Goal: Task Accomplishment & Management: Manage account settings

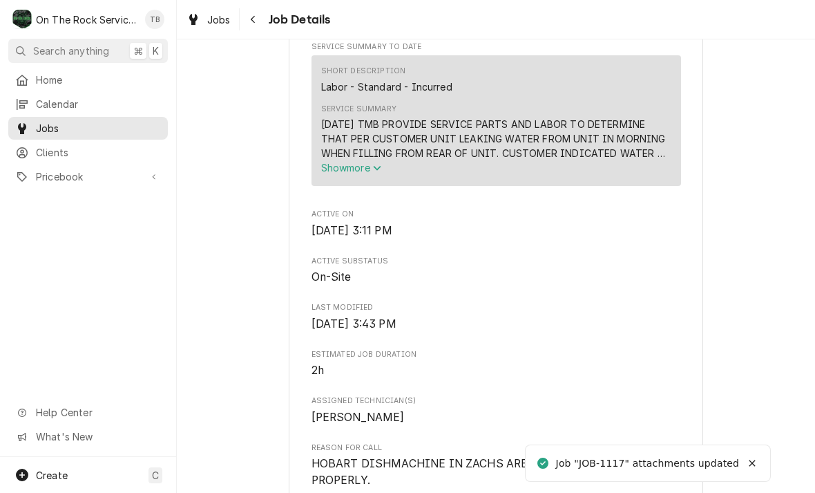
scroll to position [531, 0]
click at [388, 160] on button "Show more" at bounding box center [496, 167] width 350 height 15
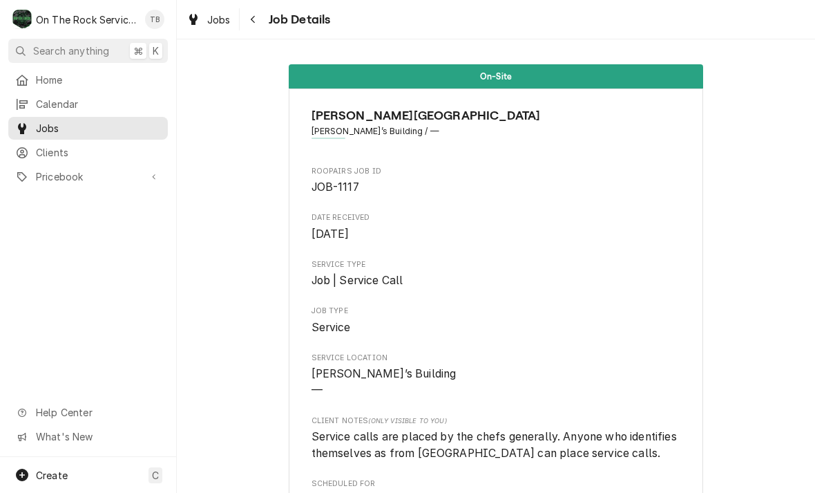
scroll to position [0, 0]
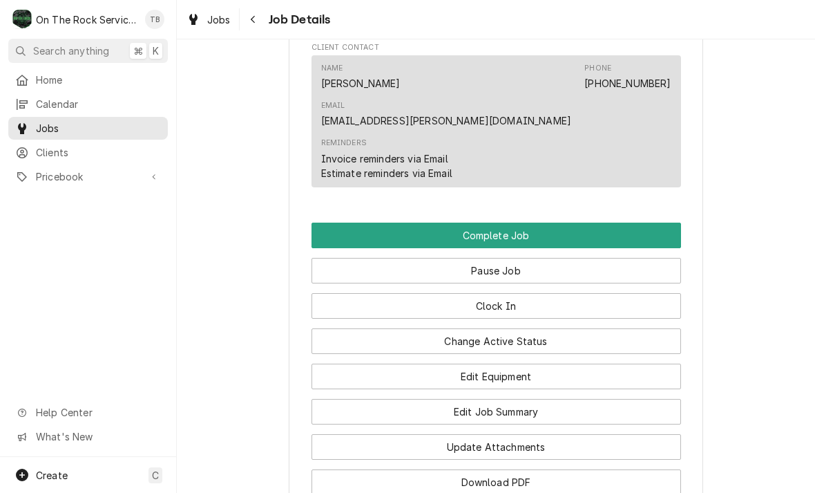
scroll to position [1372, 0]
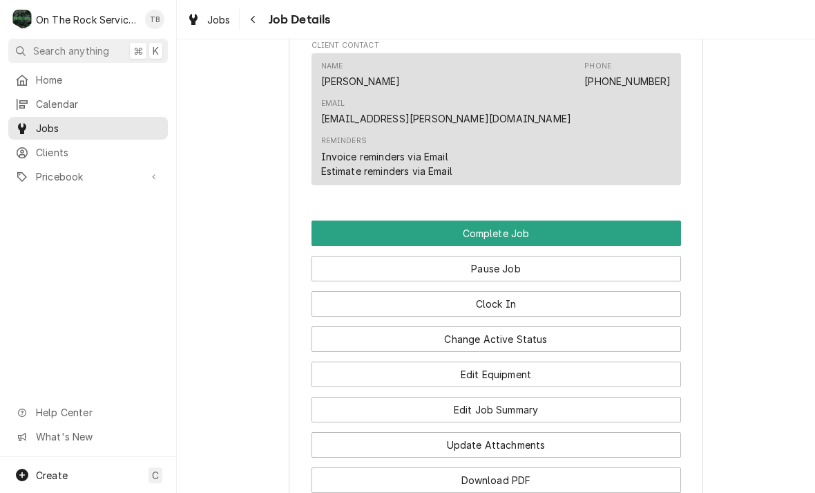
click at [517, 397] on button "Edit Job Summary" at bounding box center [497, 410] width 370 height 26
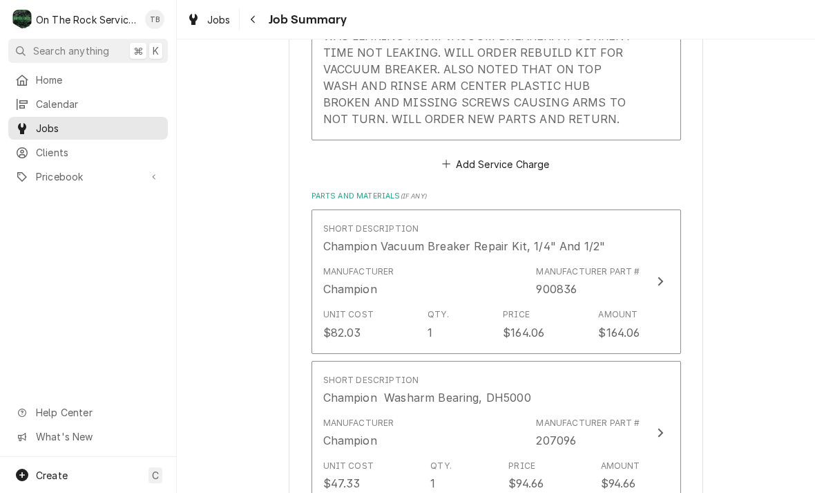
click at [502, 123] on div "Service Summary 9/30/25 TMB PROVIDE SERVICE PARTS AND LABOR TO DETERMINE THAT P…" at bounding box center [481, 36] width 317 height 192
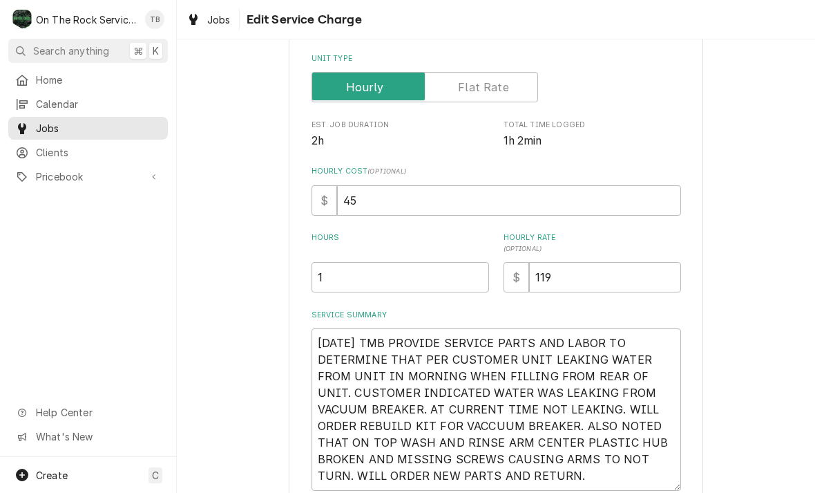
type textarea "x"
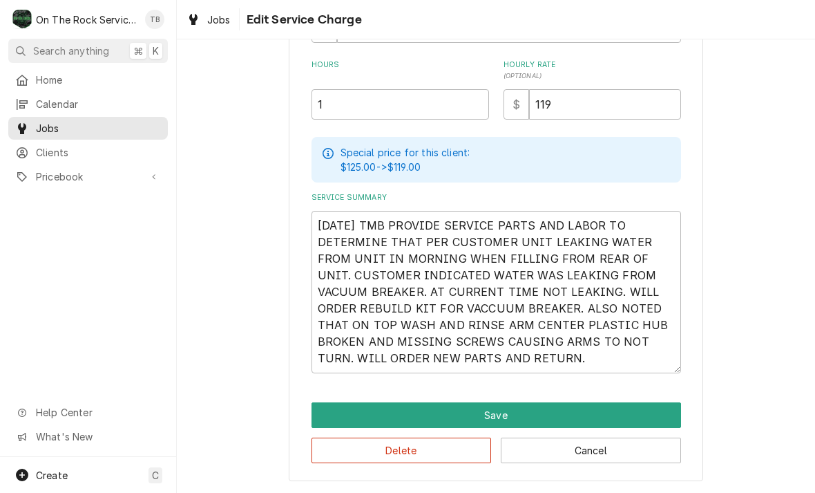
scroll to position [363, 0]
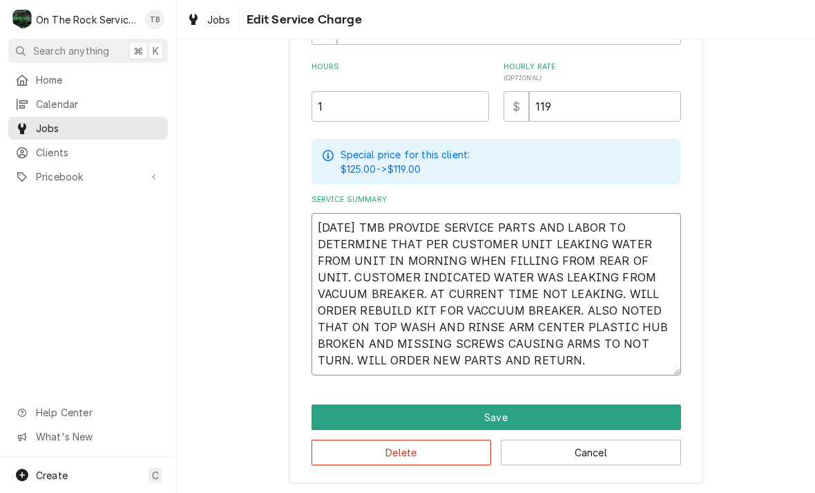
click at [538, 363] on textarea "[DATE] TMB PROVIDE SERVICE PARTS AND LABOR TO DETERMINE THAT PER CUSTOMER UNIT …" at bounding box center [497, 294] width 370 height 162
type textarea "9/30/25 TMB PROVIDE SERVICE PARTS AND LABOR TO DETERMINE THAT PER CUSTOMER UNIT…"
type textarea "x"
type textarea "9/30/25 TMB PROVIDE SERVICE PARTS AND LABOR TO DETERMINE THAT PER CUSTOMER UNIT…"
type textarea "x"
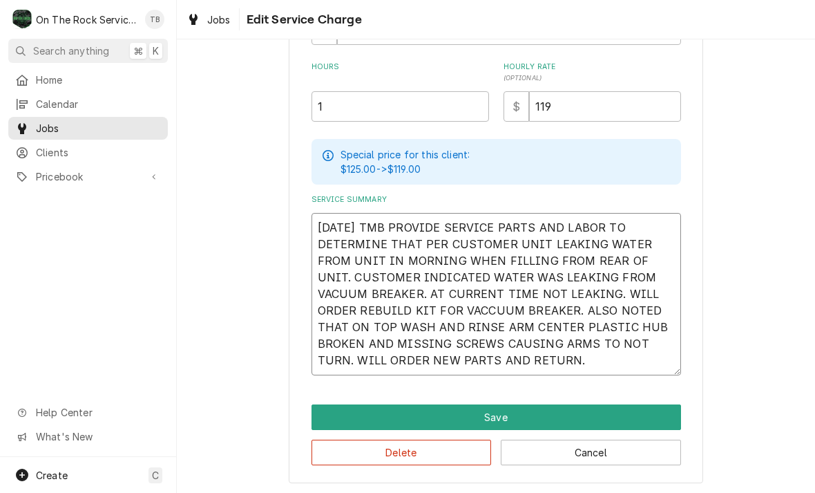
type textarea "9/30/25 TMB PROVIDE SERVICE PARTS AND LABOR TO DETERMINE THAT PER CUSTOMER UNIT…"
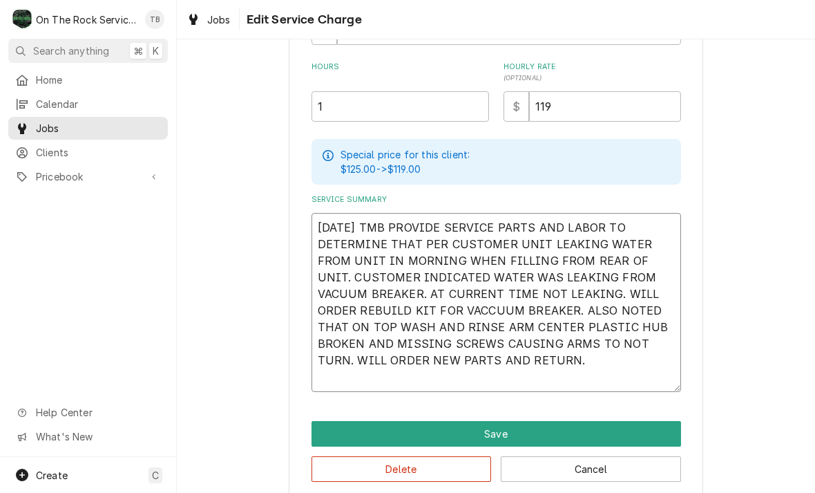
type textarea "x"
type textarea "9/30/25 TMB PROVIDE SERVICE PARTS AND LABOR TO DETERMINE THAT PER CUSTOMER UNIT…"
type textarea "x"
type textarea "9/30/25 TMB PROVIDE SERVICE PARTS AND LABOR TO DETERMINE THAT PER CUSTOMER UNIT…"
type textarea "x"
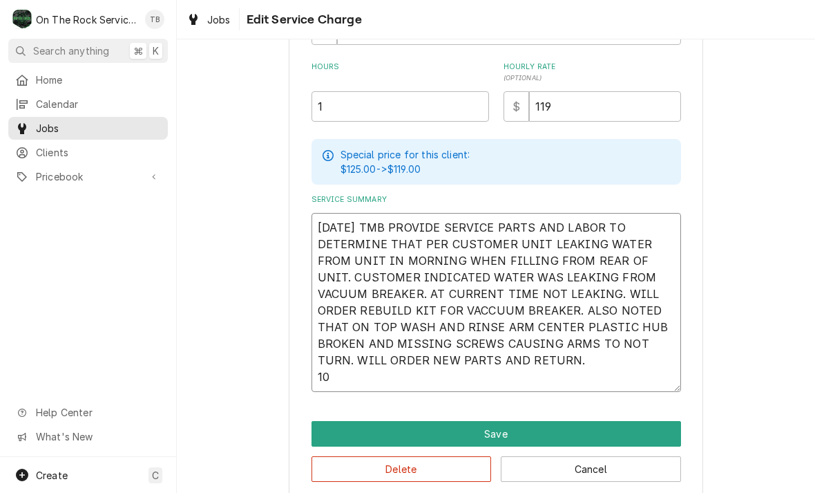
type textarea "9/30/25 TMB PROVIDE SERVICE PARTS AND LABOR TO DETERMINE THAT PER CUSTOMER UNIT…"
type textarea "x"
type textarea "9/30/25 TMB PROVIDE SERVICE PARTS AND LABOR TO DETERMINE THAT PER CUSTOMER UNIT…"
type textarea "x"
type textarea "9/30/25 TMB PROVIDE SERVICE PARTS AND LABOR TO DETERMINE THAT PER CUSTOMER UNIT…"
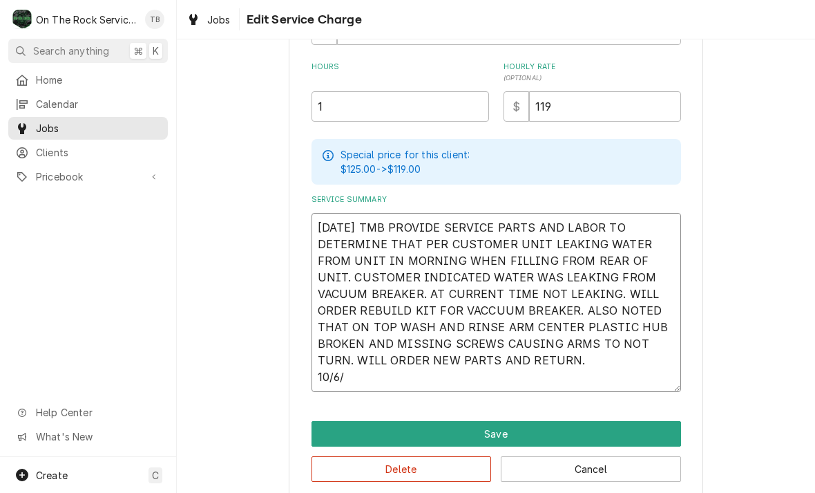
type textarea "x"
type textarea "9/30/25 TMB PROVIDE SERVICE PARTS AND LABOR TO DETERMINE THAT PER CUSTOMER UNIT…"
type textarea "x"
type textarea "9/30/25 TMB PROVIDE SERVICE PARTS AND LABOR TO DETERMINE THAT PER CUSTOMER UNIT…"
type textarea "x"
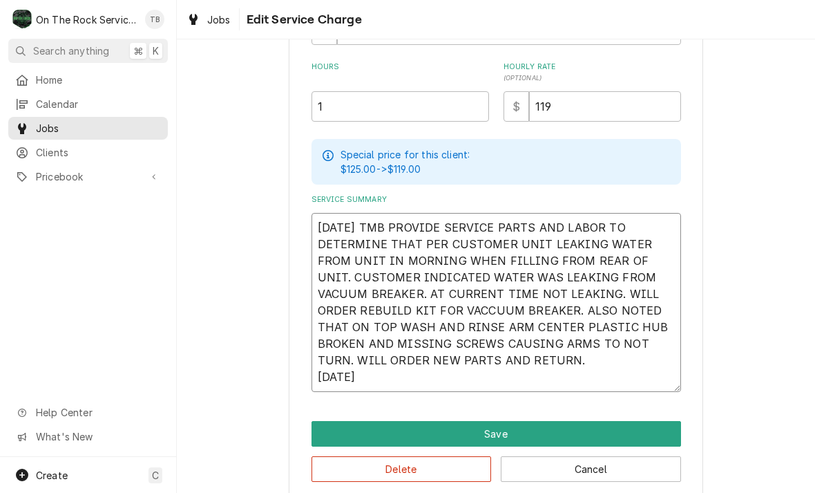
type textarea "9/30/25 TMB PROVIDE SERVICE PARTS AND LABOR TO DETERMINE THAT PER CUSTOMER UNIT…"
type textarea "x"
type textarea "9/30/25 TMB PROVIDE SERVICE PARTS AND LABOR TO DETERMINE THAT PER CUSTOMER UNIT…"
type textarea "x"
type textarea "9/30/25 TMB PROVIDE SERVICE PARTS AND LABOR TO DETERMINE THAT PER CUSTOMER UNIT…"
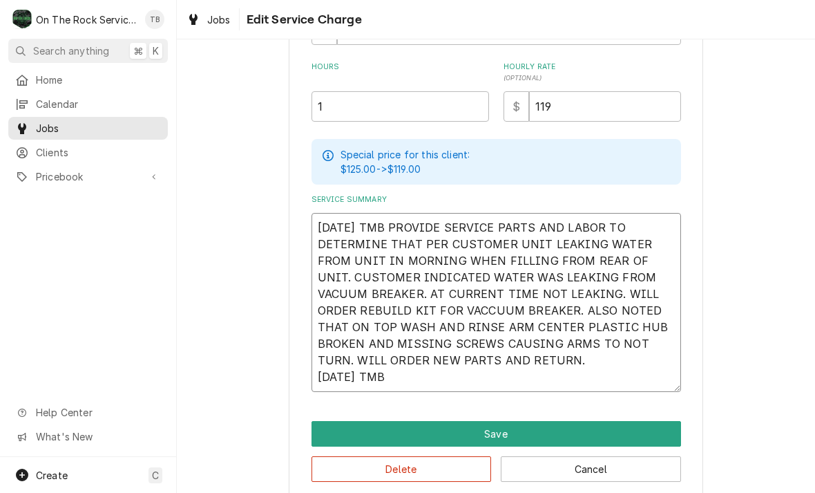
type textarea "x"
type textarea "9/30/25 TMB PROVIDE SERVICE PARTS AND LABOR TO DETERMINE THAT PER CUSTOMER UNIT…"
type textarea "x"
type textarea "9/30/25 TMB PROVIDE SERVICE PARTS AND LABOR TO DETERMINE THAT PER CUSTOMER UNIT…"
type textarea "x"
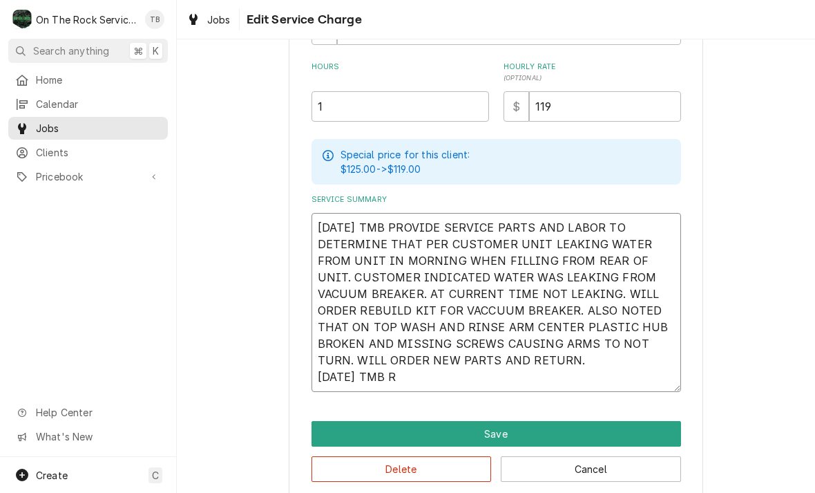
type textarea "9/30/25 TMB PROVIDE SERVICE PARTS AND LABOR TO DETERMINE THAT PER CUSTOMER UNIT…"
type textarea "x"
type textarea "9/30/25 TMB PROVIDE SERVICE PARTS AND LABOR TO DETERMINE THAT PER CUSTOMER UNIT…"
type textarea "x"
type textarea "9/30/25 TMB PROVIDE SERVICE PARTS AND LABOR TO DETERMINE THAT PER CUSTOMER UNIT…"
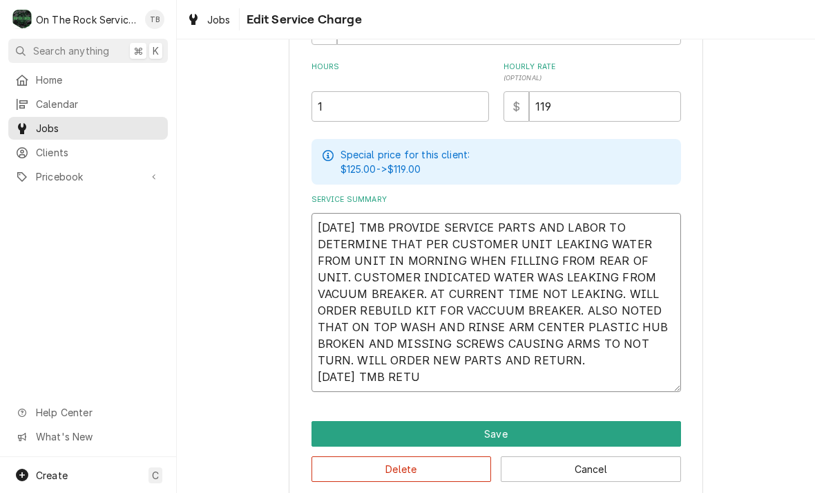
type textarea "x"
type textarea "9/30/25 TMB PROVIDE SERVICE PARTS AND LABOR TO DETERMINE THAT PER CUSTOMER UNIT…"
type textarea "x"
type textarea "9/30/25 TMB PROVIDE SERVICE PARTS AND LABOR TO DETERMINE THAT PER CUSTOMER UNIT…"
type textarea "x"
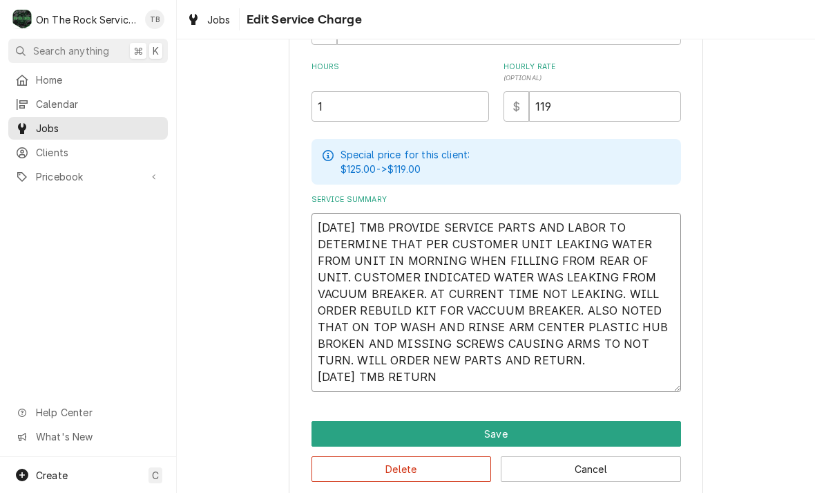
type textarea "9/30/25 TMB PROVIDE SERVICE PARTS AND LABOR TO DETERMINE THAT PER CUSTOMER UNIT…"
type textarea "x"
type textarea "9/30/25 TMB PROVIDE SERVICE PARTS AND LABOR TO DETERMINE THAT PER CUSTOMER UNIT…"
type textarea "x"
type textarea "9/30/25 TMB PROVIDE SERVICE PARTS AND LABOR TO DETERMINE THAT PER CUSTOMER UNIT…"
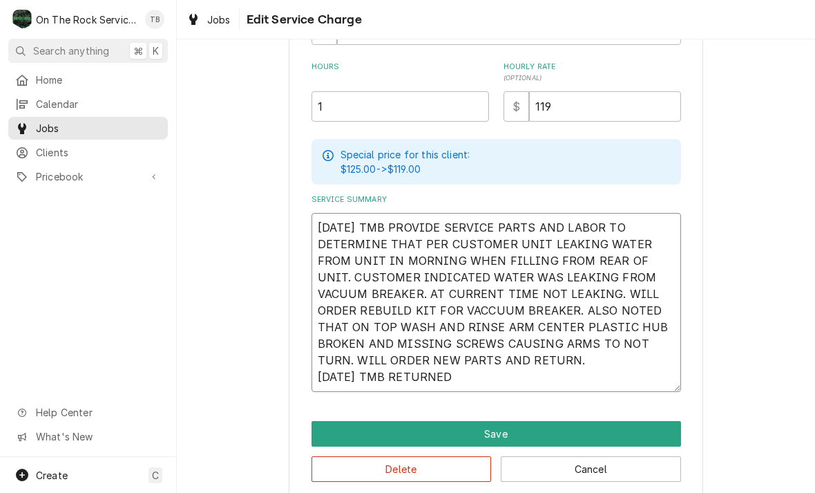
type textarea "x"
type textarea "9/30/25 TMB PROVIDE SERVICE PARTS AND LABOR TO DETERMINE THAT PER CUSTOMER UNIT…"
type textarea "x"
type textarea "9/30/25 TMB PROVIDE SERVICE PARTS AND LABOR TO DETERMINE THAT PER CUSTOMER UNIT…"
type textarea "x"
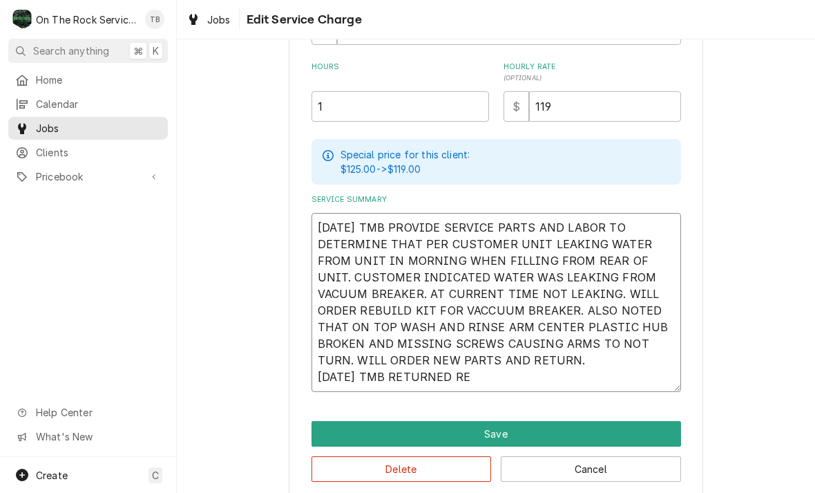
type textarea "9/30/25 TMB PROVIDE SERVICE PARTS AND LABOR TO DETERMINE THAT PER CUSTOMER UNIT…"
type textarea "x"
type textarea "9/30/25 TMB PROVIDE SERVICE PARTS AND LABOR TO DETERMINE THAT PER CUSTOMER UNIT…"
type textarea "x"
type textarea "9/30/25 TMB PROVIDE SERVICE PARTS AND LABOR TO DETERMINE THAT PER CUSTOMER UNIT…"
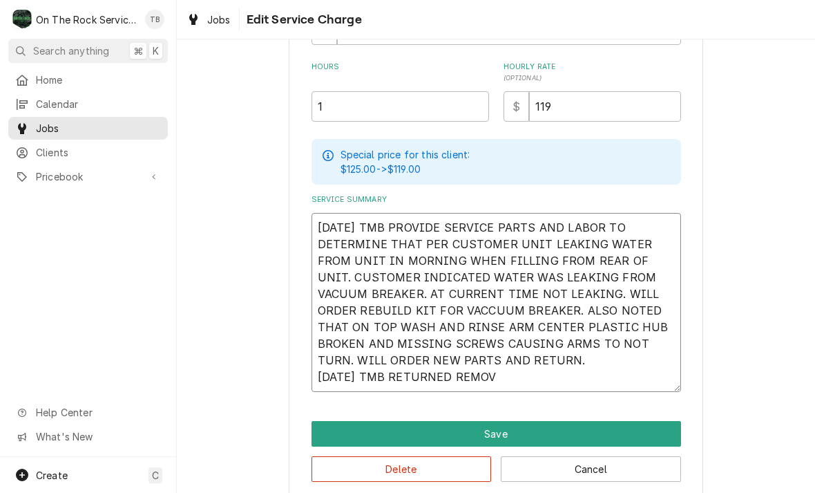
type textarea "x"
type textarea "9/30/25 TMB PROVIDE SERVICE PARTS AND LABOR TO DETERMINE THAT PER CUSTOMER UNIT…"
type textarea "x"
type textarea "9/30/25 TMB PROVIDE SERVICE PARTS AND LABOR TO DETERMINE THAT PER CUSTOMER UNIT…"
type textarea "x"
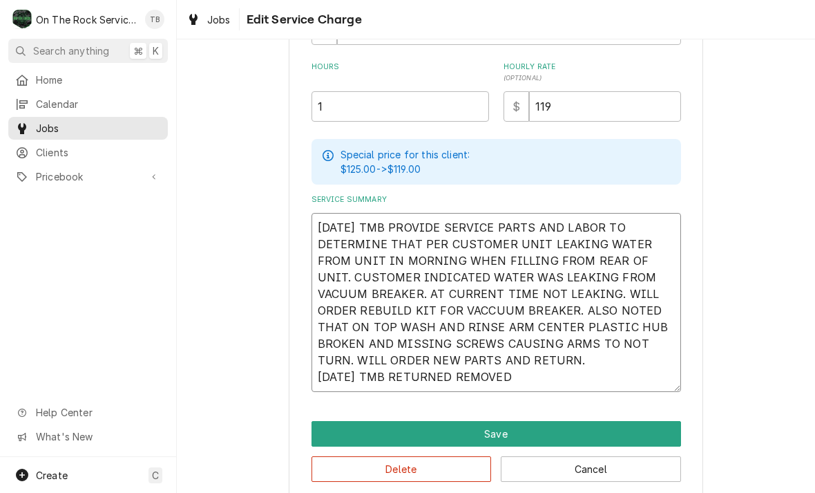
type textarea "9/30/25 TMB PROVIDE SERVICE PARTS AND LABOR TO DETERMINE THAT PER CUSTOMER UNIT…"
type textarea "x"
type textarea "9/30/25 TMB PROVIDE SERVICE PARTS AND LABOR TO DETERMINE THAT PER CUSTOMER UNIT…"
type textarea "x"
type textarea "9/30/25 TMB PROVIDE SERVICE PARTS AND LABOR TO DETERMINE THAT PER CUSTOMER UNIT…"
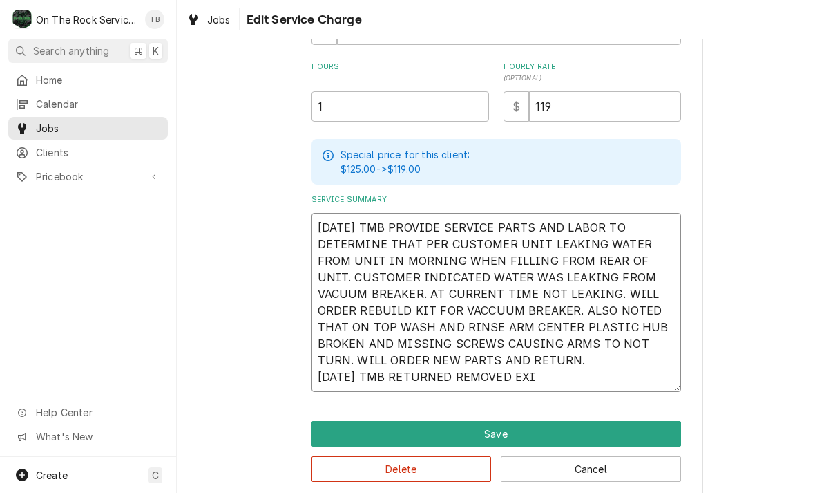
type textarea "x"
type textarea "9/30/25 TMB PROVIDE SERVICE PARTS AND LABOR TO DETERMINE THAT PER CUSTOMER UNIT…"
type textarea "x"
type textarea "9/30/25 TMB PROVIDE SERVICE PARTS AND LABOR TO DETERMINE THAT PER CUSTOMER UNIT…"
type textarea "x"
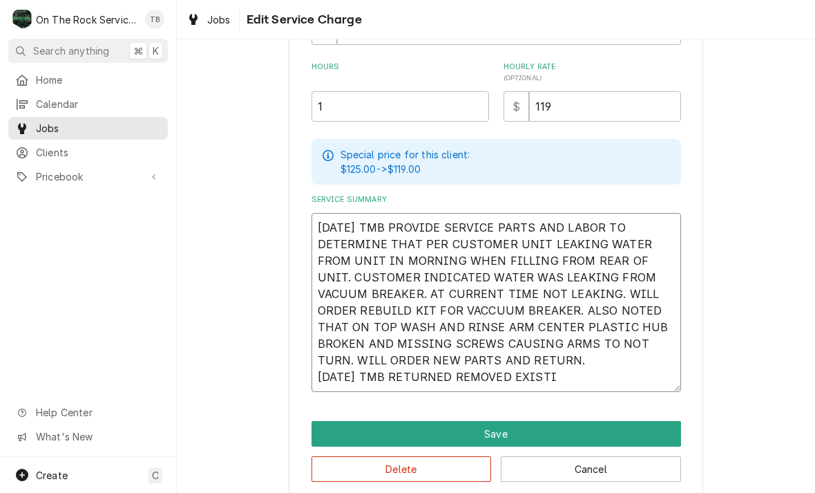
type textarea "9/30/25 TMB PROVIDE SERVICE PARTS AND LABOR TO DETERMINE THAT PER CUSTOMER UNIT…"
type textarea "x"
type textarea "9/30/25 TMB PROVIDE SERVICE PARTS AND LABOR TO DETERMINE THAT PER CUSTOMER UNIT…"
type textarea "x"
type textarea "9/30/25 TMB PROVIDE SERVICE PARTS AND LABOR TO DETERMINE THAT PER CUSTOMER UNIT…"
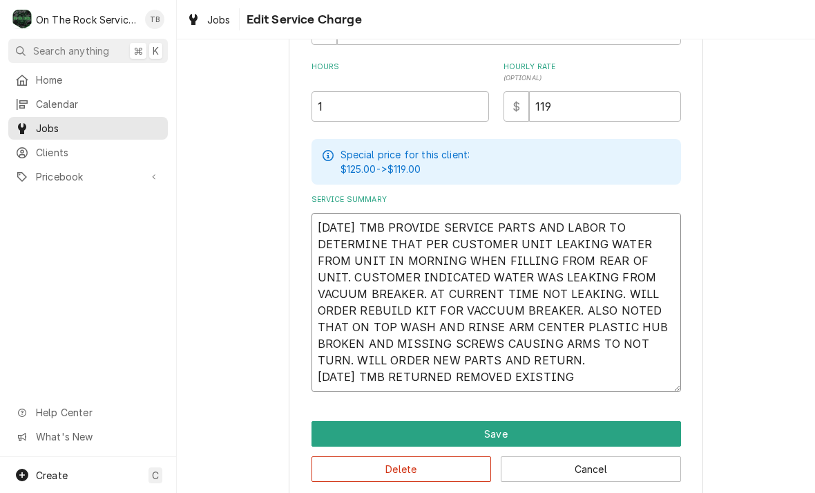
type textarea "x"
type textarea "9/30/25 TMB PROVIDE SERVICE PARTS AND LABOR TO DETERMINE THAT PER CUSTOMER UNIT…"
type textarea "x"
type textarea "9/30/25 TMB PROVIDE SERVICE PARTS AND LABOR TO DETERMINE THAT PER CUSTOMER UNIT…"
type textarea "x"
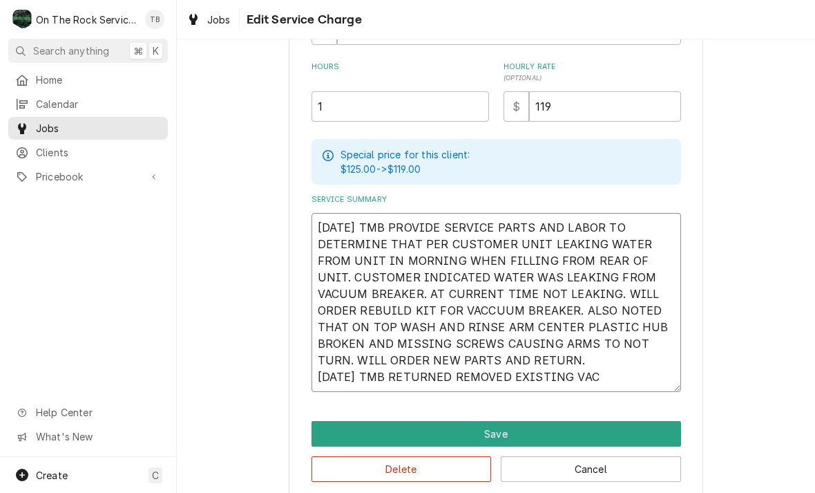
type textarea "9/30/25 TMB PROVIDE SERVICE PARTS AND LABOR TO DETERMINE THAT PER CUSTOMER UNIT…"
type textarea "x"
type textarea "9/30/25 TMB PROVIDE SERVICE PARTS AND LABOR TO DETERMINE THAT PER CUSTOMER UNIT…"
type textarea "x"
type textarea "9/30/25 TMB PROVIDE SERVICE PARTS AND LABOR TO DETERMINE THAT PER CUSTOMER UNIT…"
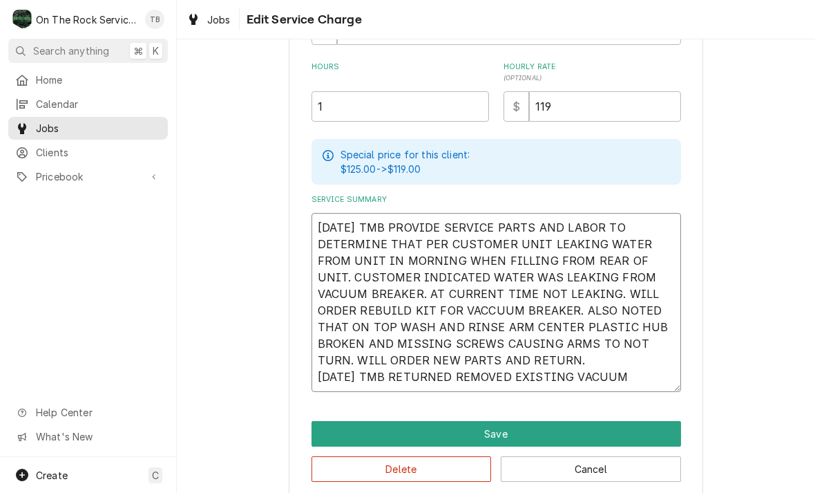
type textarea "x"
type textarea "9/30/25 TMB PROVIDE SERVICE PARTS AND LABOR TO DETERMINE THAT PER CUSTOMER UNIT…"
type textarea "x"
type textarea "9/30/25 TMB PROVIDE SERVICE PARTS AND LABOR TO DETERMINE THAT PER CUSTOMER UNIT…"
type textarea "x"
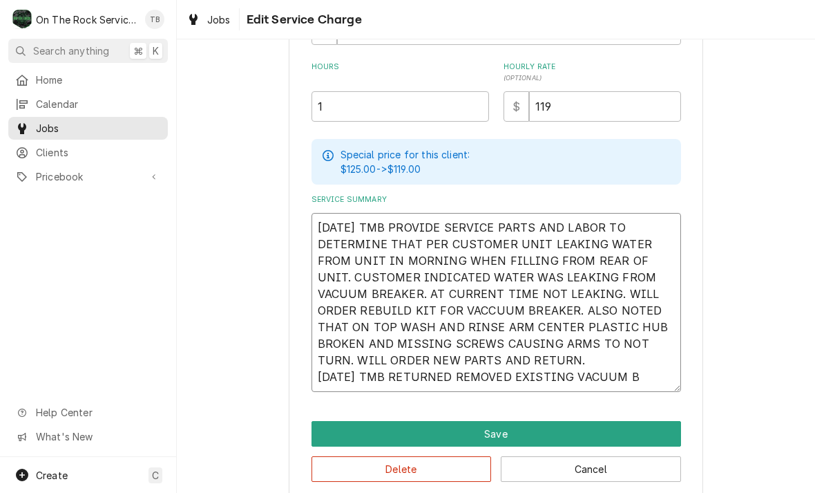
type textarea "9/30/25 TMB PROVIDE SERVICE PARTS AND LABOR TO DETERMINE THAT PER CUSTOMER UNIT…"
type textarea "x"
type textarea "9/30/25 TMB PROVIDE SERVICE PARTS AND LABOR TO DETERMINE THAT PER CUSTOMER UNIT…"
type textarea "x"
type textarea "9/30/25 TMB PROVIDE SERVICE PARTS AND LABOR TO DETERMINE THAT PER CUSTOMER UNIT…"
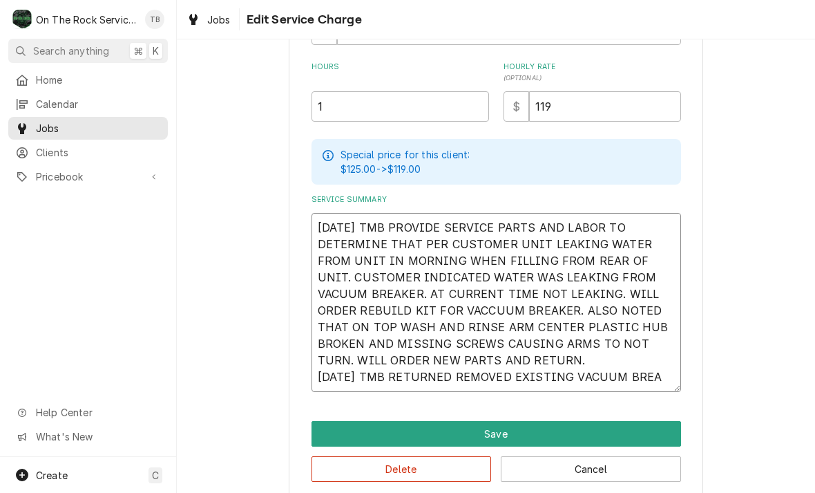
type textarea "x"
type textarea "9/30/25 TMB PROVIDE SERVICE PARTS AND LABOR TO DETERMINE THAT PER CUSTOMER UNIT…"
type textarea "x"
type textarea "9/30/25 TMB PROVIDE SERVICE PARTS AND LABOR TO DETERMINE THAT PER CUSTOMER UNIT…"
type textarea "x"
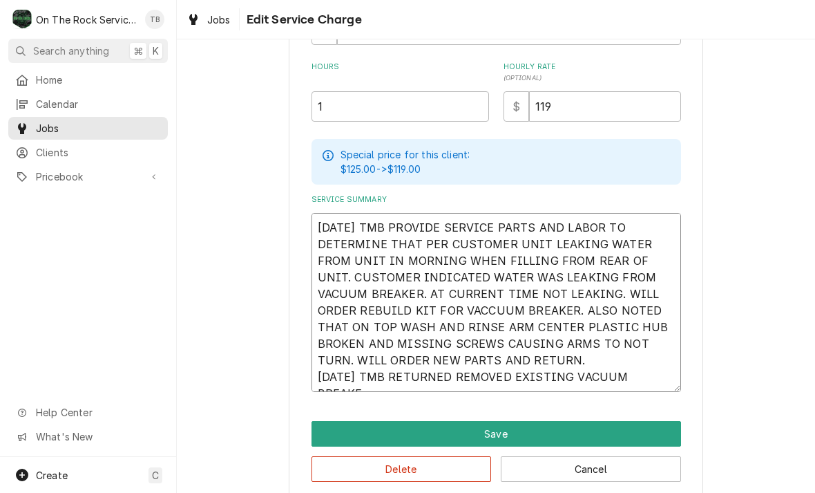
type textarea "9/30/25 TMB PROVIDE SERVICE PARTS AND LABOR TO DETERMINE THAT PER CUSTOMER UNIT…"
type textarea "x"
type textarea "9/30/25 TMB PROVIDE SERVICE PARTS AND LABOR TO DETERMINE THAT PER CUSTOMER UNIT…"
type textarea "x"
type textarea "9/30/25 TMB PROVIDE SERVICE PARTS AND LABOR TO DETERMINE THAT PER CUSTOMER UNIT…"
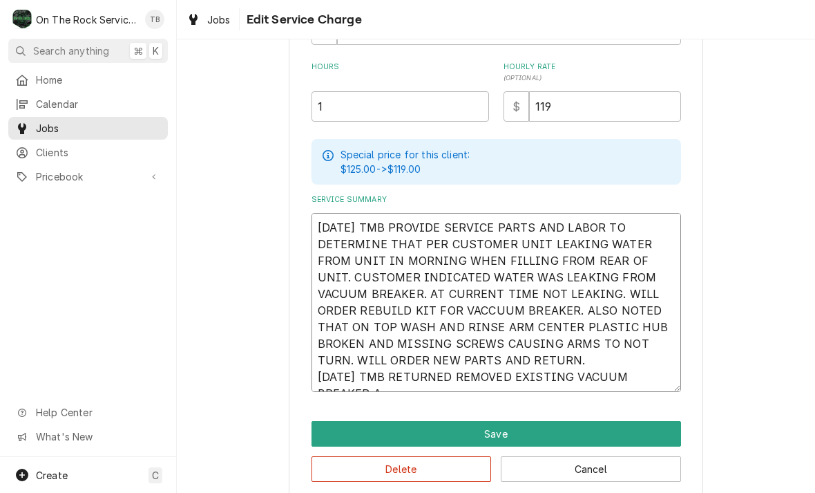
type textarea "x"
type textarea "9/30/25 TMB PROVIDE SERVICE PARTS AND LABOR TO DETERMINE THAT PER CUSTOMER UNIT…"
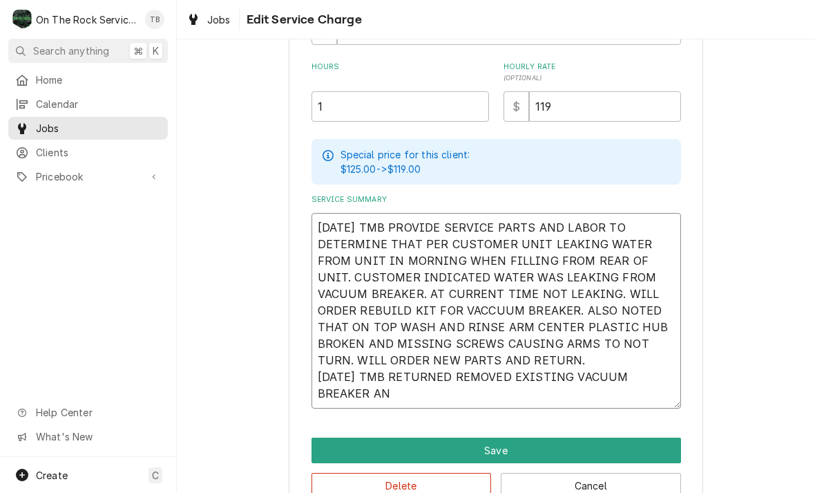
type textarea "x"
type textarea "9/30/25 TMB PROVIDE SERVICE PARTS AND LABOR TO DETERMINE THAT PER CUSTOMER UNIT…"
type textarea "x"
type textarea "9/30/25 TMB PROVIDE SERVICE PARTS AND LABOR TO DETERMINE THAT PER CUSTOMER UNIT…"
type textarea "x"
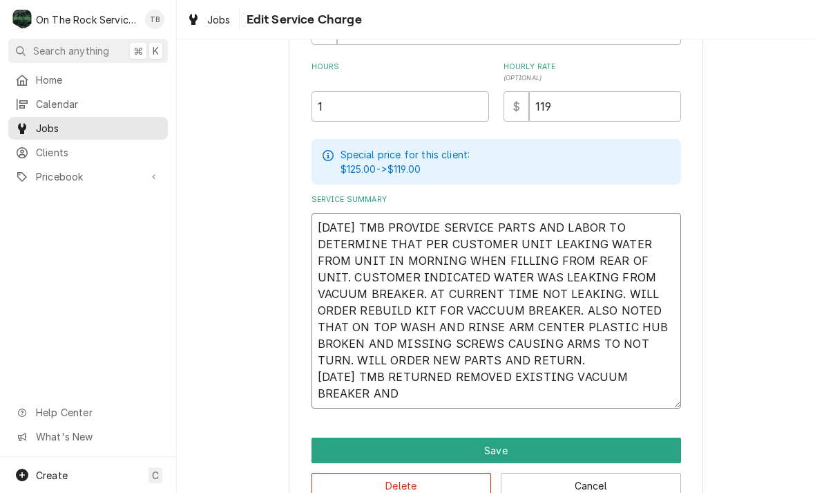
type textarea "9/30/25 TMB PROVIDE SERVICE PARTS AND LABOR TO DETERMINE THAT PER CUSTOMER UNIT…"
type textarea "x"
type textarea "9/30/25 TMB PROVIDE SERVICE PARTS AND LABOR TO DETERMINE THAT PER CUSTOMER UNIT…"
type textarea "x"
type textarea "9/30/25 TMB PROVIDE SERVICE PARTS AND LABOR TO DETERMINE THAT PER CUSTOMER UNIT…"
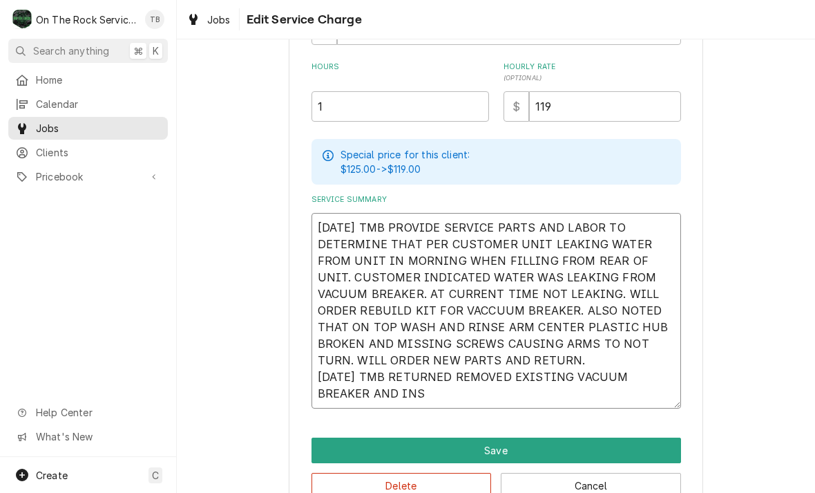
type textarea "x"
type textarea "9/30/25 TMB PROVIDE SERVICE PARTS AND LABOR TO DETERMINE THAT PER CUSTOMER UNIT…"
type textarea "x"
type textarea "9/30/25 TMB PROVIDE SERVICE PARTS AND LABOR TO DETERMINE THAT PER CUSTOMER UNIT…"
type textarea "x"
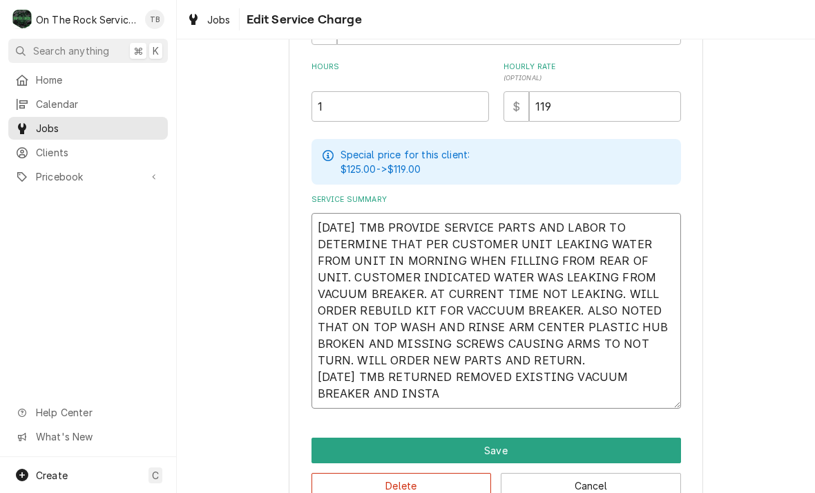
type textarea "9/30/25 TMB PROVIDE SERVICE PARTS AND LABOR TO DETERMINE THAT PER CUSTOMER UNIT…"
type textarea "x"
type textarea "9/30/25 TMB PROVIDE SERVICE PARTS AND LABOR TO DETERMINE THAT PER CUSTOMER UNIT…"
type textarea "x"
type textarea "9/30/25 TMB PROVIDE SERVICE PARTS AND LABOR TO DETERMINE THAT PER CUSTOMER UNIT…"
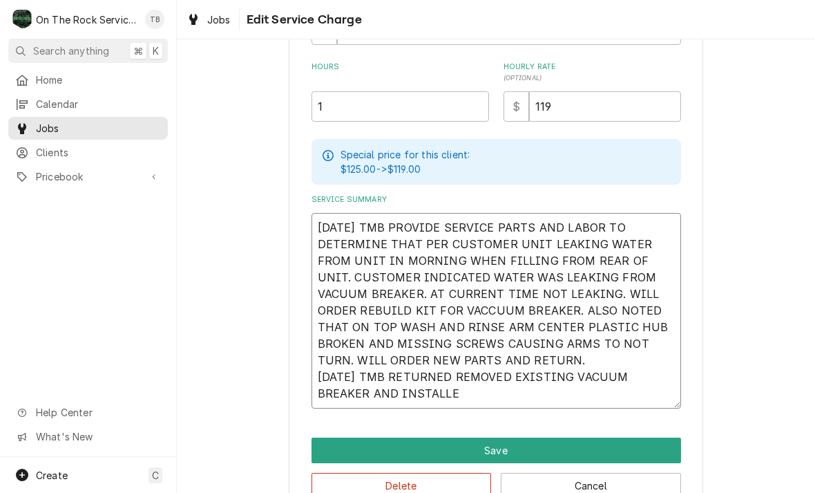
type textarea "x"
type textarea "9/30/25 TMB PROVIDE SERVICE PARTS AND LABOR TO DETERMINE THAT PER CUSTOMER UNIT…"
type textarea "x"
type textarea "9/30/25 TMB PROVIDE SERVICE PARTS AND LABOR TO DETERMINE THAT PER CUSTOMER UNIT…"
type textarea "x"
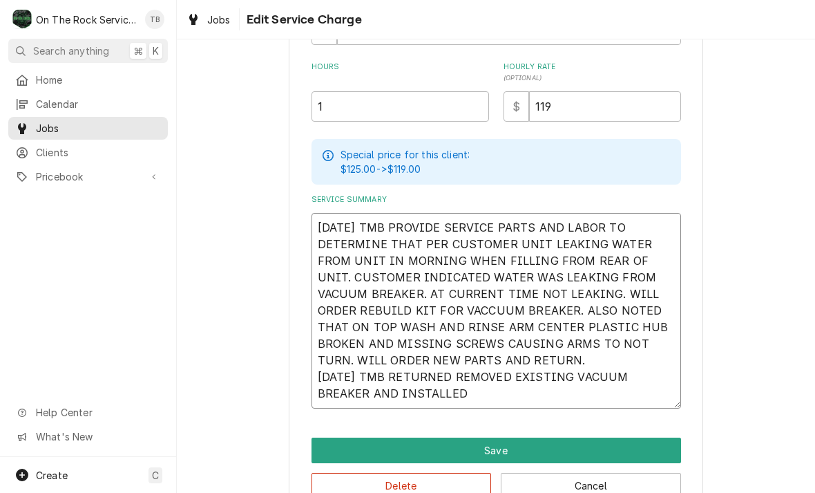
type textarea "9/30/25 TMB PROVIDE SERVICE PARTS AND LABOR TO DETERMINE THAT PER CUSTOMER UNIT…"
type textarea "x"
type textarea "9/30/25 TMB PROVIDE SERVICE PARTS AND LABOR TO DETERMINE THAT PER CUSTOMER UNIT…"
type textarea "x"
type textarea "9/30/25 TMB PROVIDE SERVICE PARTS AND LABOR TO DETERMINE THAT PER CUSTOMER UNIT…"
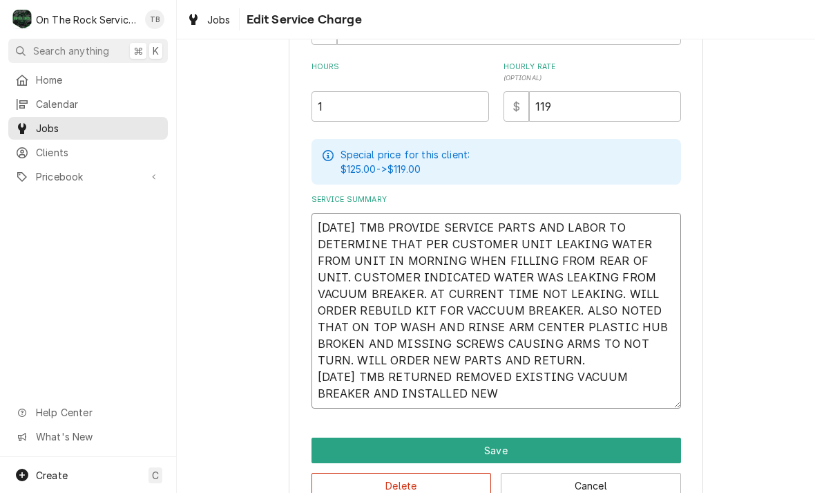
type textarea "x"
type textarea "9/30/25 TMB PROVIDE SERVICE PARTS AND LABOR TO DETERMINE THAT PER CUSTOMER UNIT…"
type textarea "x"
type textarea "9/30/25 TMB PROVIDE SERVICE PARTS AND LABOR TO DETERMINE THAT PER CUSTOMER UNIT…"
type textarea "x"
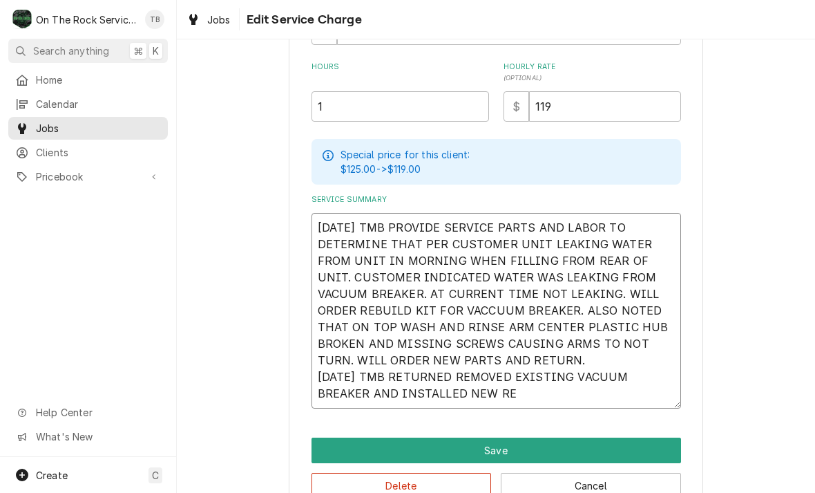
type textarea "9/30/25 TMB PROVIDE SERVICE PARTS AND LABOR TO DETERMINE THAT PER CUSTOMER UNIT…"
type textarea "x"
type textarea "9/30/25 TMB PROVIDE SERVICE PARTS AND LABOR TO DETERMINE THAT PER CUSTOMER UNIT…"
type textarea "x"
type textarea "9/30/25 TMB PROVIDE SERVICE PARTS AND LABOR TO DETERMINE THAT PER CUSTOMER UNIT…"
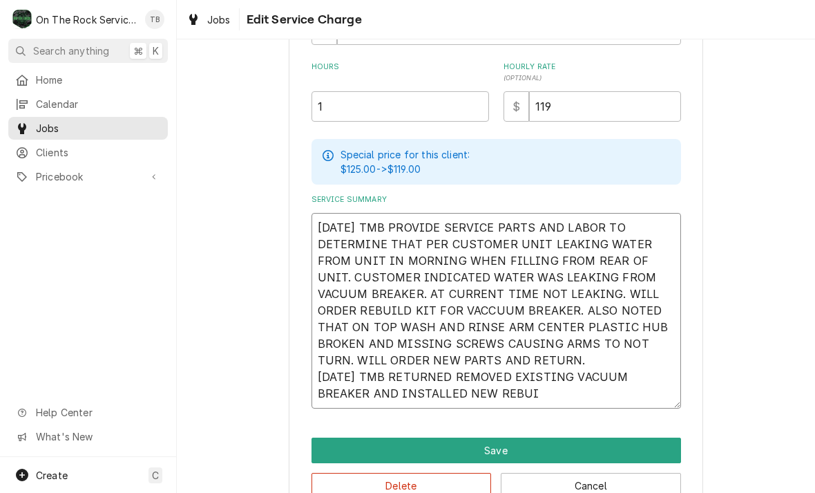
type textarea "x"
type textarea "9/30/25 TMB PROVIDE SERVICE PARTS AND LABOR TO DETERMINE THAT PER CUSTOMER UNIT…"
type textarea "x"
type textarea "9/30/25 TMB PROVIDE SERVICE PARTS AND LABOR TO DETERMINE THAT PER CUSTOMER UNIT…"
type textarea "x"
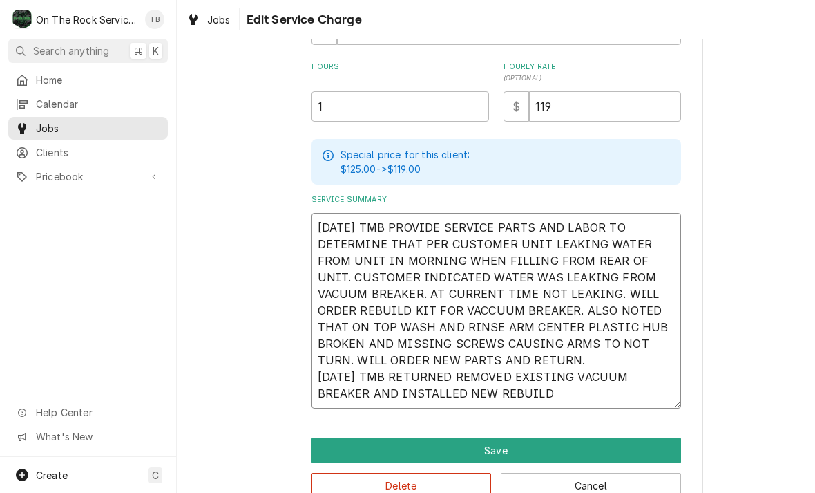
type textarea "9/30/25 TMB PROVIDE SERVICE PARTS AND LABOR TO DETERMINE THAT PER CUSTOMER UNIT…"
type textarea "x"
type textarea "9/30/25 TMB PROVIDE SERVICE PARTS AND LABOR TO DETERMINE THAT PER CUSTOMER UNIT…"
type textarea "x"
type textarea "9/30/25 TMB PROVIDE SERVICE PARTS AND LABOR TO DETERMINE THAT PER CUSTOMER UNIT…"
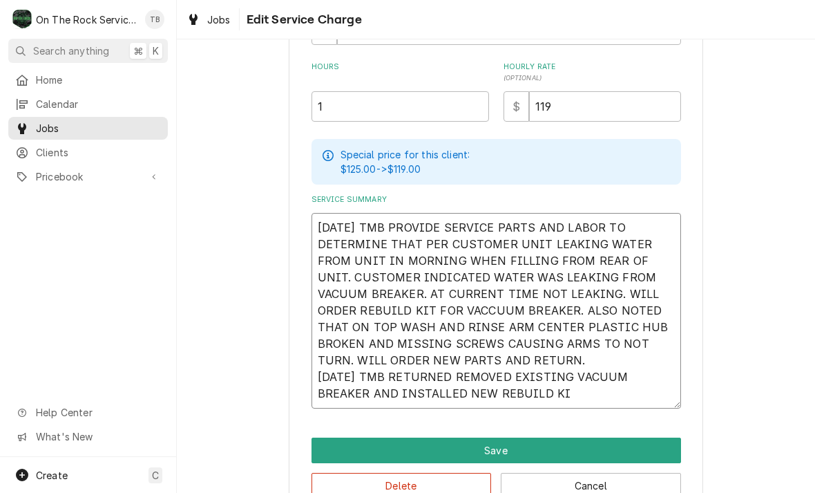
type textarea "x"
type textarea "9/30/25 TMB PROVIDE SERVICE PARTS AND LABOR TO DETERMINE THAT PER CUSTOMER UNIT…"
type textarea "x"
type textarea "9/30/25 TMB PROVIDE SERVICE PARTS AND LABOR TO DETERMINE THAT PER CUSTOMER UNIT…"
type textarea "x"
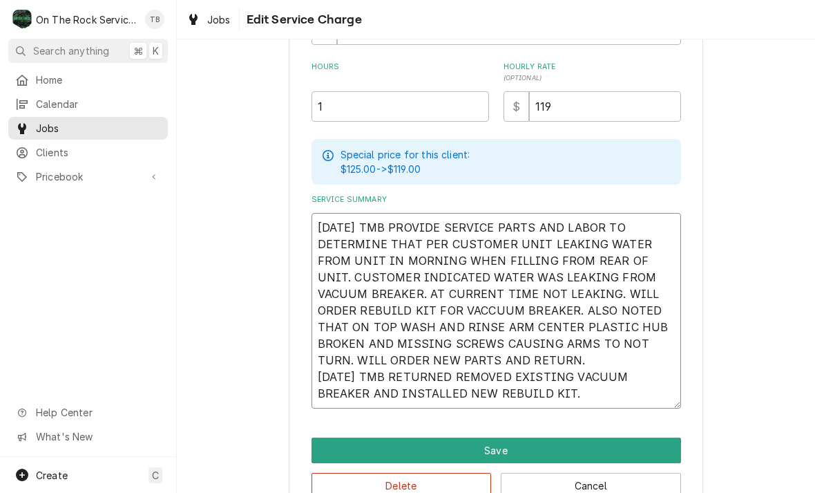
type textarea "9/30/25 TMB PROVIDE SERVICE PARTS AND LABOR TO DETERMINE THAT PER CUSTOMER UNIT…"
type textarea "x"
type textarea "9/30/25 TMB PROVIDE SERVICE PARTS AND LABOR TO DETERMINE THAT PER CUSTOMER UNIT…"
type textarea "x"
type textarea "9/30/25 TMB PROVIDE SERVICE PARTS AND LABOR TO DETERMINE THAT PER CUSTOMER UNIT…"
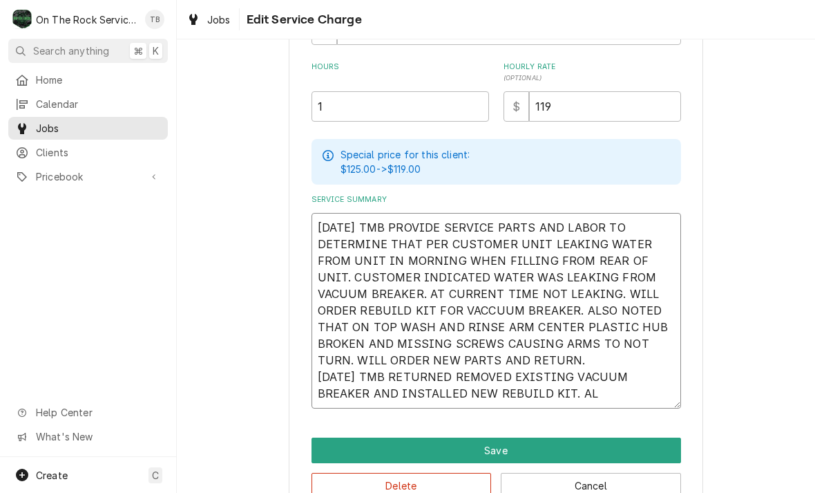
type textarea "x"
type textarea "9/30/25 TMB PROVIDE SERVICE PARTS AND LABOR TO DETERMINE THAT PER CUSTOMER UNIT…"
type textarea "x"
type textarea "9/30/25 TMB PROVIDE SERVICE PARTS AND LABOR TO DETERMINE THAT PER CUSTOMER UNIT…"
type textarea "x"
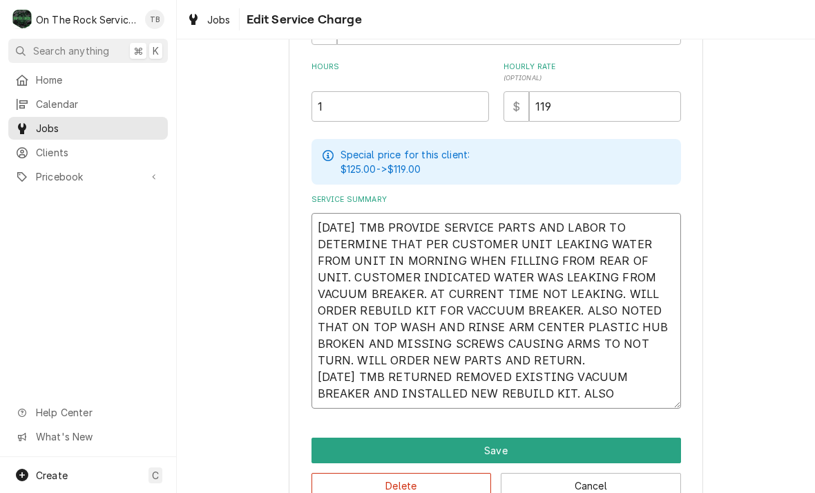
type textarea "9/30/25 TMB PROVIDE SERVICE PARTS AND LABOR TO DETERMINE THAT PER CUSTOMER UNIT…"
type textarea "x"
type textarea "9/30/25 TMB PROVIDE SERVICE PARTS AND LABOR TO DETERMINE THAT PER CUSTOMER UNIT…"
type textarea "x"
type textarea "9/30/25 TMB PROVIDE SERVICE PARTS AND LABOR TO DETERMINE THAT PER CUSTOMER UNIT…"
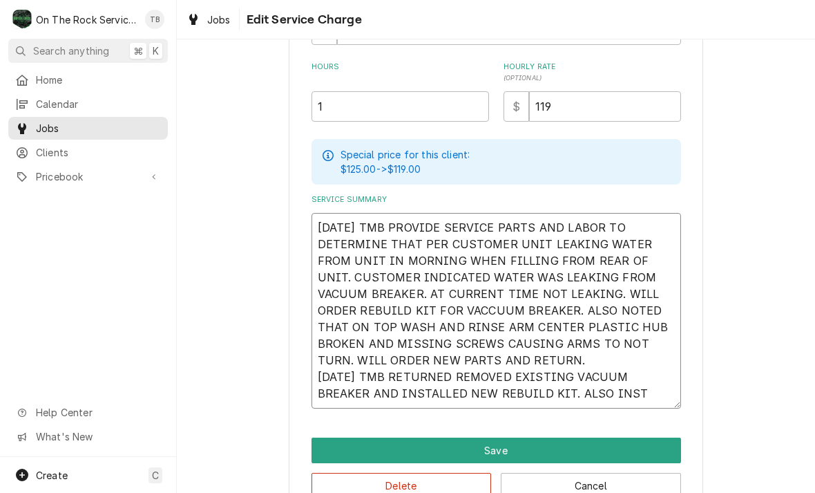
type textarea "x"
type textarea "9/30/25 TMB PROVIDE SERVICE PARTS AND LABOR TO DETERMINE THAT PER CUSTOMER UNIT…"
type textarea "x"
type textarea "9/30/25 TMB PROVIDE SERVICE PARTS AND LABOR TO DETERMINE THAT PER CUSTOMER UNIT…"
type textarea "x"
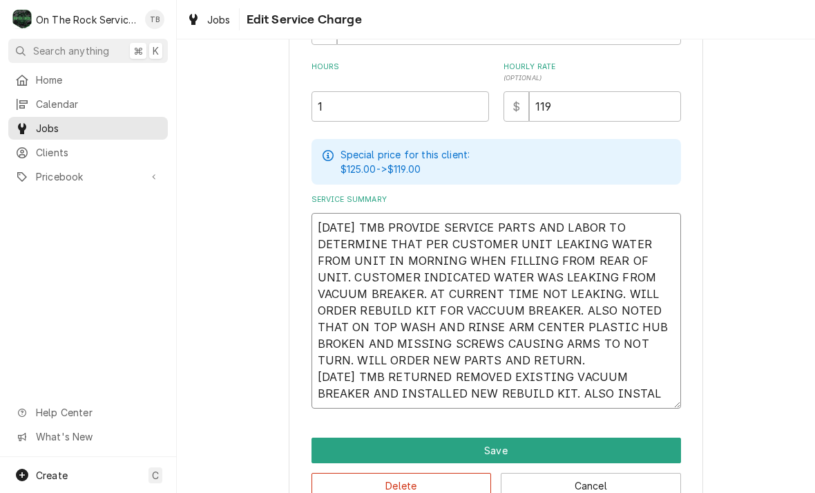
type textarea "9/30/25 TMB PROVIDE SERVICE PARTS AND LABOR TO DETERMINE THAT PER CUSTOMER UNIT…"
type textarea "x"
type textarea "9/30/25 TMB PROVIDE SERVICE PARTS AND LABOR TO DETERMINE THAT PER CUSTOMER UNIT…"
type textarea "x"
type textarea "9/30/25 TMB PROVIDE SERVICE PARTS AND LABOR TO DETERMINE THAT PER CUSTOMER UNIT…"
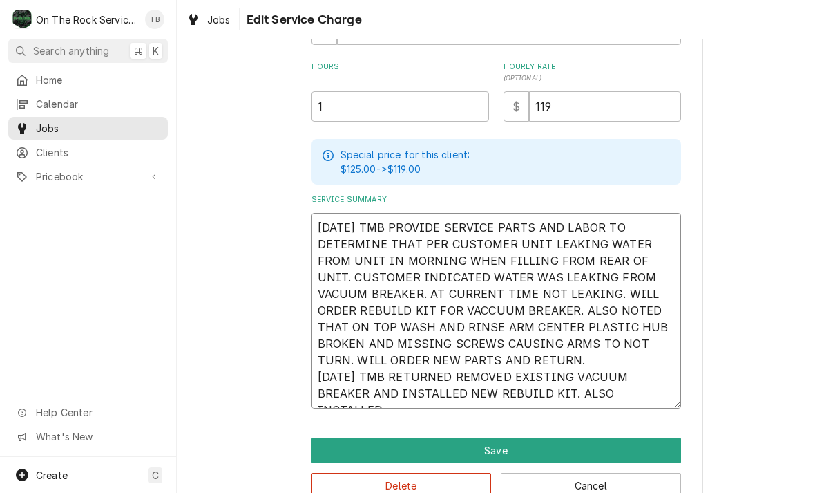
type textarea "x"
type textarea "9/30/25 TMB PROVIDE SERVICE PARTS AND LABOR TO DETERMINE THAT PER CUSTOMER UNIT…"
type textarea "x"
type textarea "9/30/25 TMB PROVIDE SERVICE PARTS AND LABOR TO DETERMINE THAT PER CUSTOMER UNIT…"
type textarea "x"
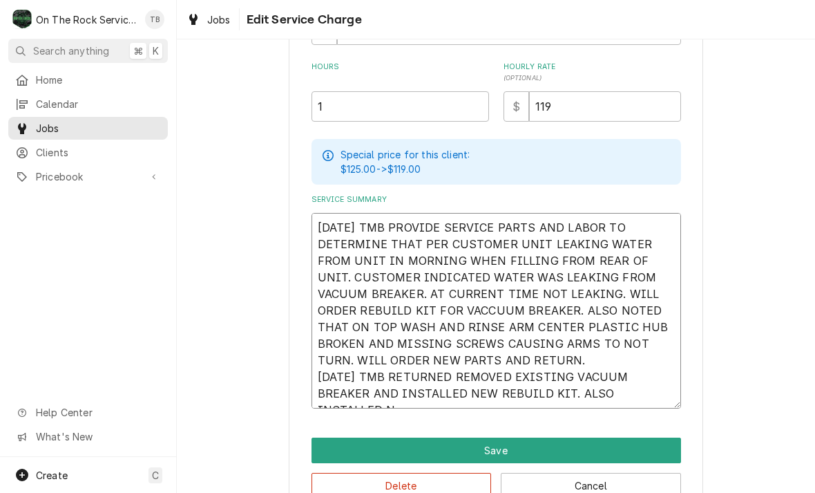
type textarea "9/30/25 TMB PROVIDE SERVICE PARTS AND LABOR TO DETERMINE THAT PER CUSTOMER UNIT…"
type textarea "x"
type textarea "9/30/25 TMB PROVIDE SERVICE PARTS AND LABOR TO DETERMINE THAT PER CUSTOMER UNIT…"
type textarea "x"
type textarea "9/30/25 TMB PROVIDE SERVICE PARTS AND LABOR TO DETERMINE THAT PER CUSTOMER UNIT…"
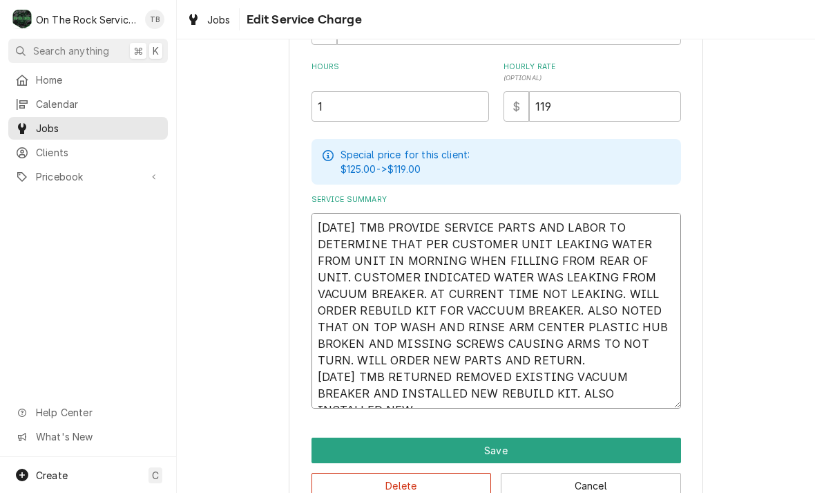
type textarea "x"
type textarea "9/30/25 TMB PROVIDE SERVICE PARTS AND LABOR TO DETERMINE THAT PER CUSTOMER UNIT…"
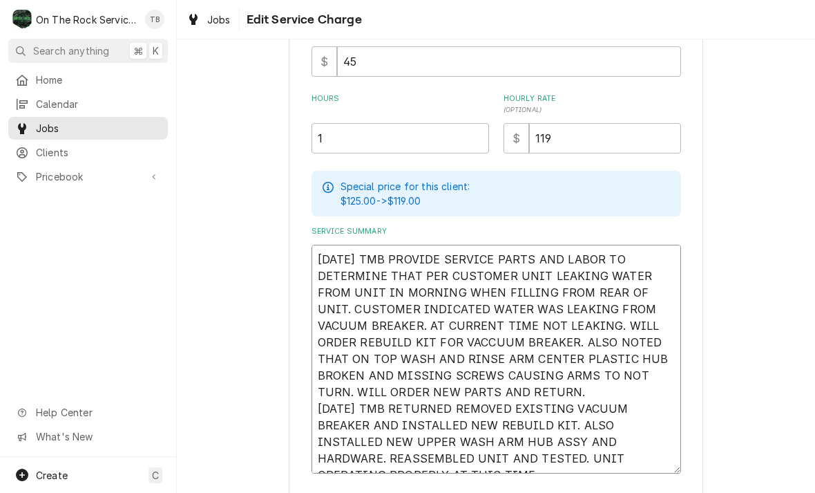
scroll to position [293, 0]
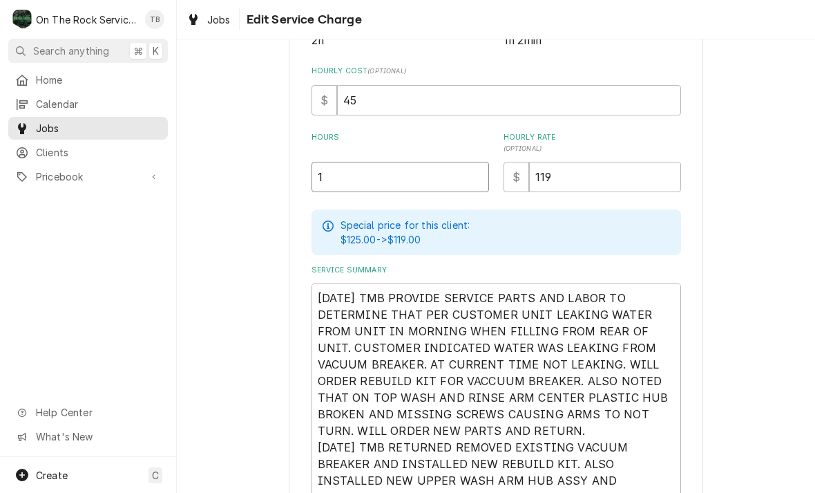
click at [354, 189] on input "1" at bounding box center [401, 177] width 178 height 30
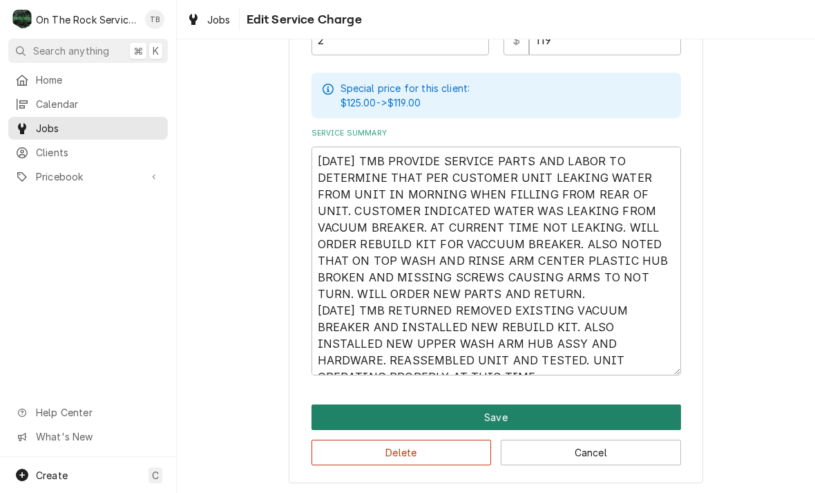
click at [513, 417] on button "Save" at bounding box center [497, 417] width 370 height 26
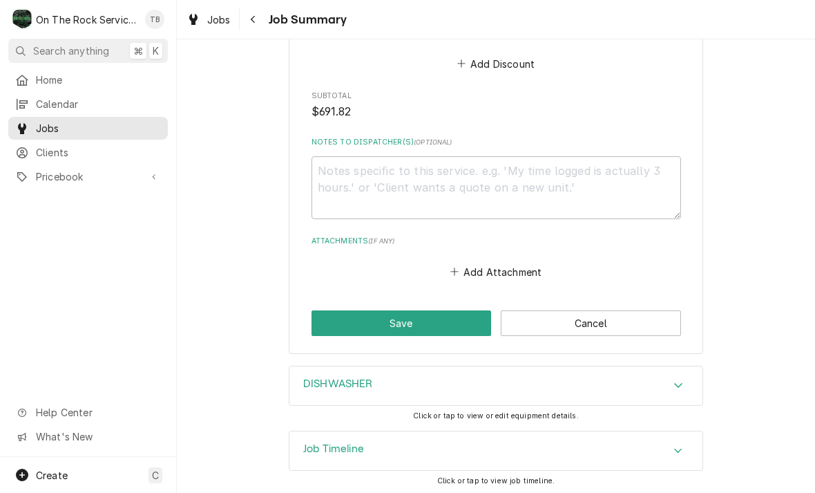
scroll to position [1754, 0]
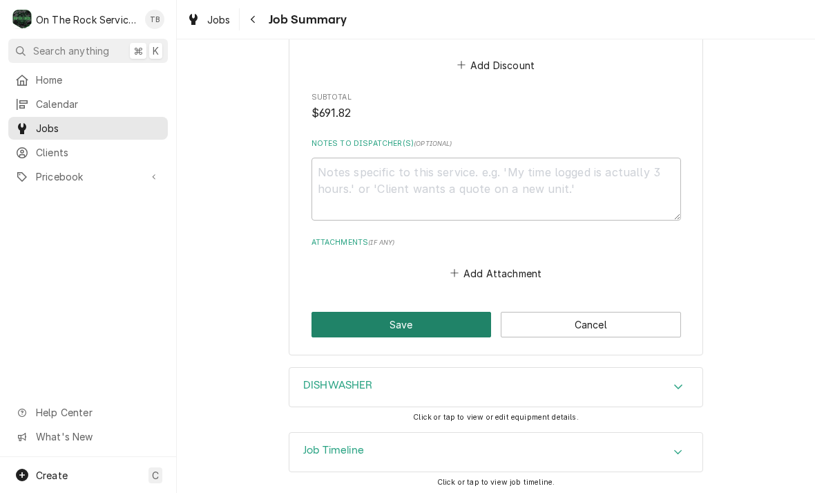
click at [415, 323] on button "Save" at bounding box center [402, 325] width 180 height 26
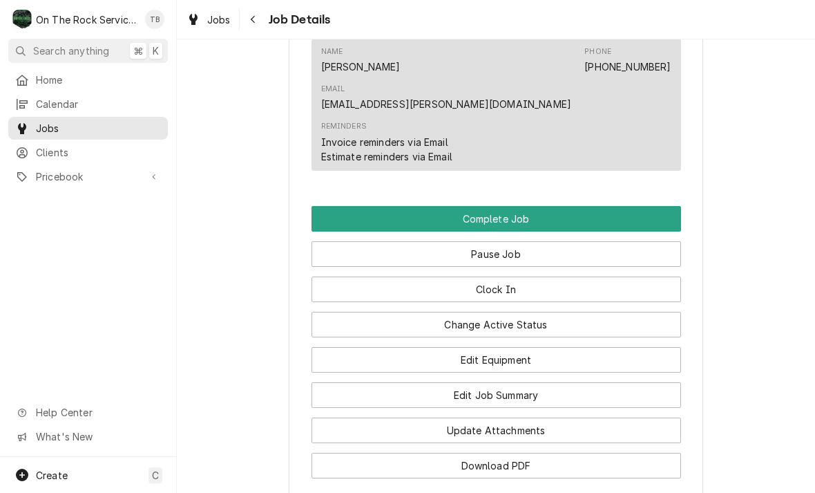
scroll to position [1385, 0]
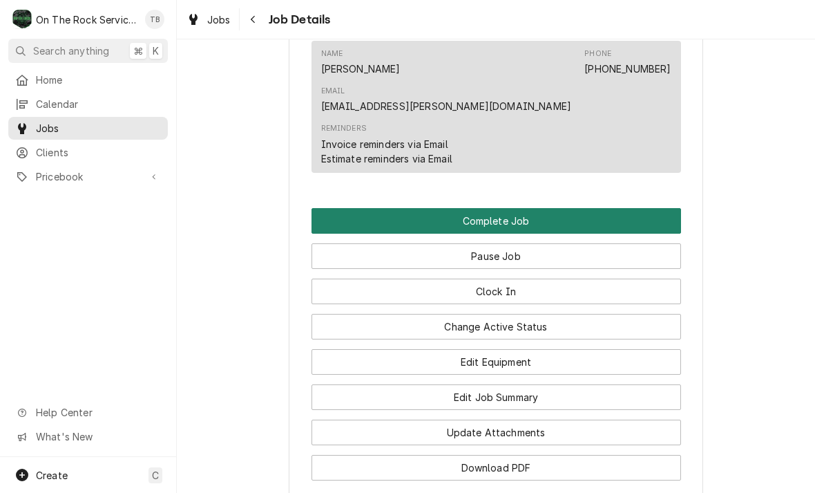
click at [521, 208] on button "Complete Job" at bounding box center [497, 221] width 370 height 26
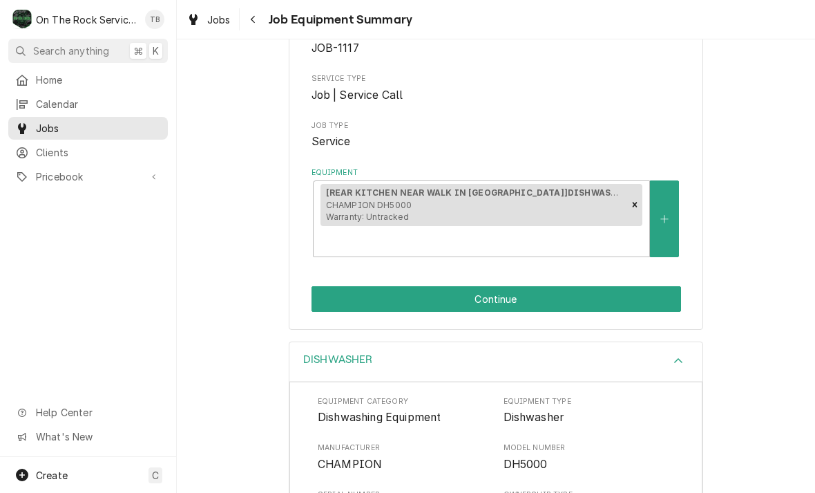
scroll to position [151, 0]
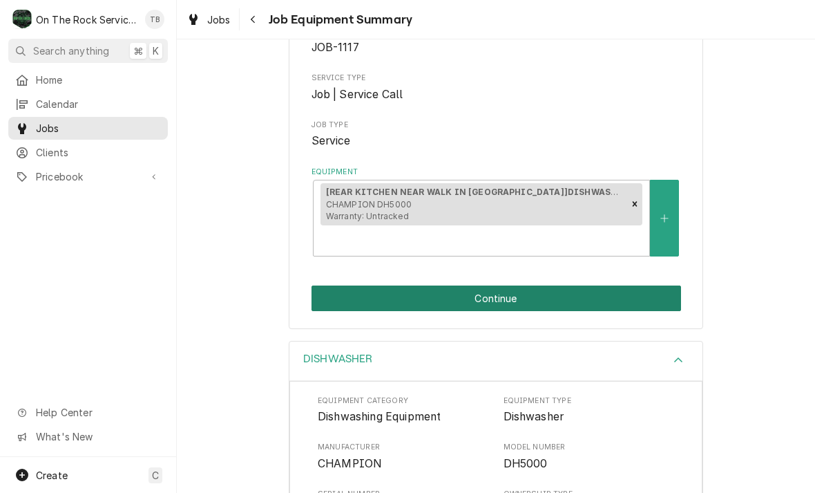
click at [561, 285] on button "Continue" at bounding box center [497, 298] width 370 height 26
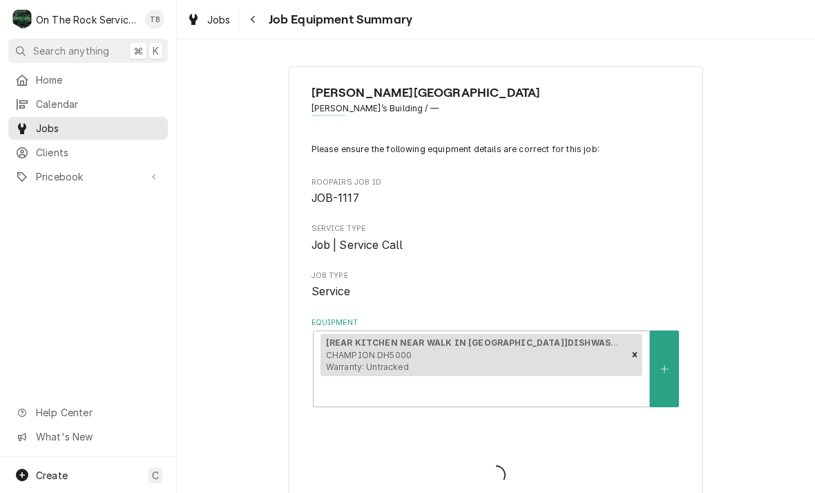
scroll to position [0, 0]
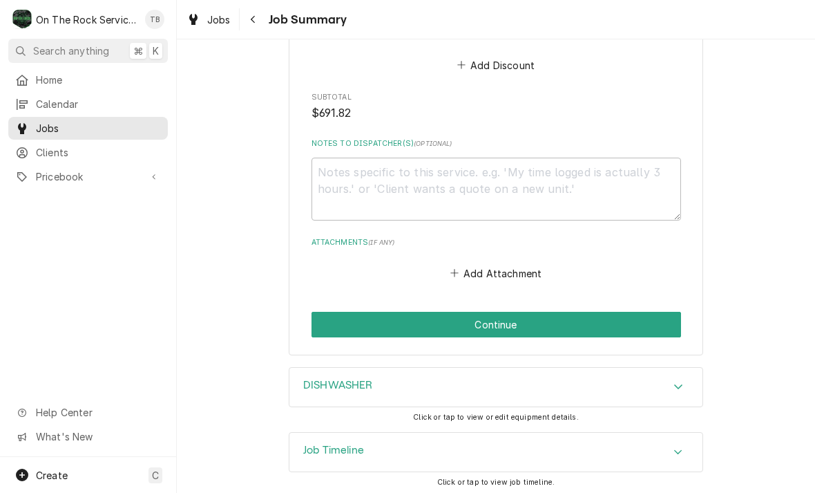
scroll to position [1754, 0]
click at [518, 269] on button "Add Attachment" at bounding box center [496, 272] width 97 height 19
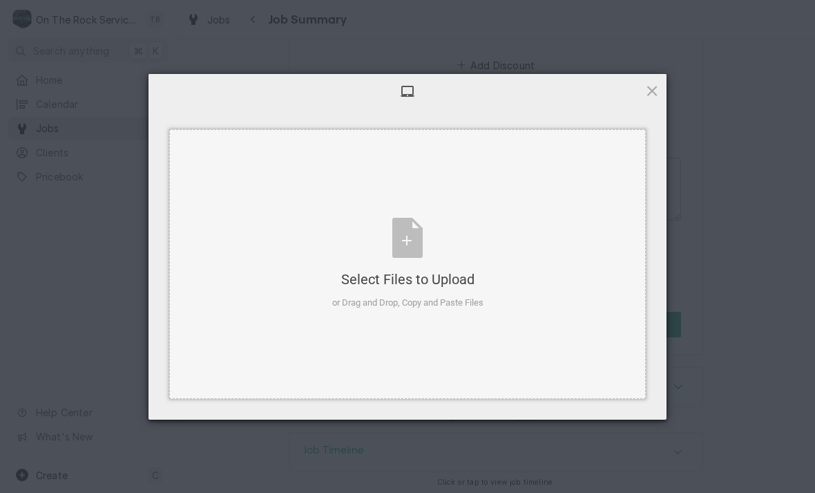
click at [422, 246] on div "Select Files to Upload or Drag and Drop, Copy and Paste Files" at bounding box center [407, 264] width 151 height 92
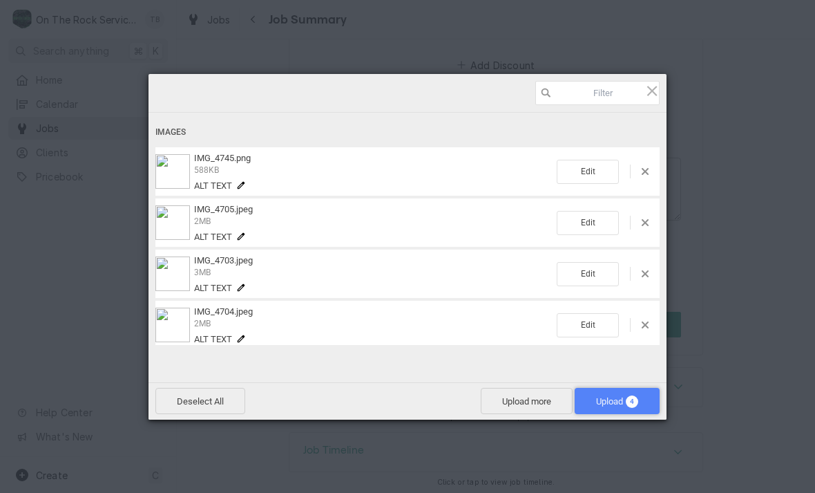
click at [614, 407] on span "Upload 4" at bounding box center [617, 401] width 85 height 26
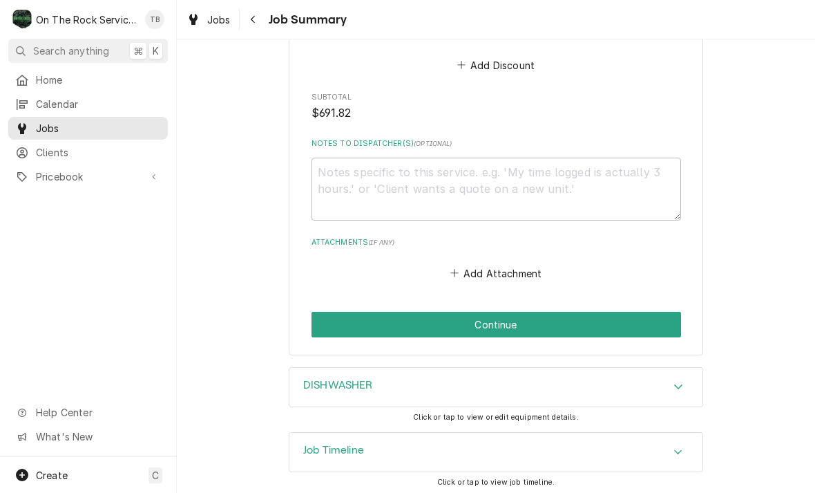
type textarea "x"
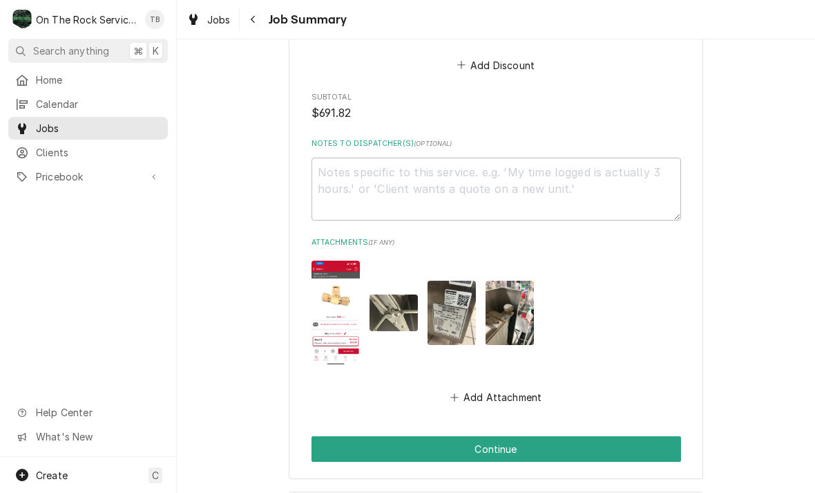
click at [343, 312] on img "Attachments" at bounding box center [336, 312] width 48 height 104
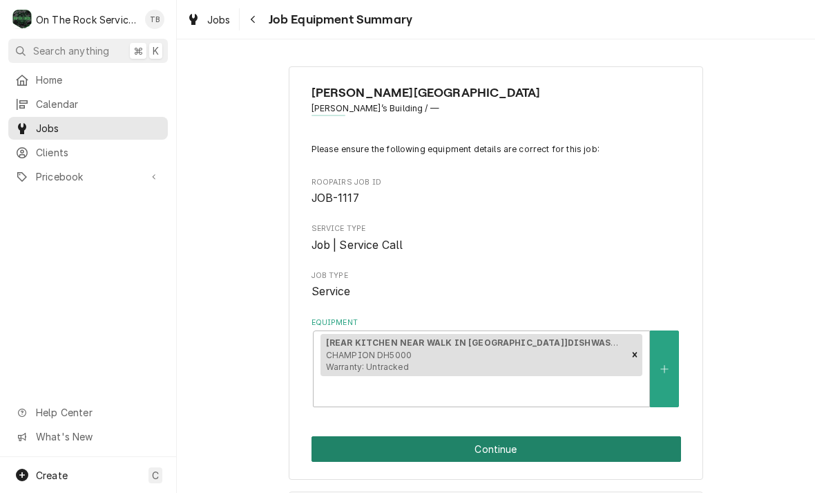
click at [518, 436] on button "Continue" at bounding box center [497, 449] width 370 height 26
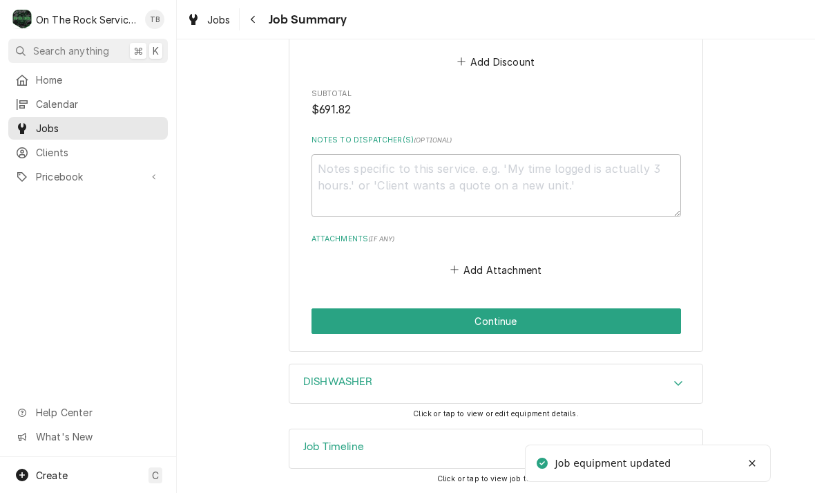
scroll to position [1754, 0]
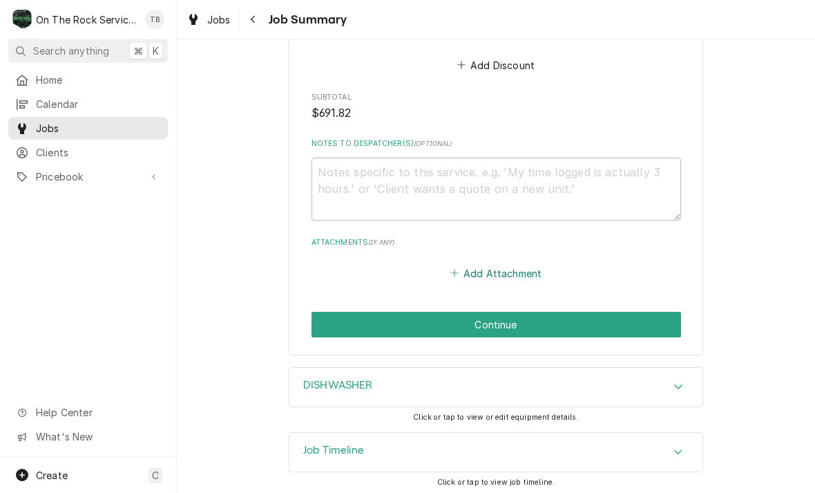
click at [510, 278] on button "Add Attachment" at bounding box center [496, 272] width 97 height 19
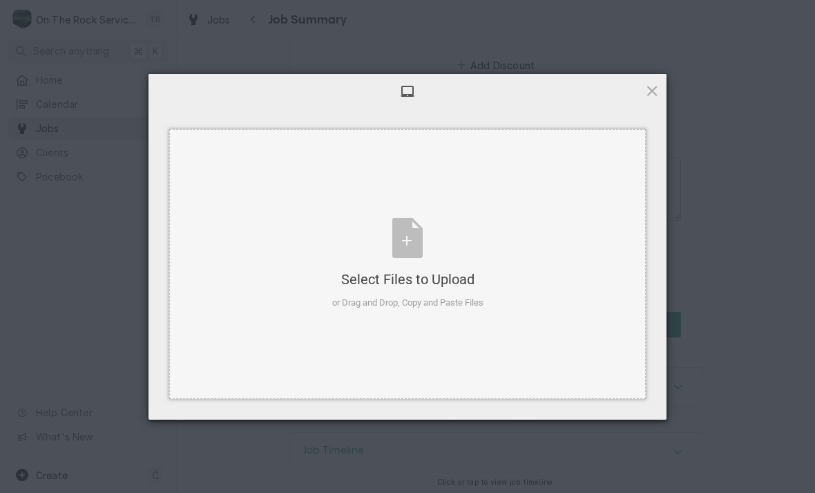
click at [400, 229] on div "Select Files to Upload or Drag and Drop, Copy and Paste Files" at bounding box center [407, 264] width 151 height 92
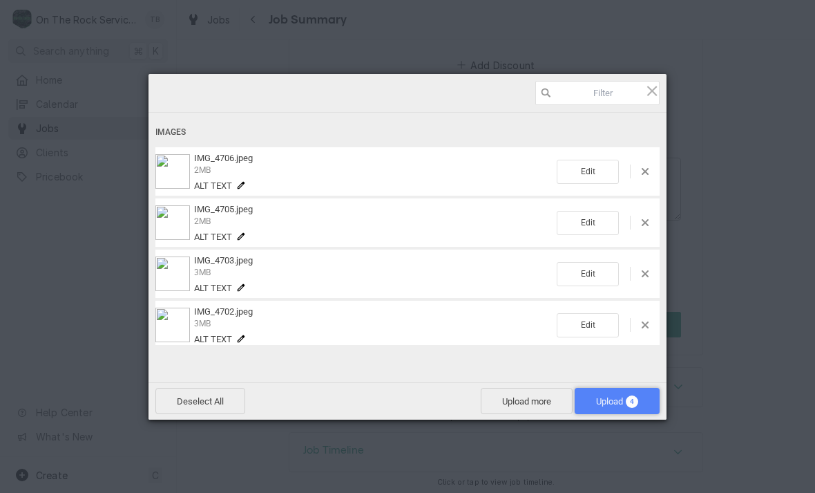
click at [611, 404] on span "Upload 4" at bounding box center [617, 401] width 42 height 10
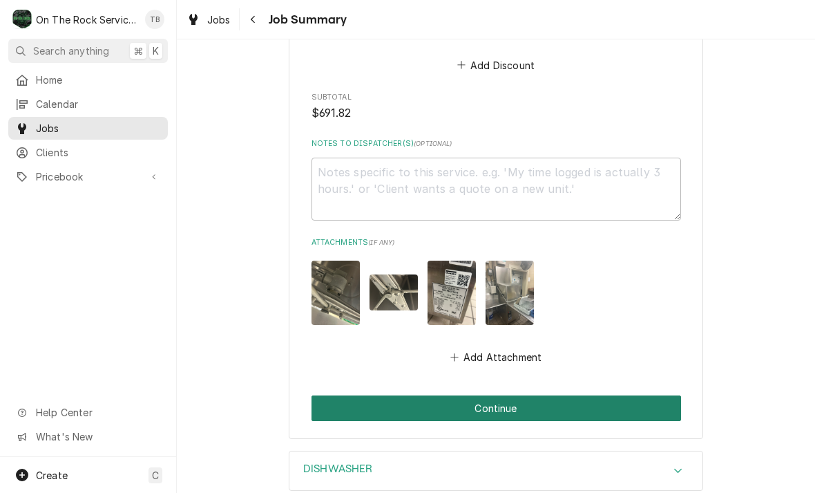
click at [574, 407] on button "Continue" at bounding box center [497, 408] width 370 height 26
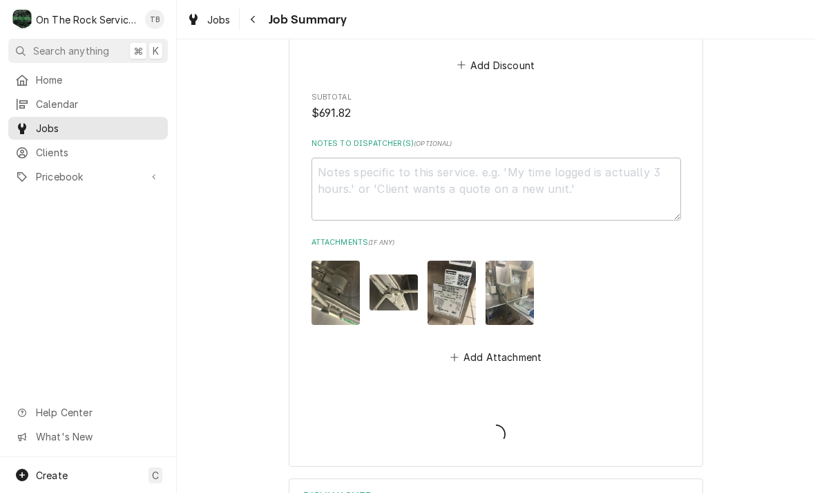
type textarea "x"
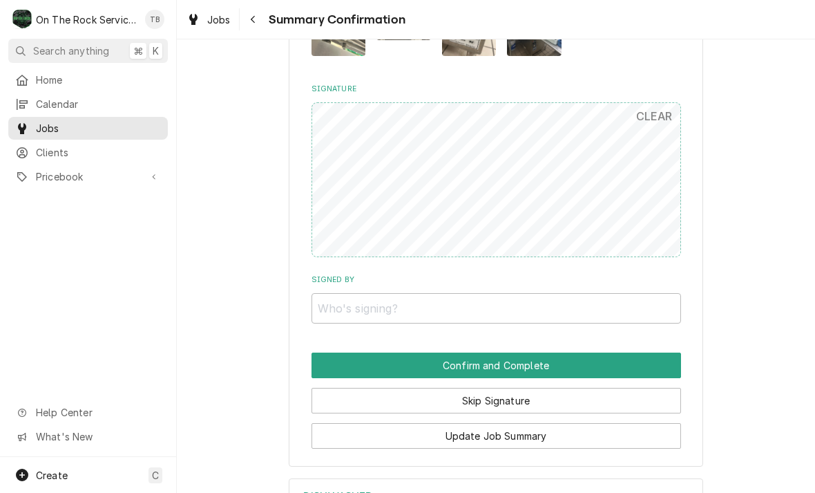
scroll to position [1599, 0]
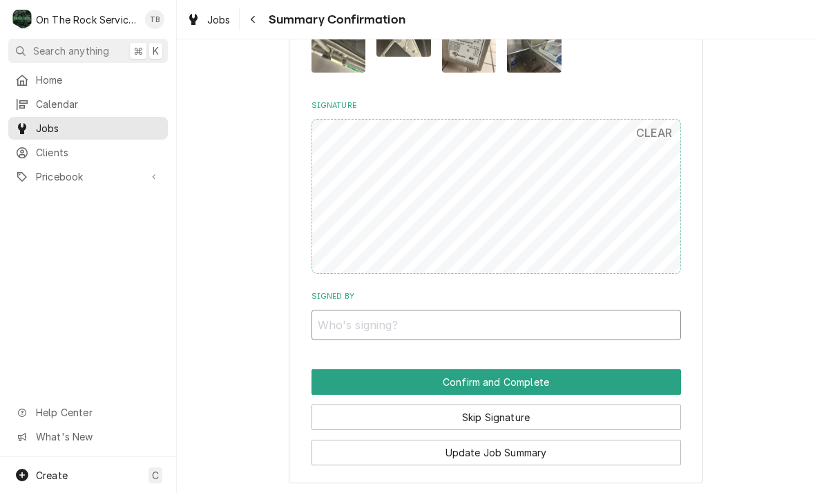
click at [364, 310] on input "Signed By" at bounding box center [497, 325] width 370 height 30
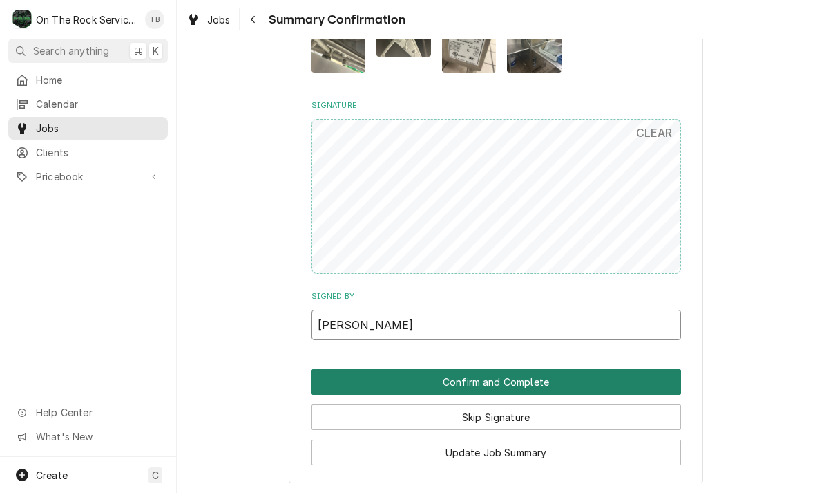
type input "[PERSON_NAME]"
click at [526, 369] on button "Confirm and Complete" at bounding box center [497, 382] width 370 height 26
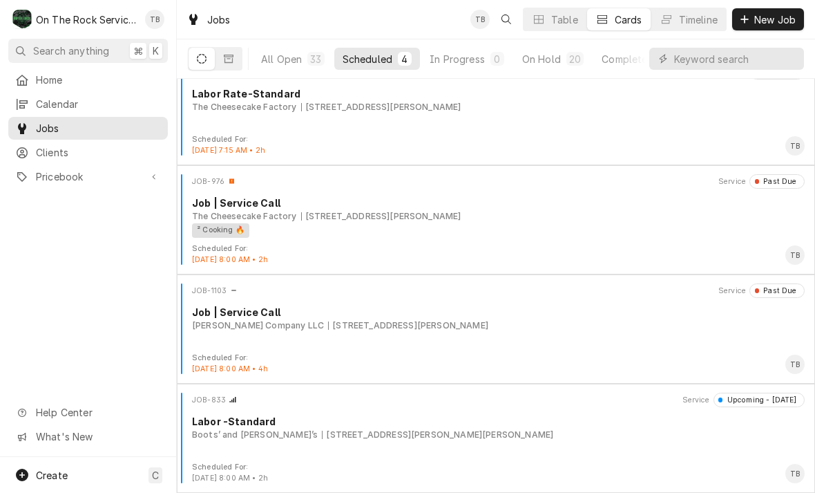
scroll to position [23, 0]
click at [766, 21] on span "New Job" at bounding box center [775, 19] width 47 height 15
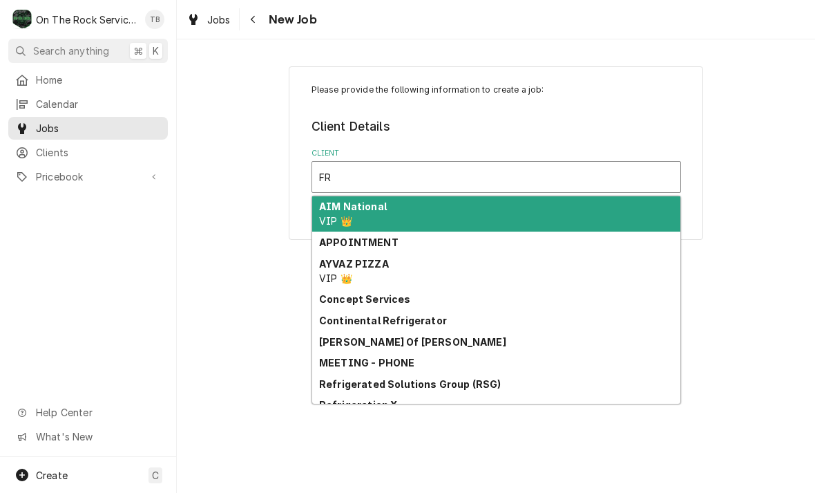
type input "F"
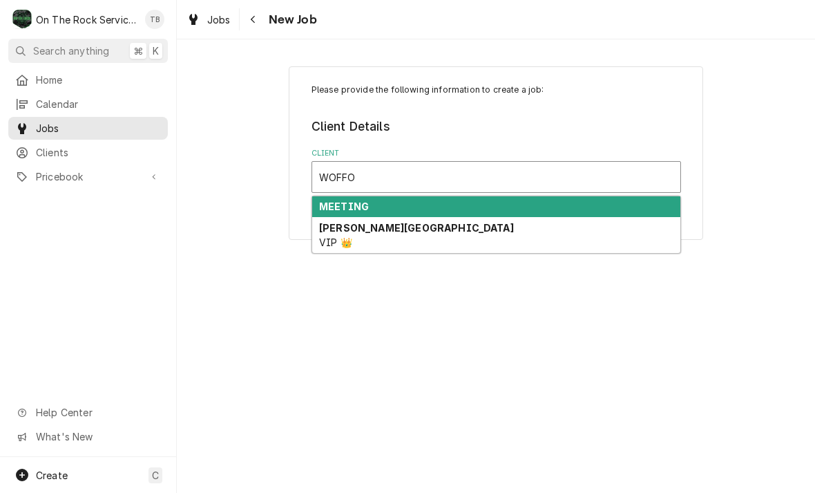
click at [404, 241] on div "Wofford College VIP 👑" at bounding box center [496, 235] width 368 height 36
type input "WOFFO"
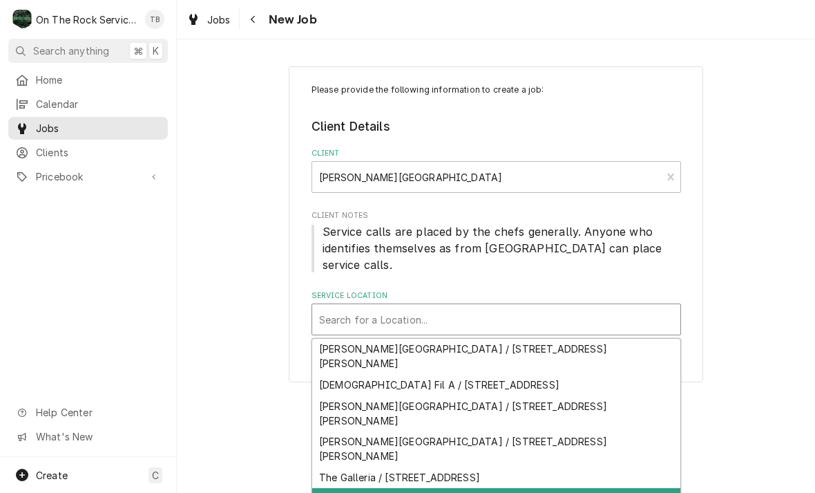
click at [386, 488] on div "Zack’s Building / —" at bounding box center [496, 498] width 368 height 21
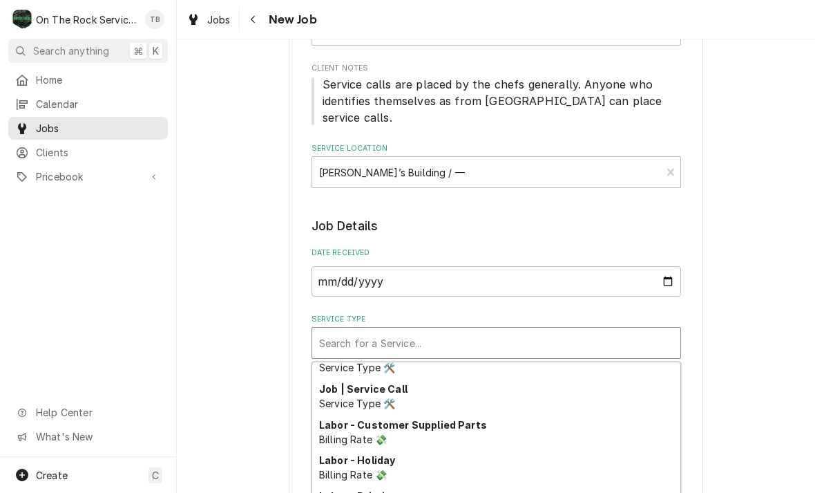
scroll to position [591, 0]
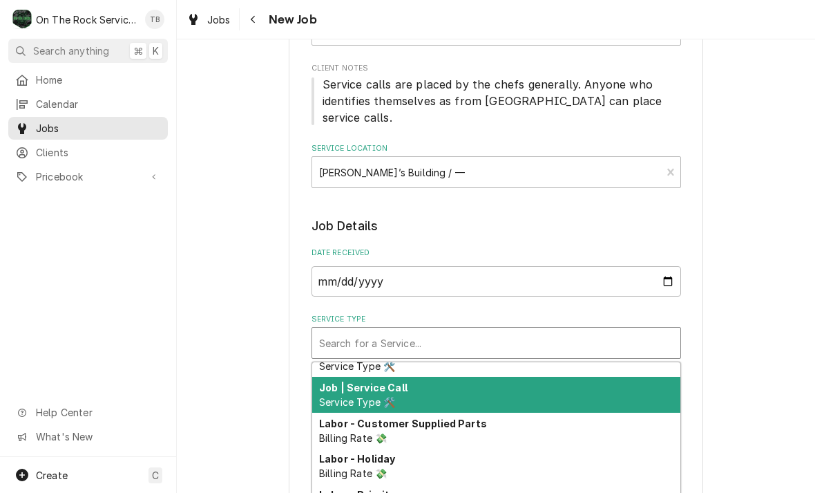
click at [393, 396] on span "Service Type 🛠️" at bounding box center [357, 402] width 76 height 12
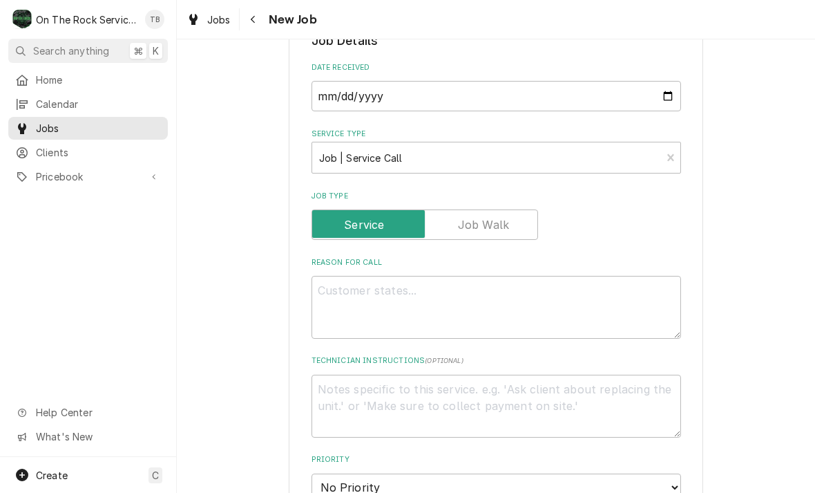
scroll to position [335, 0]
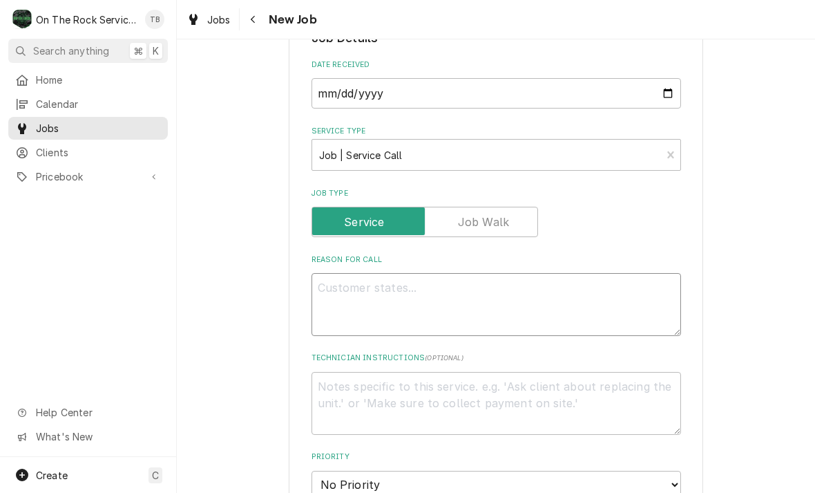
click at [358, 281] on textarea "Reason For Call" at bounding box center [497, 304] width 370 height 63
type textarea "x"
type textarea "P"
type textarea "x"
type textarea "PE"
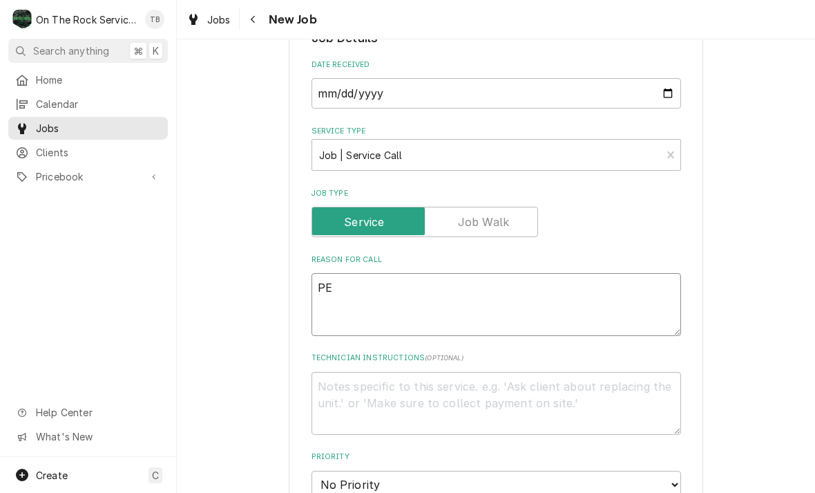
type textarea "x"
type textarea "PER"
type textarea "x"
type textarea "PER"
type textarea "x"
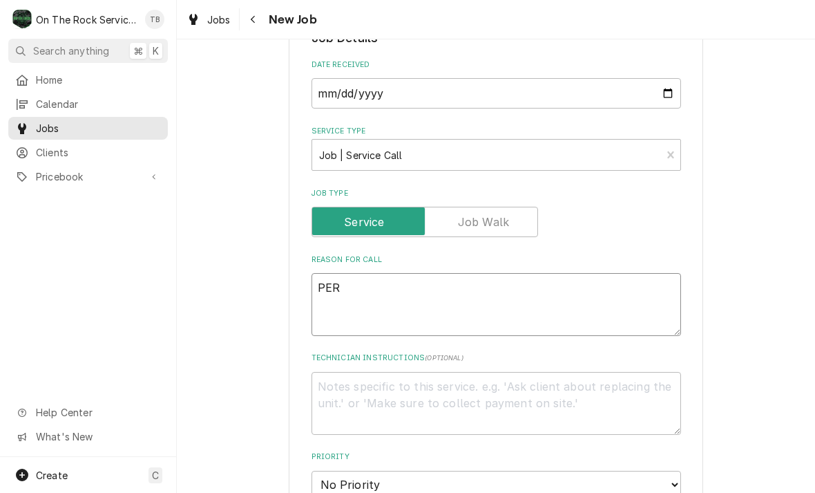
type textarea "PER D"
type textarea "x"
type textarea "PER DON"
type textarea "x"
type textarea "PER DONN"
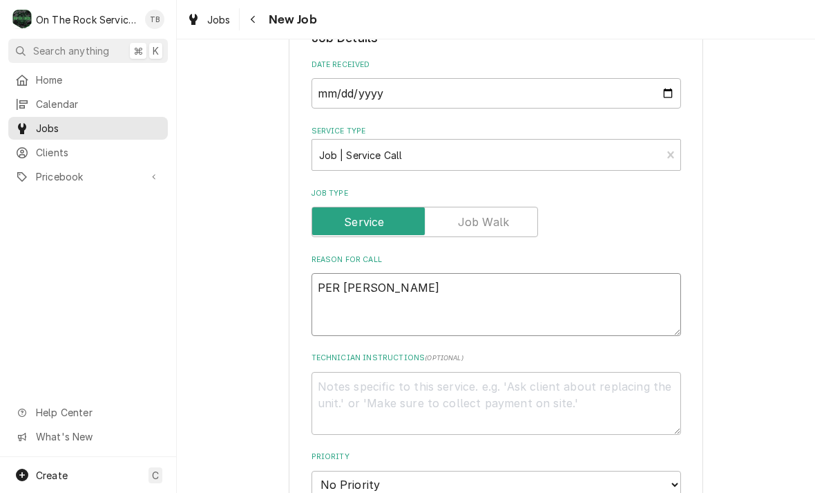
type textarea "x"
type textarea "PER DONNE"
type textarea "x"
type textarea "PER DONNEL"
type textarea "x"
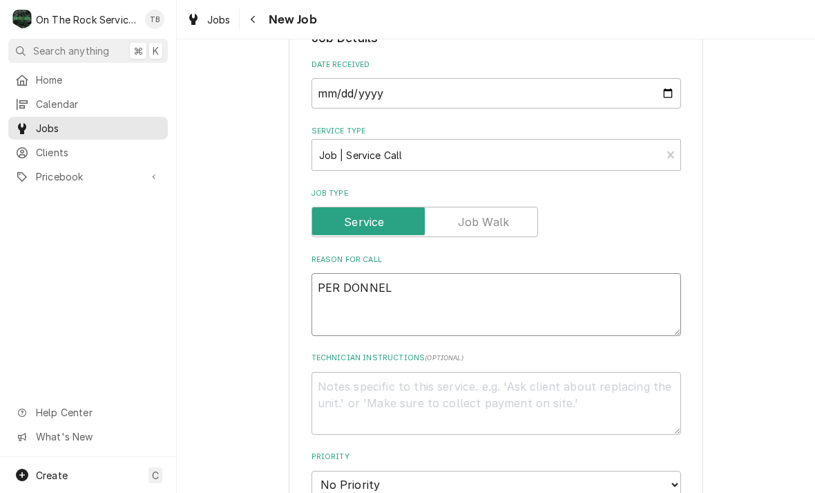
type textarea "PER DONNELL"
type textarea "x"
type textarea "PER DONNELL"
type textarea "x"
type textarea "PER DONNELL D"
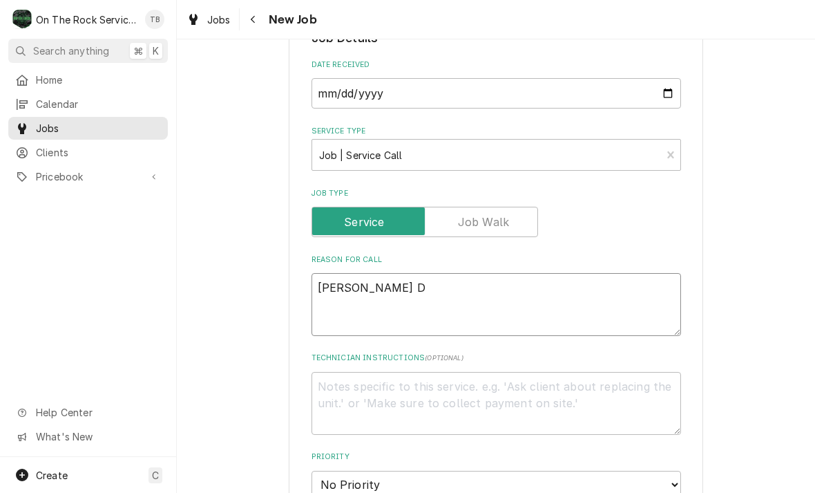
type textarea "x"
type textarea "PER DONNELL DR"
type textarea "x"
type textarea "PER DONNELL DRI"
type textarea "x"
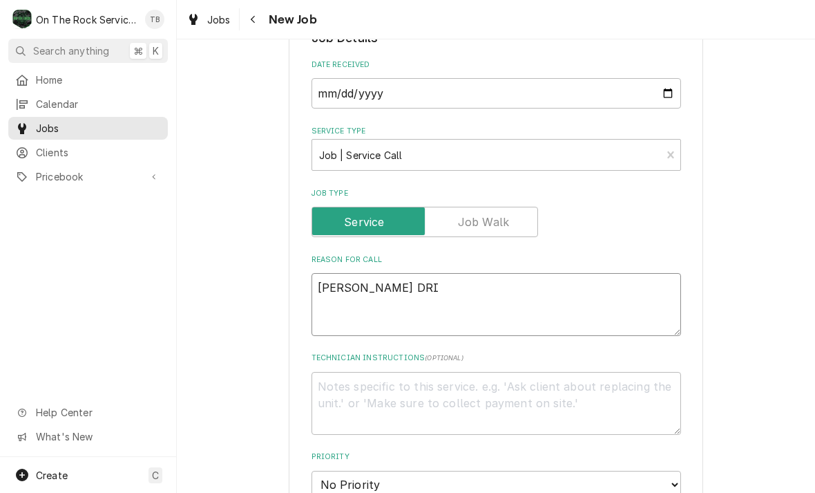
type textarea "PER DONNELL DRIN"
type textarea "x"
type textarea "PER DONNELL DRINK"
type textarea "x"
type textarea "PER DONNELL DRINK"
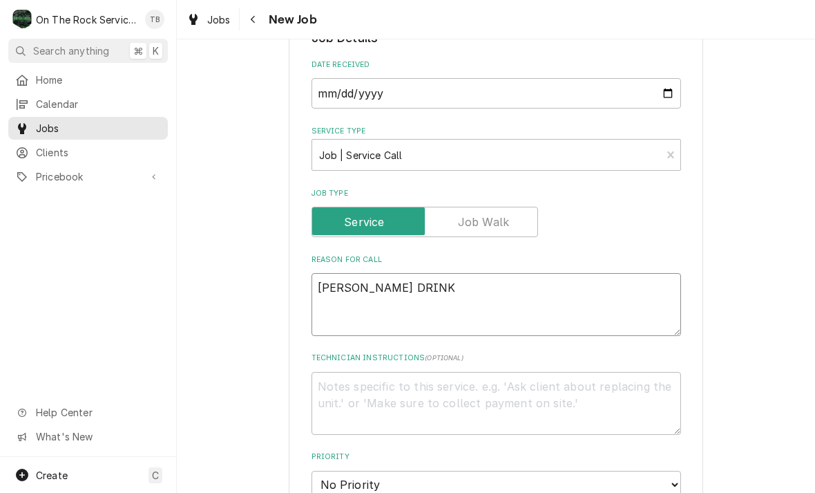
type textarea "x"
type textarea "PER DONNELL DRINK M"
type textarea "x"
type textarea "PER DONNELL DRINK MI"
type textarea "x"
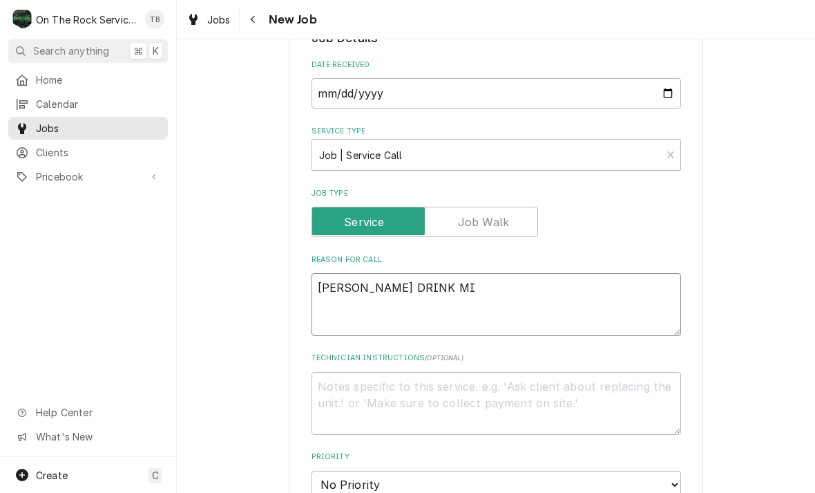
type textarea "PER DONNELL DRINK MIX"
type textarea "x"
type textarea "PER DONNELL DRINK MIXE"
type textarea "x"
type textarea "PER DONNELL DRINK MIXER"
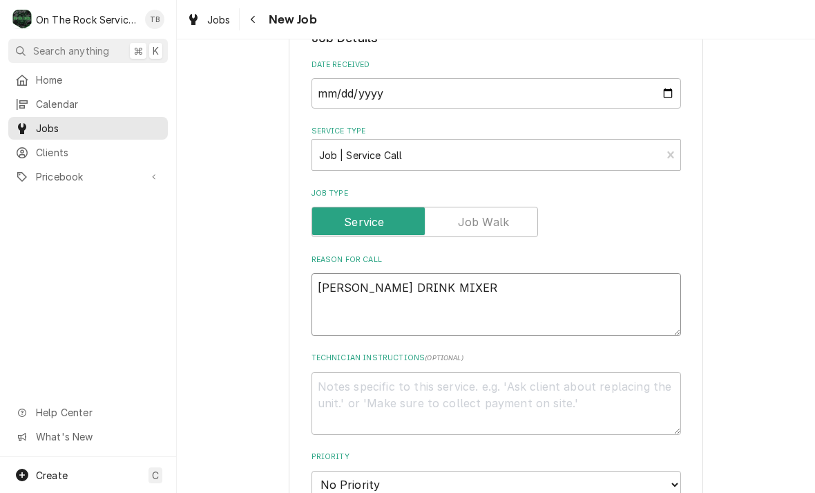
type textarea "x"
type textarea "PER DONNELL DRINK MIXER"
type textarea "x"
type textarea "PER DONNELL DRINK MIXER I"
type textarea "x"
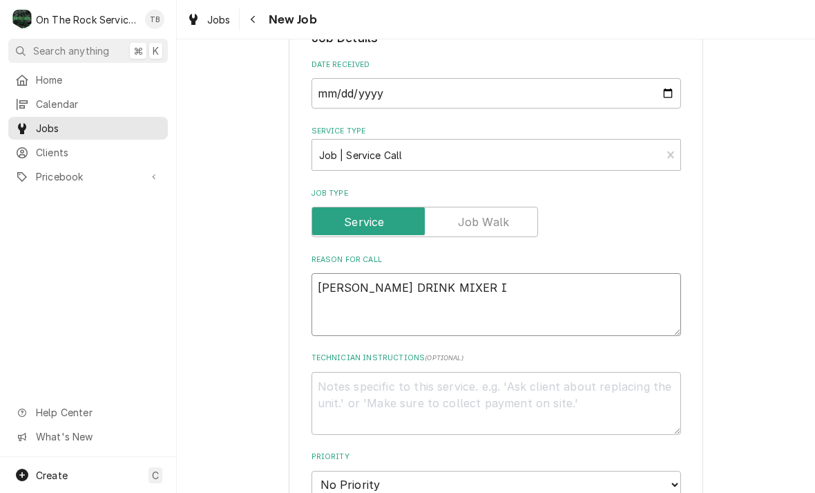
type textarea "PER DONNELL DRINK MIXER IN"
type textarea "x"
type textarea "PER DONNELL DRINK MIXER IN"
type textarea "x"
type textarea "PER DONNELL DRINK MIXER IN Z"
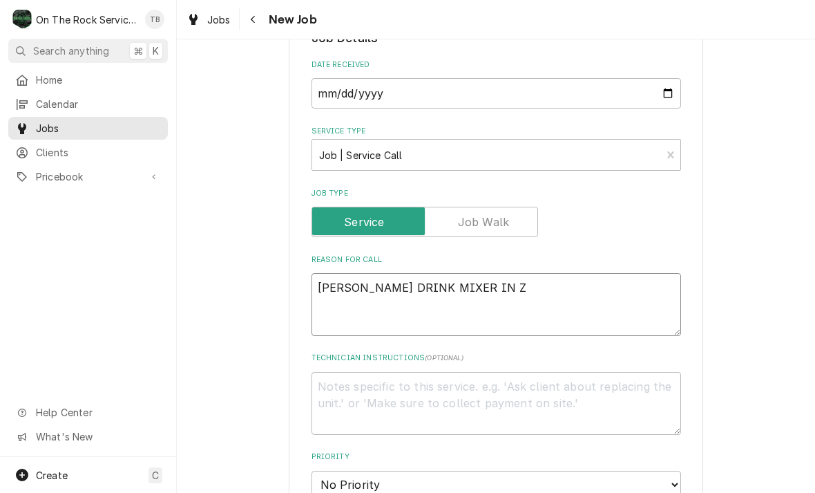
type textarea "x"
type textarea "PER DONNELL DRINK MIXER IN ZA"
type textarea "x"
type textarea "PER DONNELL DRINK MIXER IN ZAC"
type textarea "x"
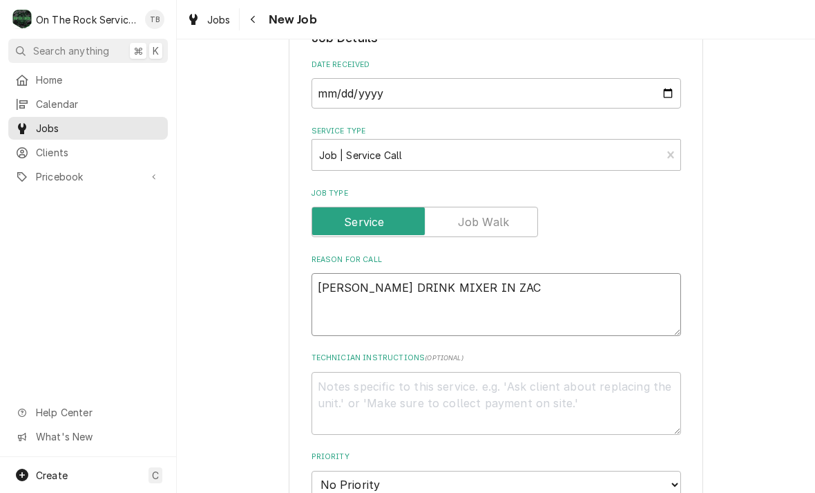
type textarea "PER DONNELL DRINK MIXER IN ZACH"
type textarea "x"
type textarea "PER DONNELL DRINK MIXER IN ZACHS"
type textarea "x"
type textarea "PER DONNELL DRINK MIXER IN ZACHS"
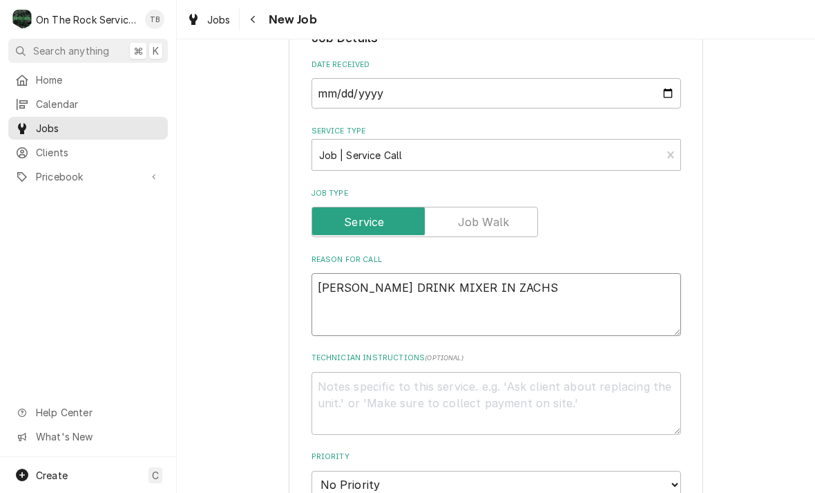
type textarea "x"
type textarea "PER DONNELL DRINK MIXER IN ZACHS C"
type textarea "x"
type textarea "PER DONNELL DRINK MIXER IN ZACHS CO"
type textarea "x"
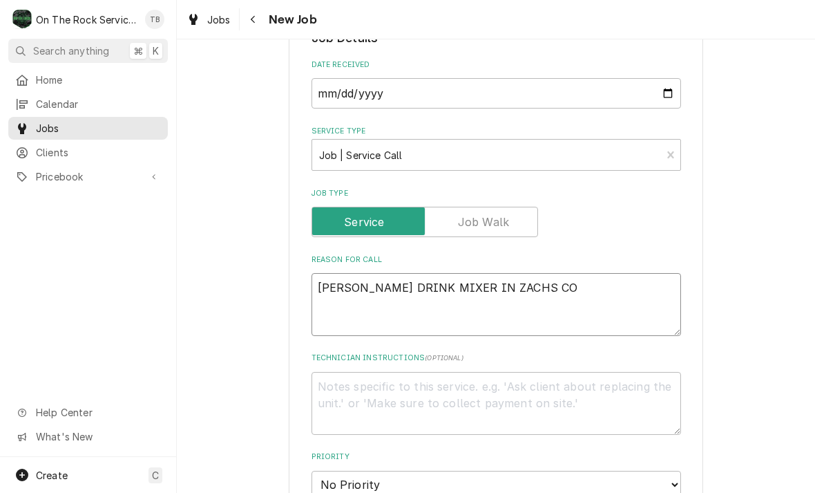
type textarea "PER DONNELL DRINK MIXER IN ZACHS COF"
type textarea "x"
type textarea "PER DONNELL DRINK MIXER IN ZACHS COFFE"
type textarea "x"
type textarea "PER DONNELL DRINK MIXER IN ZACHS COFFEE"
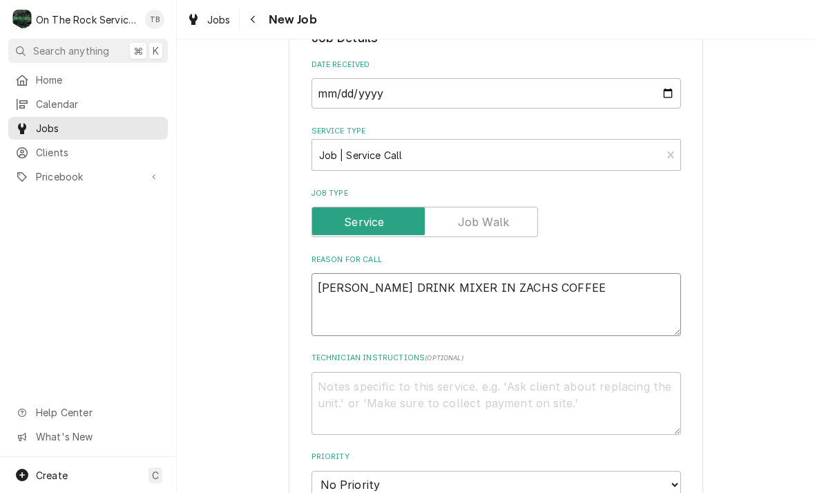
type textarea "x"
type textarea "PER DONNELL DRINK MIXER IN ZACHS COFFEE"
type textarea "x"
type textarea "PER DONNELL DRINK MIXER IN ZACHS COFFEE S"
type textarea "x"
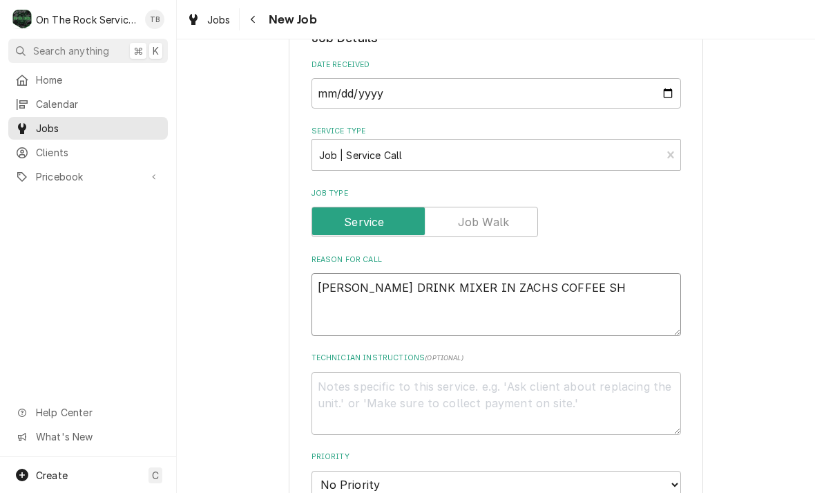
type textarea "PER DONNELL DRINK MIXER IN ZACHS COFFEE SHO"
type textarea "x"
type textarea "PER DONNELL DRINK MIXER IN ZACHS COFFEE SHOP"
type textarea "x"
type textarea "PER DONNELL DRINK MIXER IN ZACHS COFFEE SHOP"
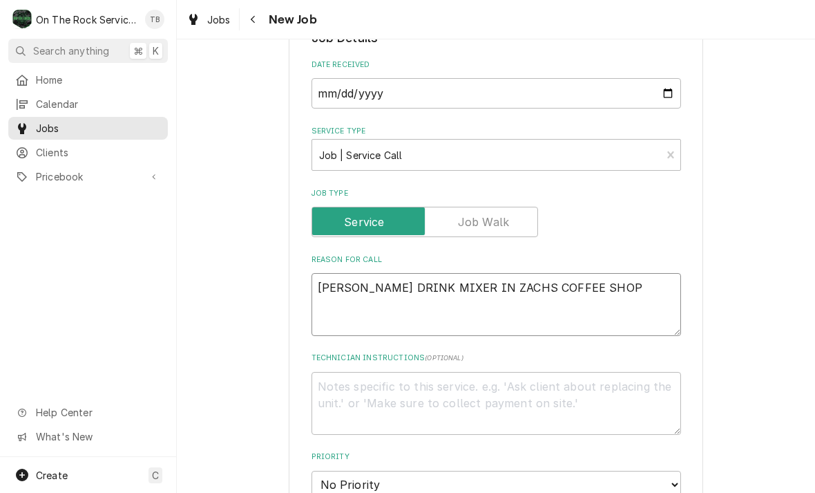
type textarea "x"
type textarea "PER DONNELL DRINK MIXER IN ZACHS COFFEE SHOP D"
type textarea "x"
type textarea "PER DONNELL DRINK MIXER IN ZACHS COFFEE SHOP DR"
type textarea "x"
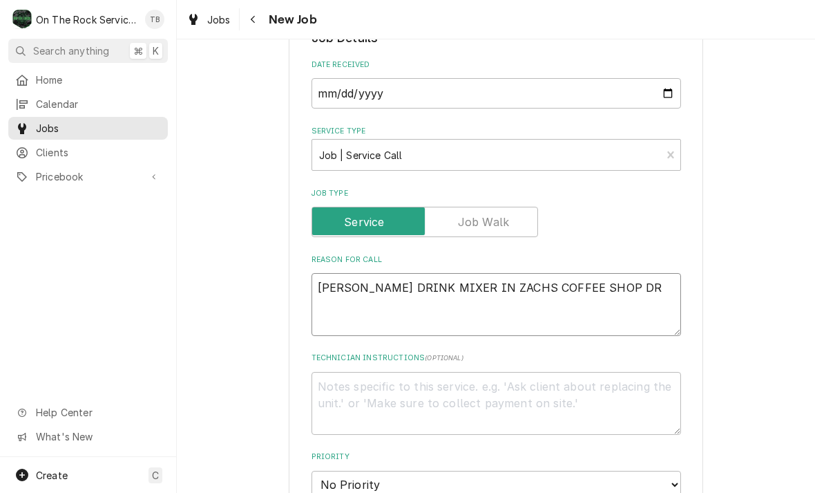
type textarea "PER DONNELL DRINK MIXER IN ZACHS COFFEE SHOP DRI"
type textarea "x"
type textarea "PER DONNELL DRINK MIXER IN ZACHS COFFEE SHOP DRIV"
type textarea "x"
type textarea "PER DONNELL DRINK MIXER IN ZACHS COFFEE SHOP DRIVE"
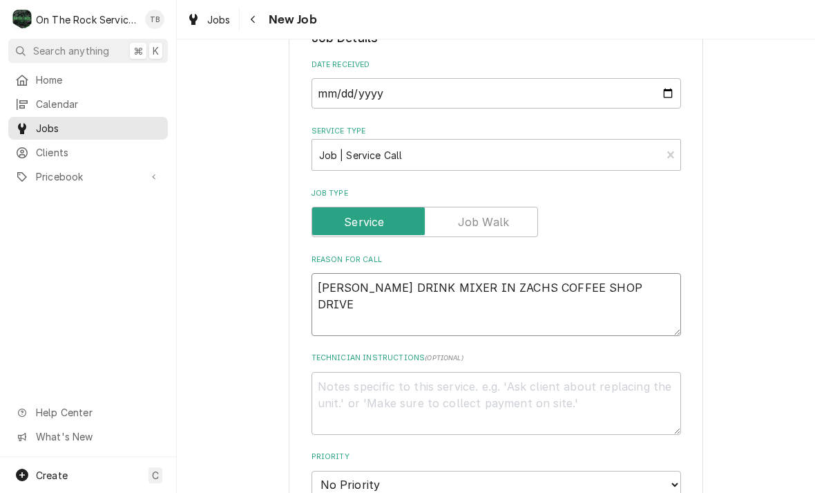
type textarea "x"
type textarea "PER DONNELL DRINK MIXER IN ZACHS COFFEE SHOP DRIVE"
type textarea "x"
type textarea "PER DONNELL DRINK MIXER IN ZACHS COFFEE SHOP DRIVE B"
type textarea "x"
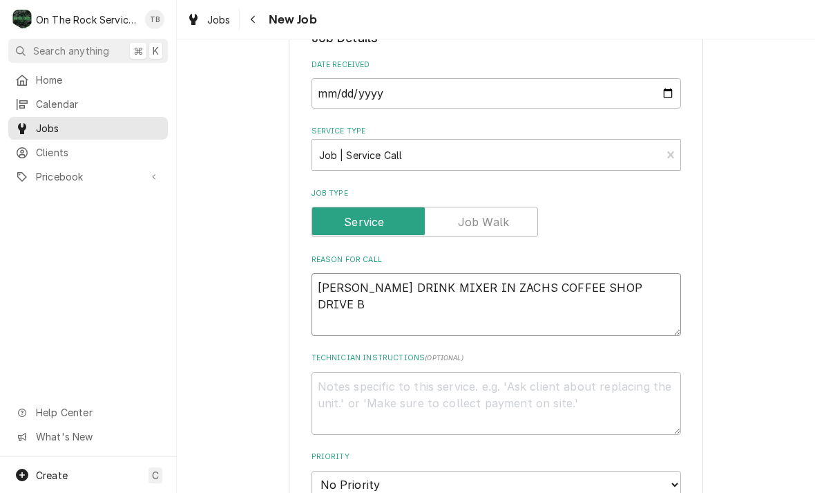
type textarea "PER DONNELL DRINK MIXER IN ZACHS COFFEE SHOP DRIVE BU"
type textarea "x"
type textarea "PER DONNELL DRINK MIXER IN ZACHS COFFEE SHOP DRIVE BUS"
type textarea "x"
type textarea "PER DONNELL DRINK MIXER IN ZACHS COFFEE SHOP DRIVE BUSH"
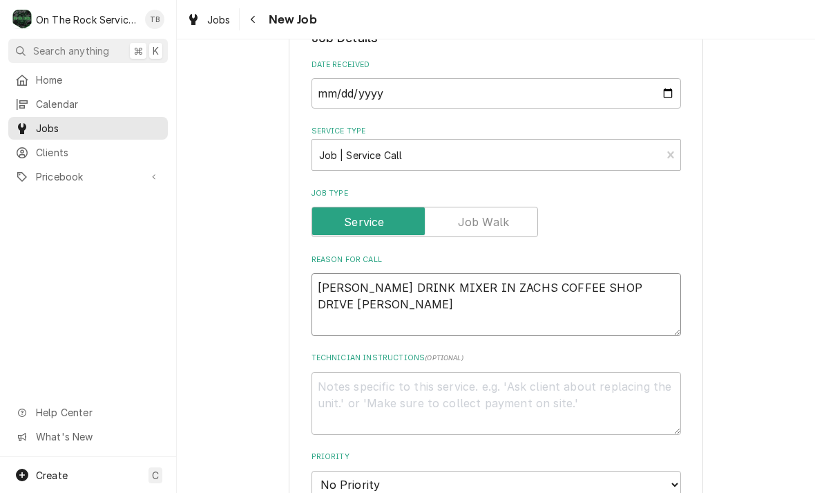
type textarea "x"
type textarea "PER DONNELL DRINK MIXER IN ZACHS COFFEE SHOP DRIVE BUSHI"
type textarea "x"
type textarea "PER DONNELL DRINK MIXER IN ZACHS COFFEE SHOP DRIVE BUSHIN"
type textarea "x"
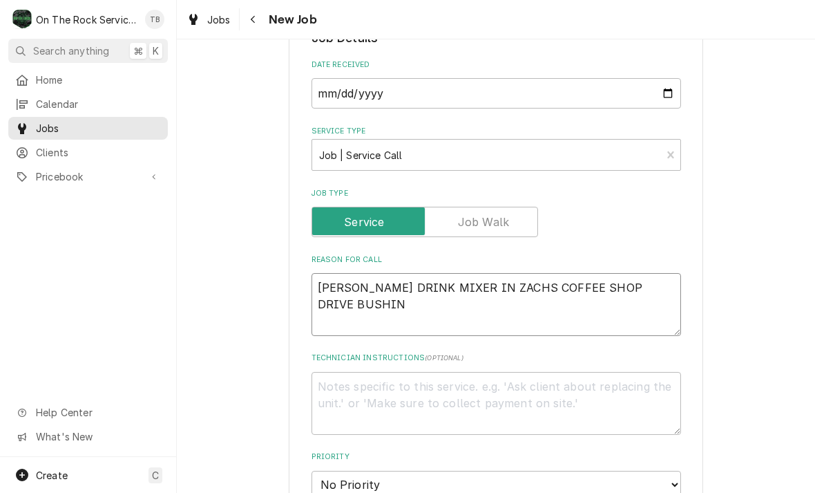
type textarea "PER DONNELL DRINK MIXER IN ZACHS COFFEE SHOP DRIVE BUSHING"
type textarea "x"
type textarea "PER DONNELL DRINK MIXER IN ZACHS COFFEE SHOP DRIVE BUSHING"
type textarea "x"
type textarea "PER DONNELL DRINK MIXER IN ZACHS COFFEE SHOP DRIVE BUSHING T"
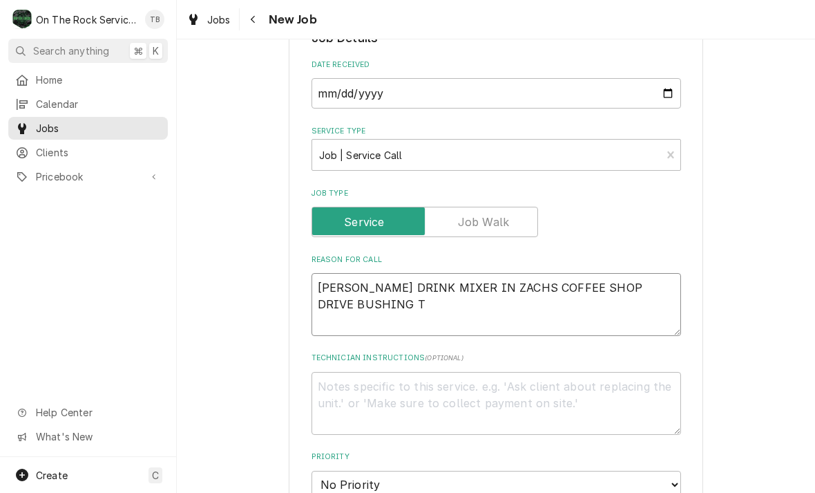
type textarea "x"
type textarea "PER DONNELL DRINK MIXER IN ZACHS COFFEE SHOP DRIVE BUSHING TE"
type textarea "x"
type textarea "PER DONNELL DRINK MIXER IN ZACHS COFFEE SHOP DRIVE BUSHING TEE"
type textarea "x"
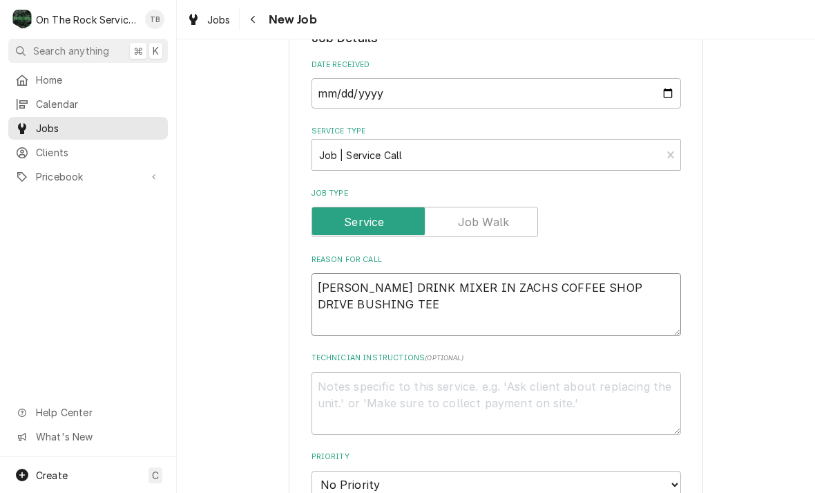
type textarea "PER DONNELL DRINK MIXER IN ZACHS COFFEE SHOP DRIVE BUSHING TEET"
type textarea "x"
type textarea "PER DONNELL DRINK MIXER IN ZACHS COFFEE SHOP DRIVE BUSHING TEETH"
type textarea "x"
type textarea "PER DONNELL DRINK MIXER IN ZACHS COFFEE SHOP DRIVE BUSHING TEETH"
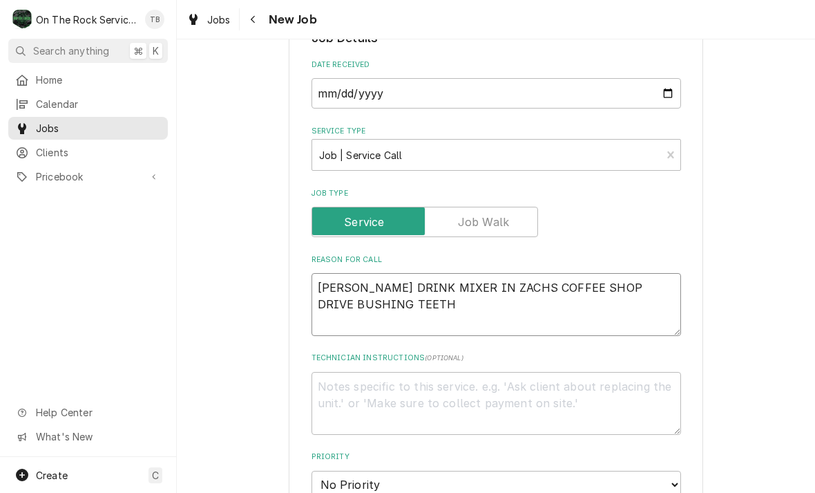
type textarea "x"
type textarea "PER DONNELL DRINK MIXER IN ZACHS COFFEE SHOP DRIVE BUSHING TEETH WO"
type textarea "x"
type textarea "PER DONNELL DRINK MIXER IN ZACHS COFFEE SHOP DRIVE BUSHING TEETH WOR"
type textarea "x"
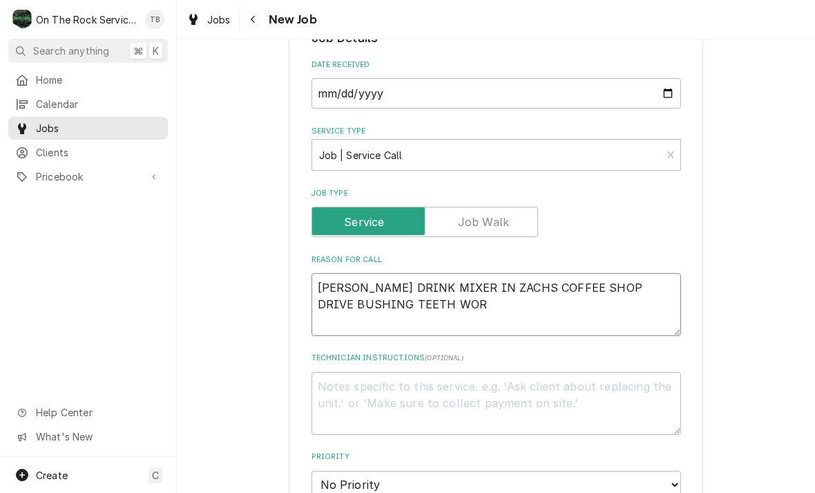
type textarea "PER DONNELL DRINK MIXER IN ZACHS COFFEE SHOP DRIVE BUSHING TEETH WORN"
type textarea "x"
type textarea "PER DONNELL DRINK MIXER IN ZACHS COFFEE SHOP DRIVE BUSHING TEETH WORN"
type textarea "x"
type textarea "PER DONNELL DRINK MIXER IN ZACHS COFFEE SHOP DRIVE BUSHING TEETH WORN O"
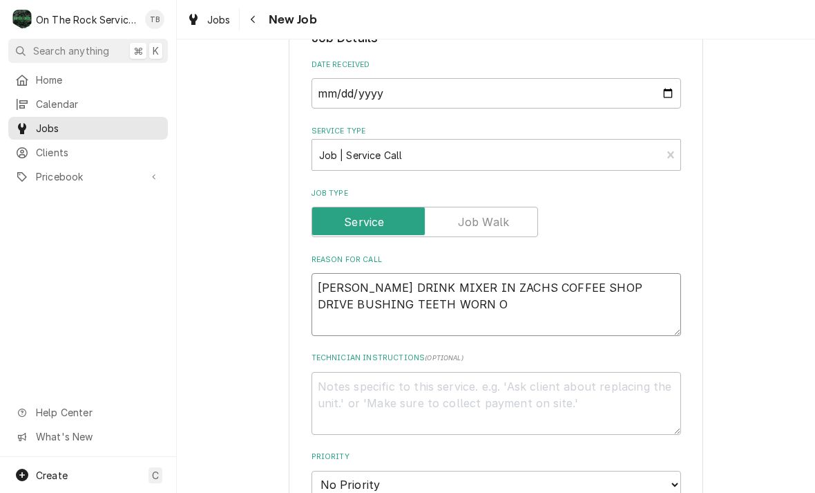
type textarea "x"
type textarea "PER DONNELL DRINK MIXER IN ZACHS COFFEE SHOP DRIVE BUSHING TEETH WORN OF"
type textarea "x"
type textarea "PER DONNELL DRINK MIXER IN ZACHS COFFEE SHOP DRIVE BUSHING TEETH WORN OFF"
type textarea "x"
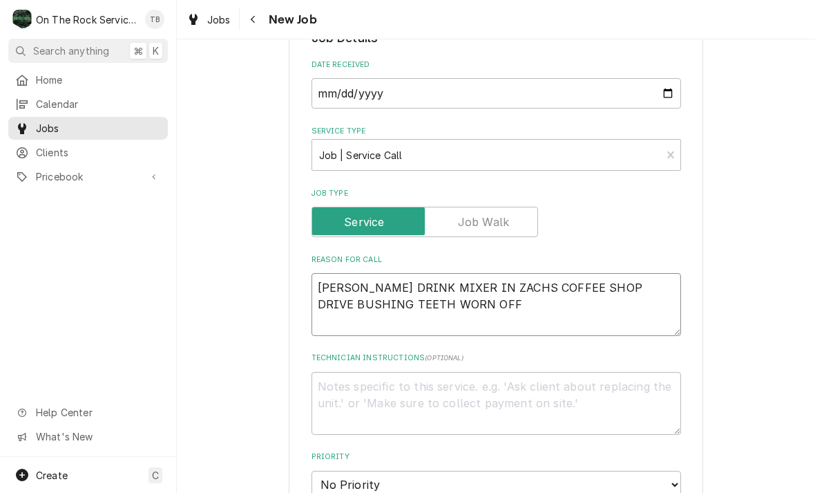
type textarea "PER DONNELL DRINK MIXER IN ZACHS COFFEE SHOP DRIVE BUSHING TEETH WORN OFF."
type textarea "x"
type textarea "PER DONNELL DRINK MIXER IN ZACHS COFFEE SHOP DRIVE BUSHING TEETH WORN OFF."
type textarea "x"
type textarea "PER DONNELL DRINK MIXER IN ZACHS COFFEE SHOP DRIVE BUSHING TEETH WORN OFF."
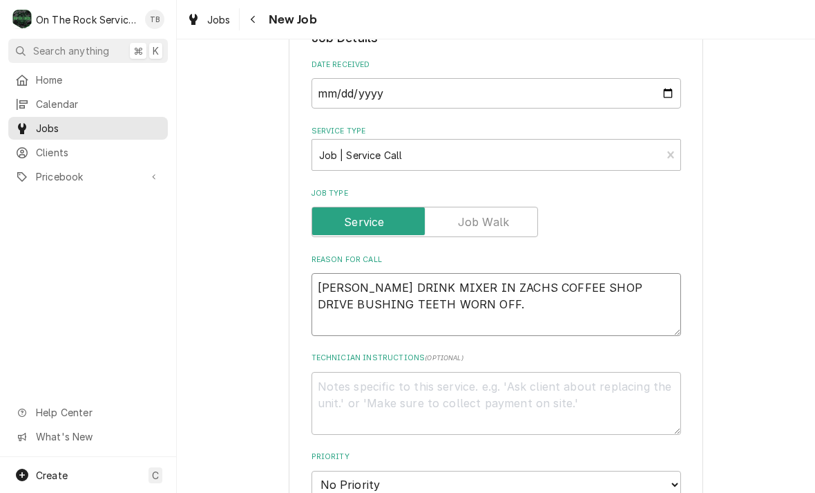
type textarea "x"
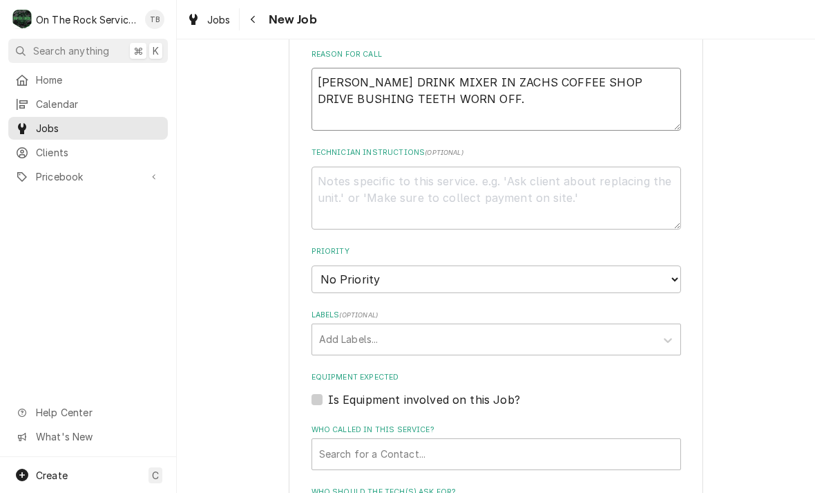
scroll to position [547, 0]
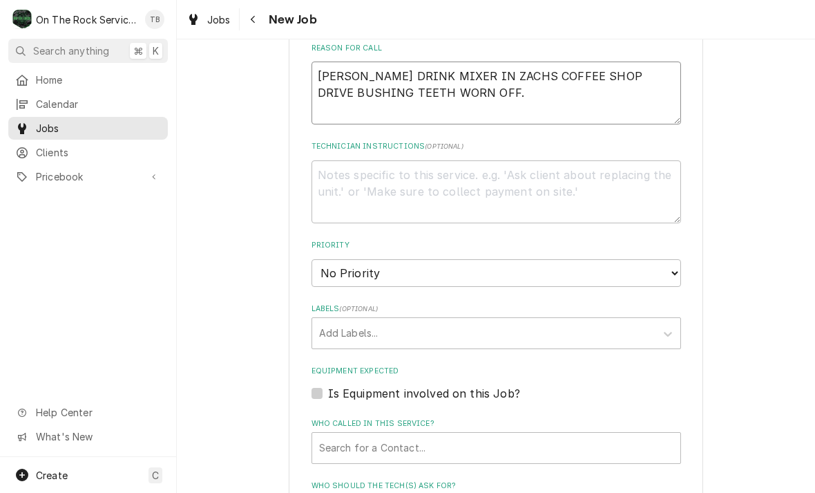
type textarea "PER DONNELL DRINK MIXER IN ZACHS COFFEE SHOP DRIVE BUSHING TEETH WORN OFF."
click at [667, 259] on select "No Priority Urgent High Medium Low" at bounding box center [497, 273] width 370 height 28
select select "3"
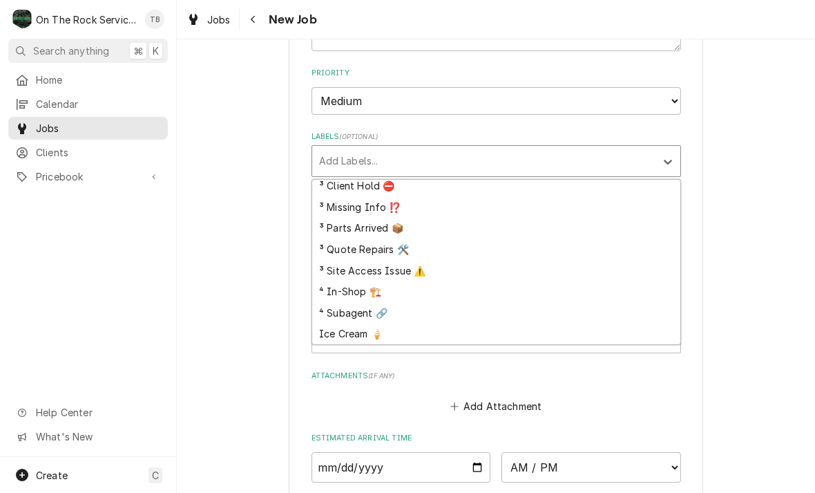
scroll to position [732, 0]
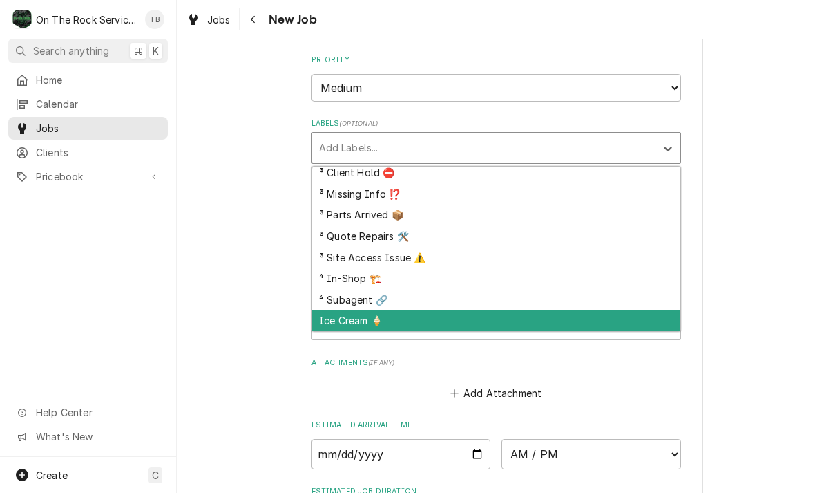
click at [350, 310] on div "Ice Cream 🍦" at bounding box center [496, 320] width 368 height 21
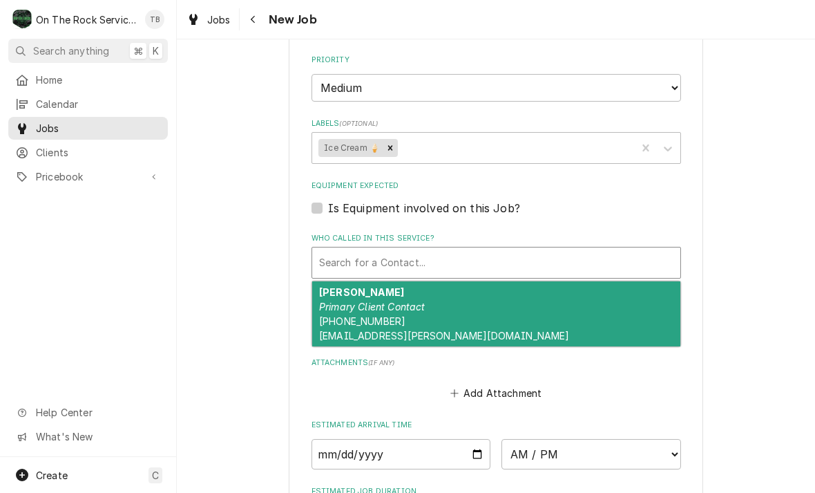
click at [468, 303] on div "Ken Petit Primary Client Contact (864) 266-7759 pettitks@wofford.edu" at bounding box center [496, 313] width 368 height 65
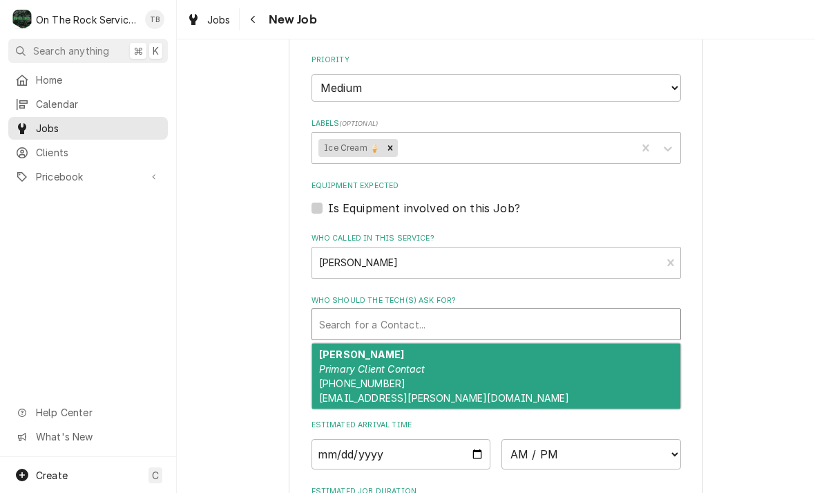
type textarea "x"
type input "D"
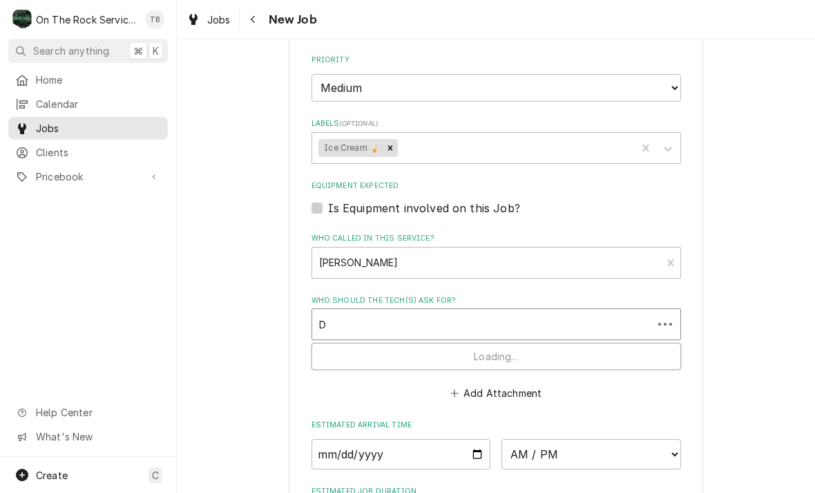
type textarea "x"
type input "DO"
type textarea "x"
type input "DON"
type textarea "x"
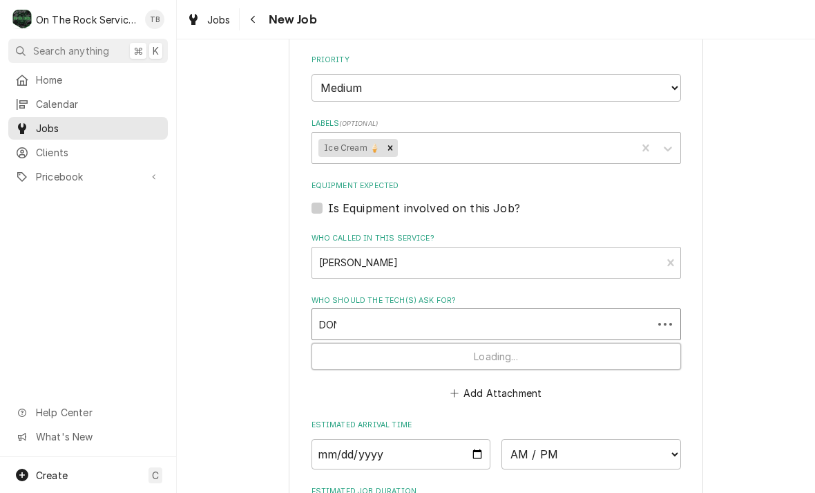
type input "DONN"
type textarea "x"
type input "DONNE"
type textarea "x"
type input "DONNEL"
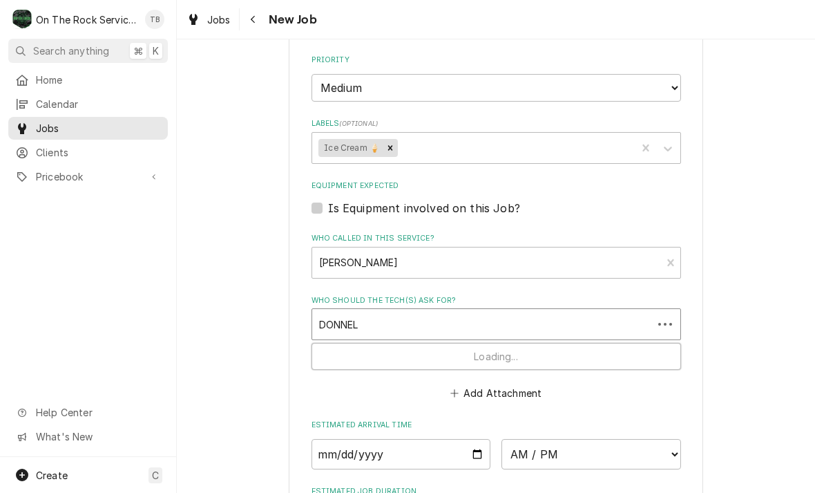
type textarea "x"
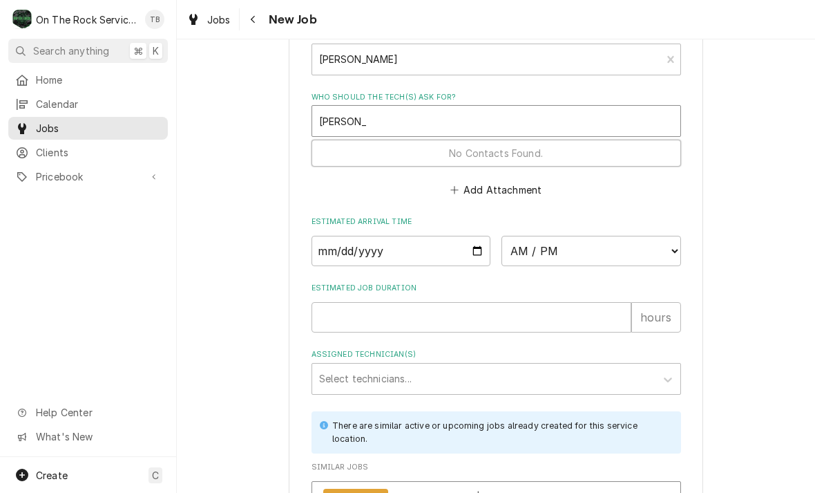
scroll to position [942, 0]
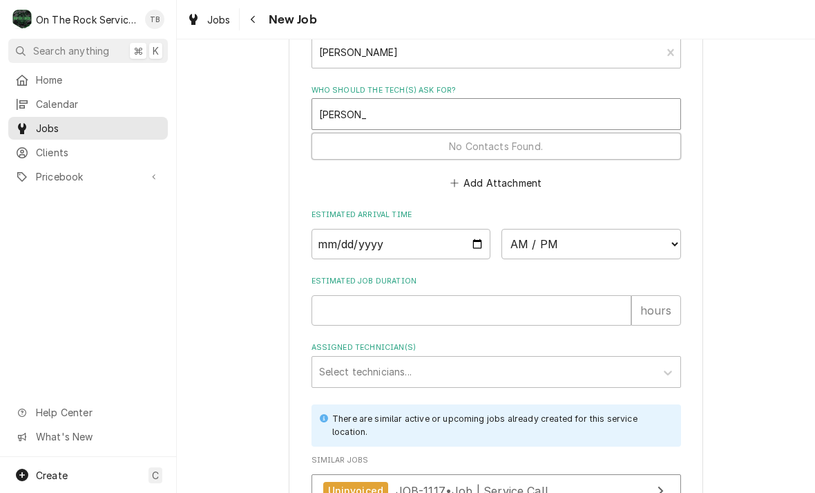
type input "DONNELL"
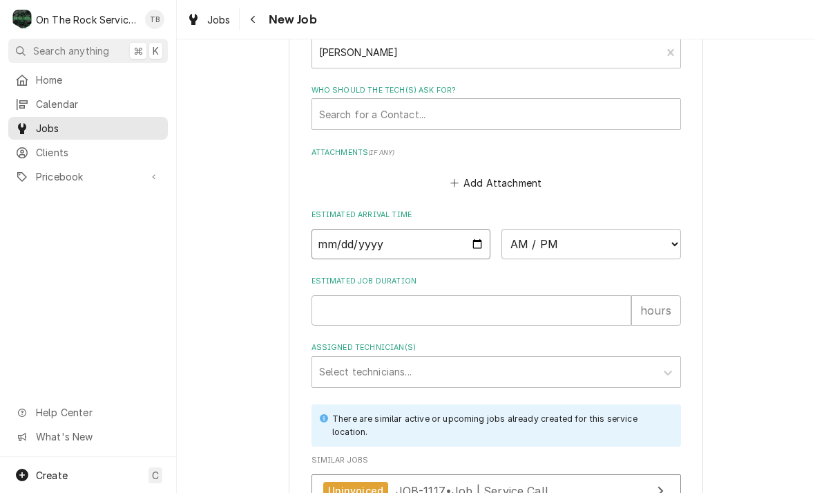
click at [404, 229] on input "Date" at bounding box center [402, 244] width 180 height 30
type input "2025-10-06"
type textarea "x"
click at [672, 229] on select "AM / PM 6:00 AM 6:15 AM 6:30 AM 6:45 AM 7:00 AM 7:15 AM 7:30 AM 7:45 AM 8:00 AM…" at bounding box center [592, 244] width 180 height 30
select select "15:30:00"
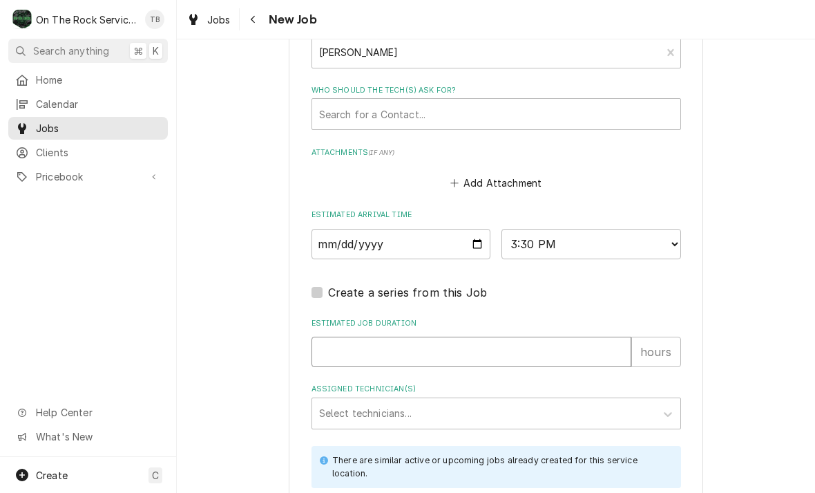
click at [593, 336] on input "Estimated Job Duration" at bounding box center [472, 351] width 320 height 30
type textarea "x"
type input "1"
type textarea "x"
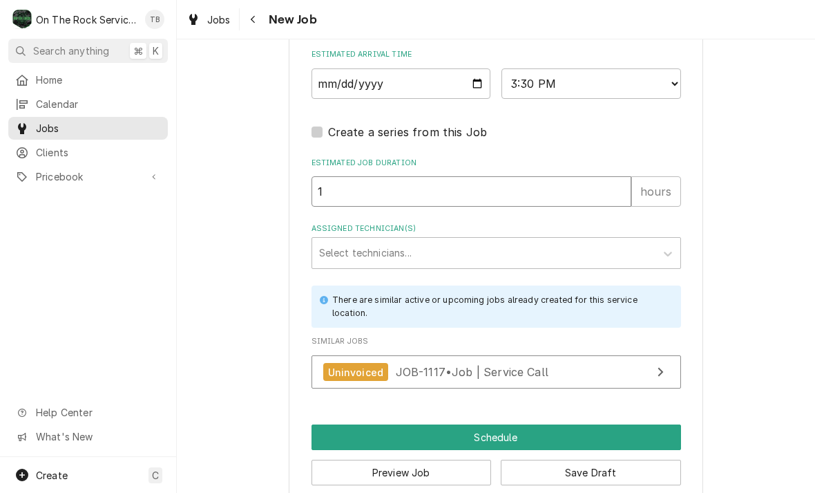
scroll to position [1101, 0]
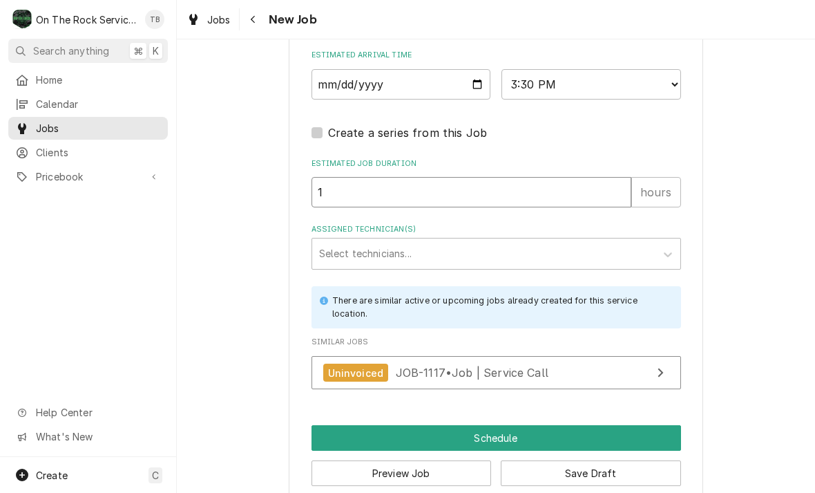
type input "1"
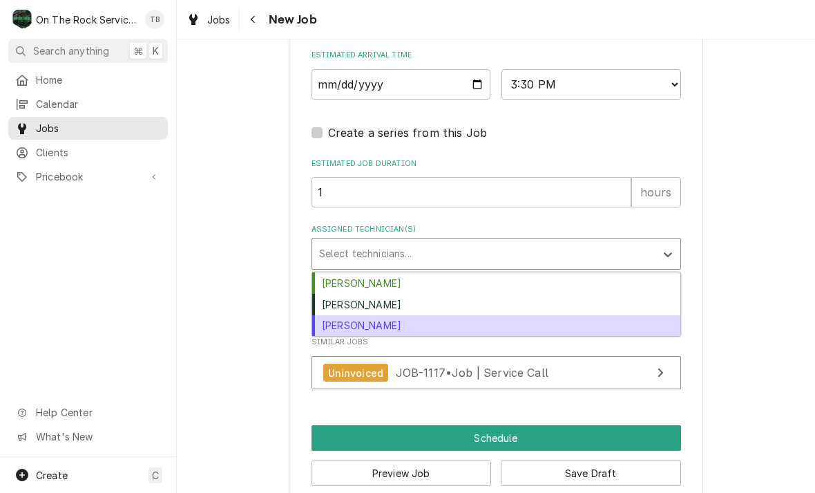
click at [373, 315] on div "Todd Brady" at bounding box center [496, 325] width 368 height 21
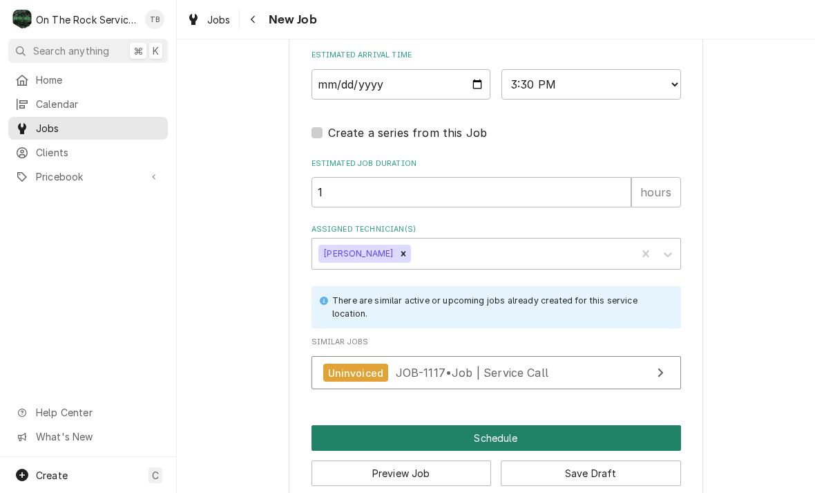
click at [509, 425] on button "Schedule" at bounding box center [497, 438] width 370 height 26
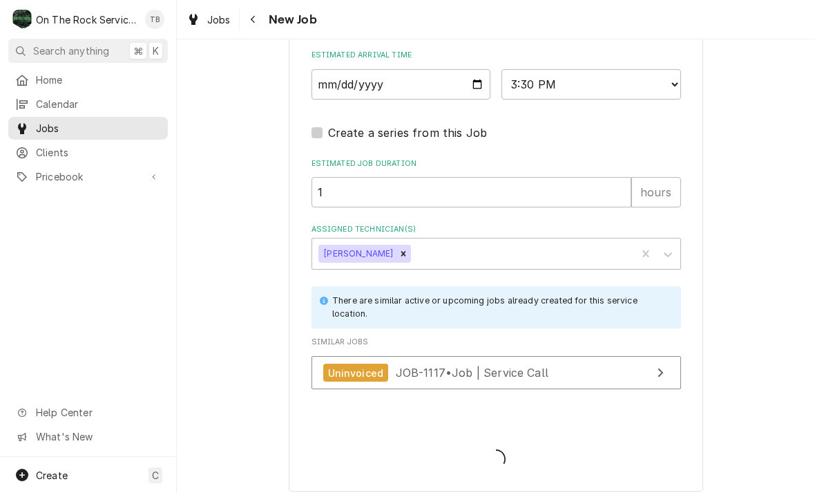
scroll to position [1088, 0]
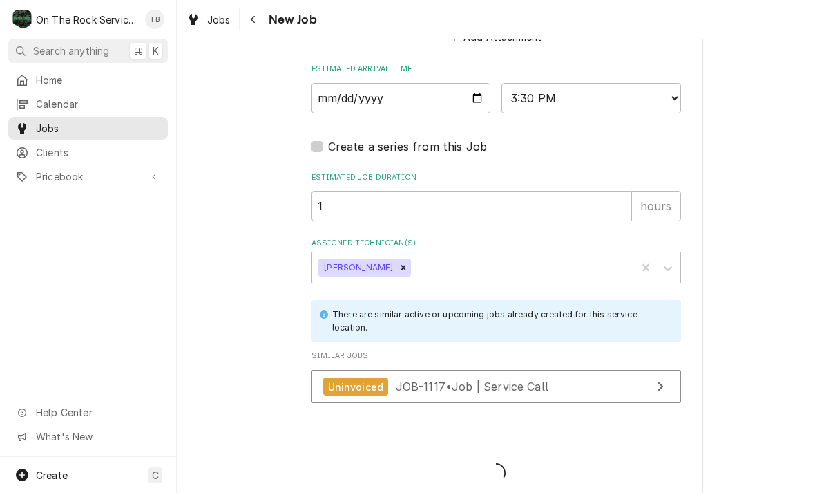
type textarea "x"
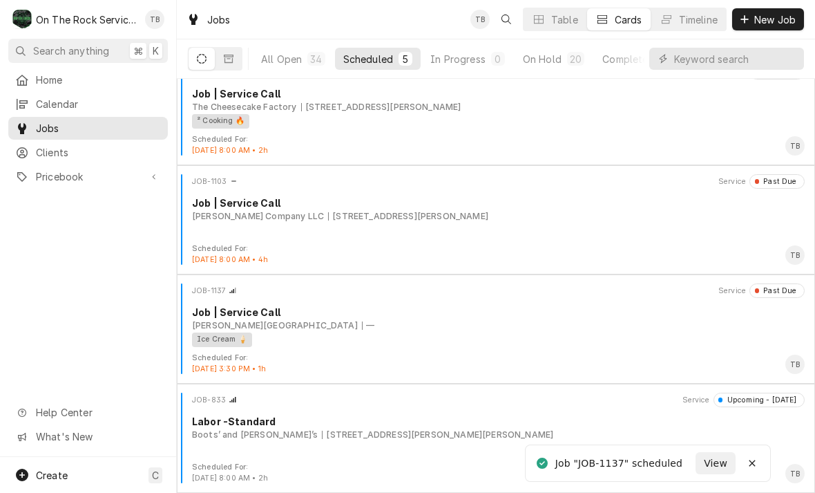
scroll to position [132, 0]
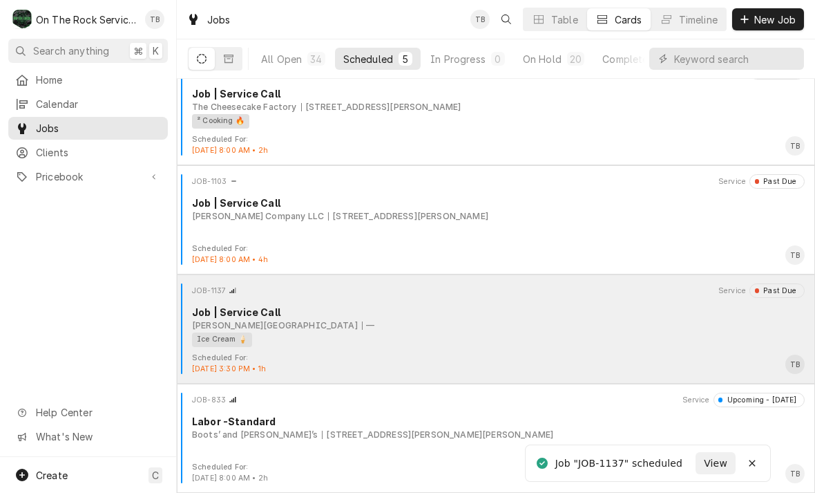
click at [412, 332] on div "Ice Cream 🍦" at bounding box center [493, 339] width 603 height 15
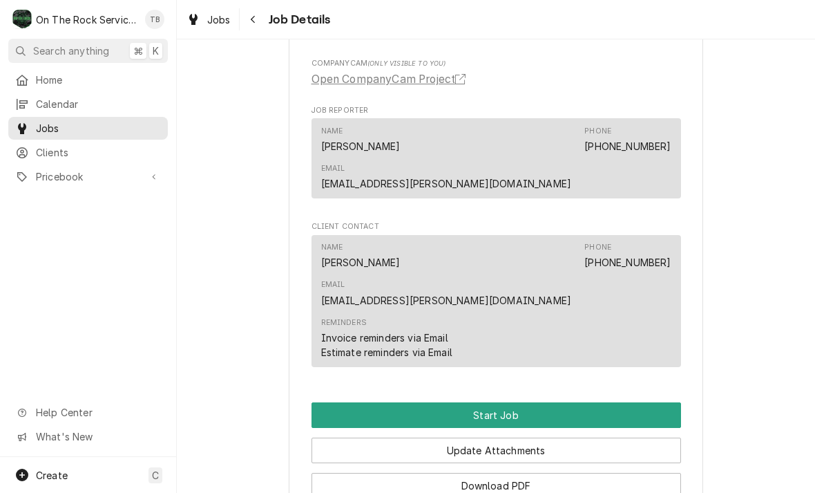
scroll to position [818, 0]
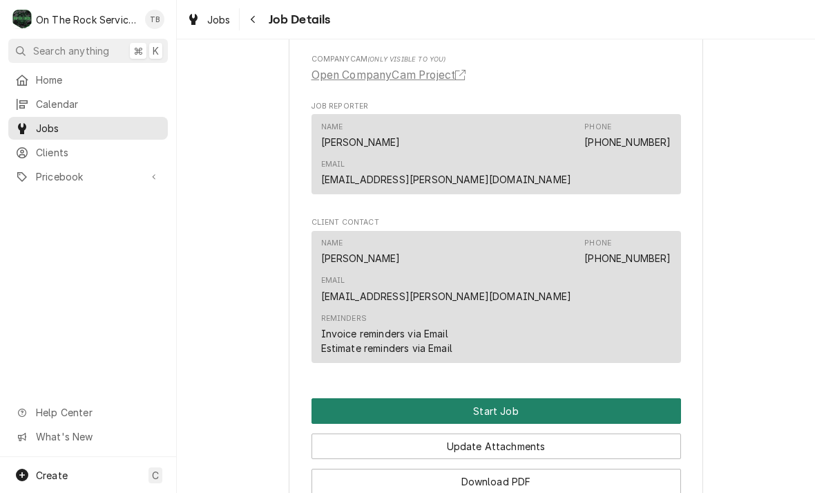
click at [514, 398] on button "Start Job" at bounding box center [497, 411] width 370 height 26
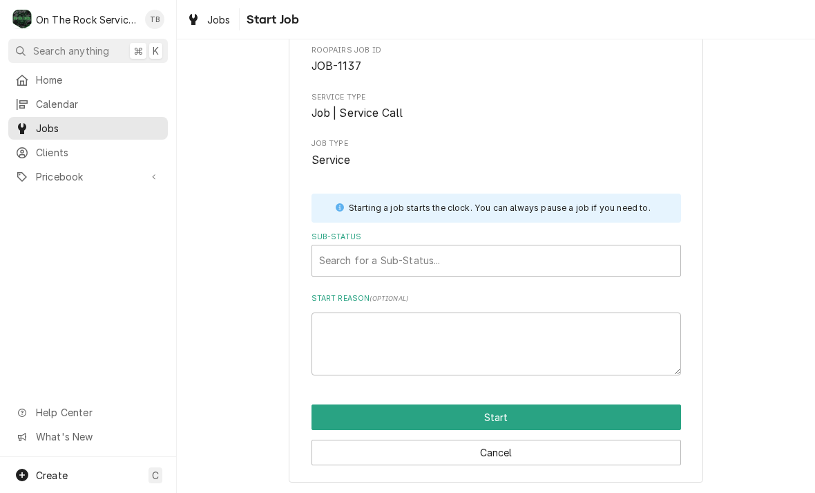
scroll to position [72, 0]
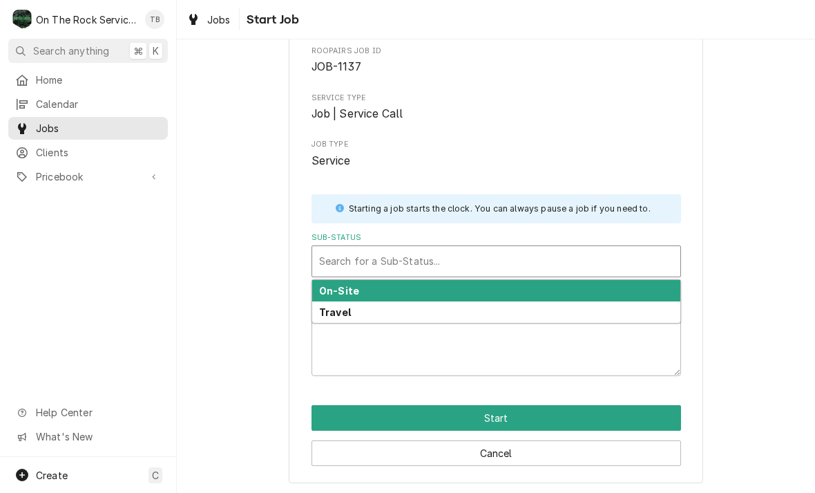
click at [375, 285] on div "On-Site" at bounding box center [496, 290] width 368 height 21
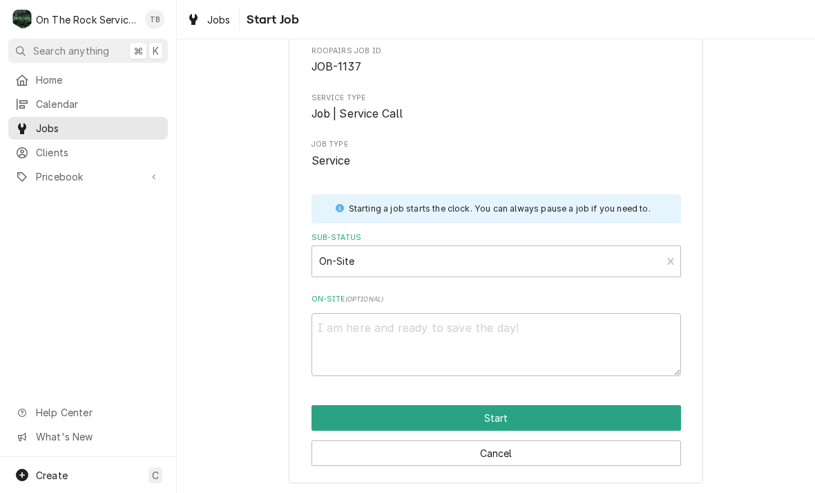
scroll to position [55, 0]
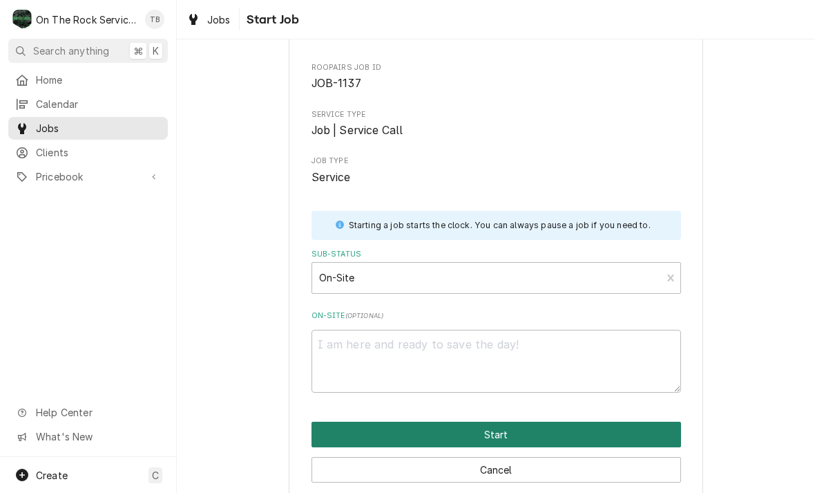
click at [518, 432] on button "Start" at bounding box center [497, 434] width 370 height 26
type textarea "x"
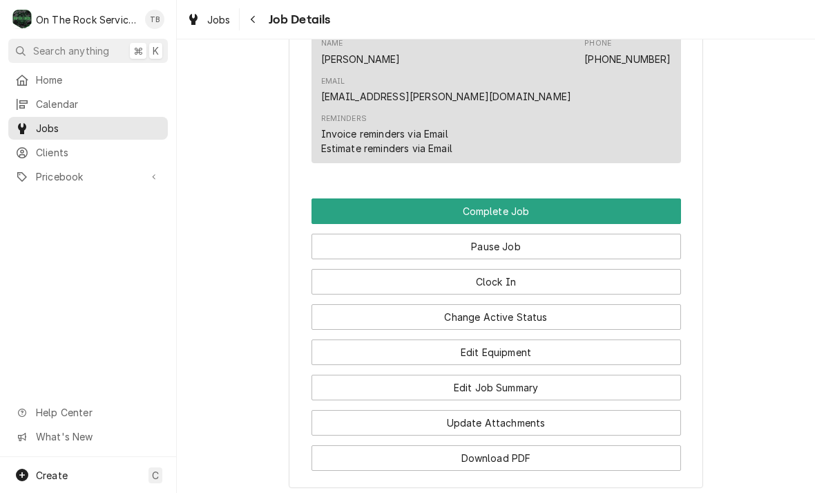
scroll to position [1112, 0]
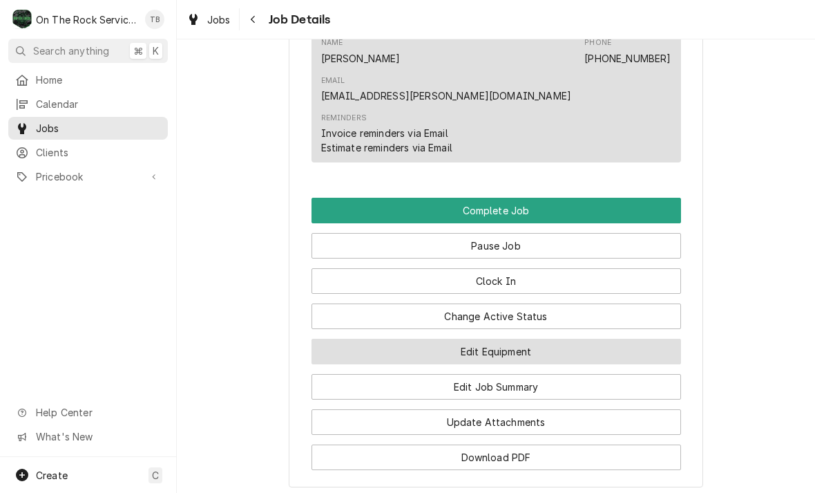
click at [516, 339] on button "Edit Equipment" at bounding box center [497, 352] width 370 height 26
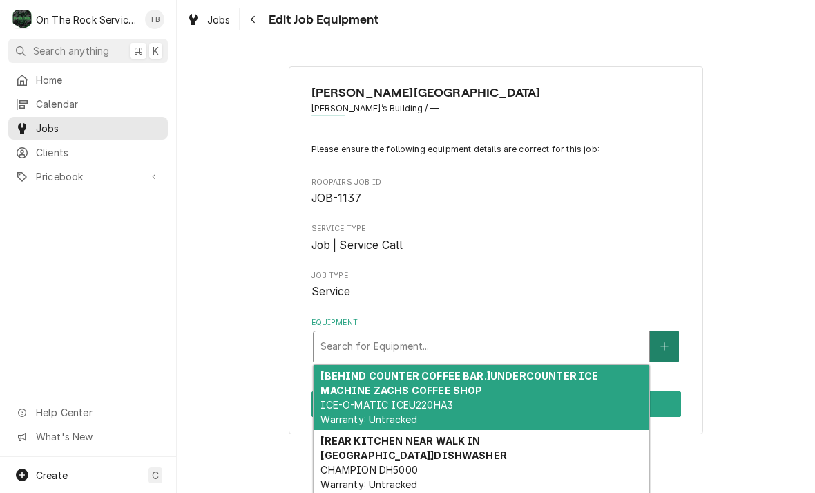
click at [669, 345] on icon "Create New Equipment" at bounding box center [665, 346] width 8 height 10
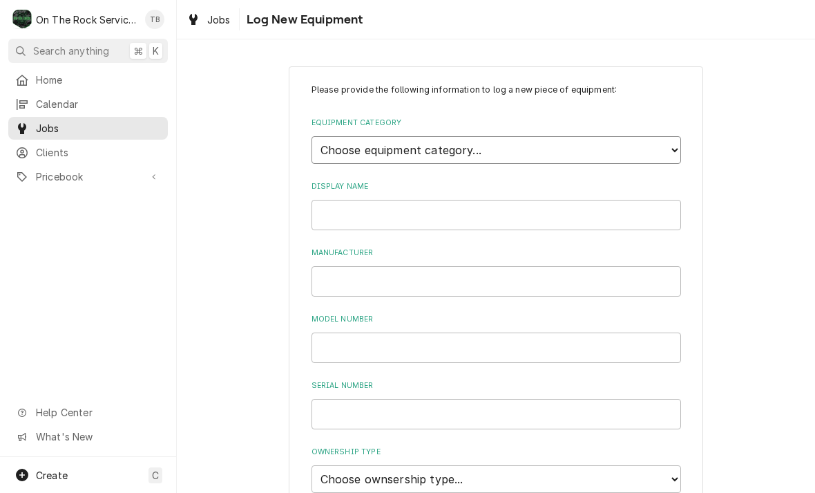
click at [668, 143] on select "Choose equipment category... Cooking Equipment Fryers Ice Machines Ovens and Ra…" at bounding box center [497, 150] width 370 height 28
select select "10"
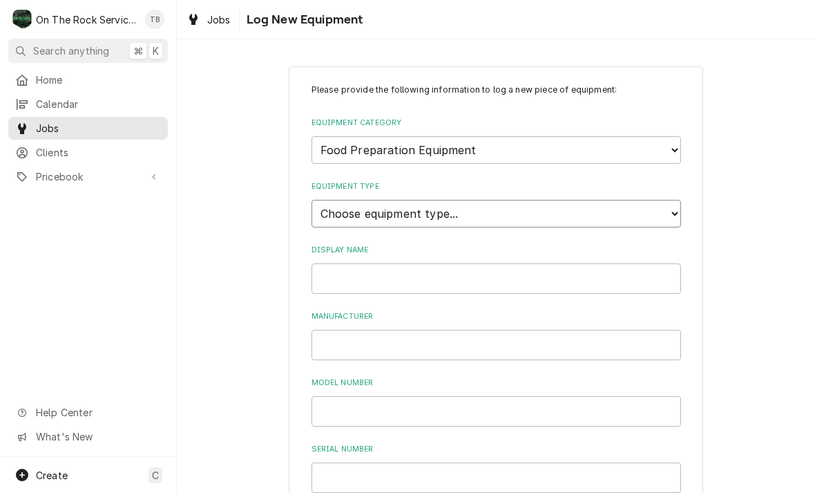
click at [678, 202] on select "Choose equipment type... Blender Commercial Can Openers Dicer, Cutter, and Chop…" at bounding box center [497, 214] width 370 height 28
select select "100"
click at [527, 265] on input "Display Name" at bounding box center [497, 278] width 370 height 30
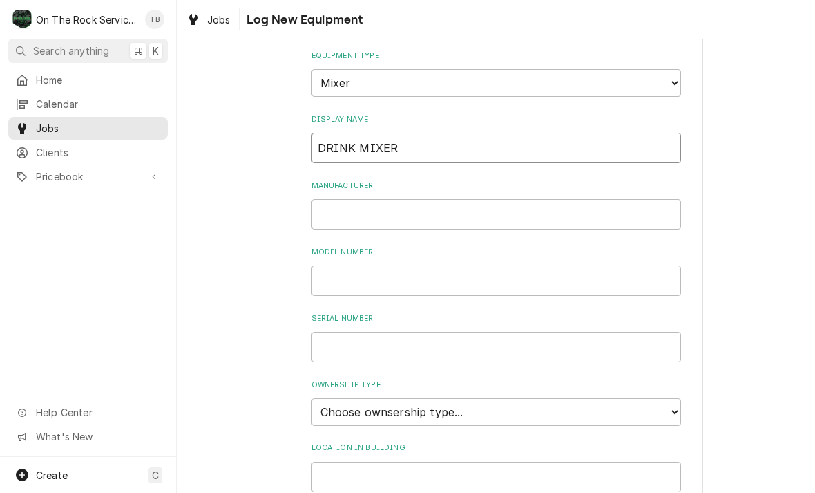
scroll to position [133, 0]
type input "DRINK MIXER"
click at [359, 196] on input "Manufacturer" at bounding box center [497, 211] width 370 height 30
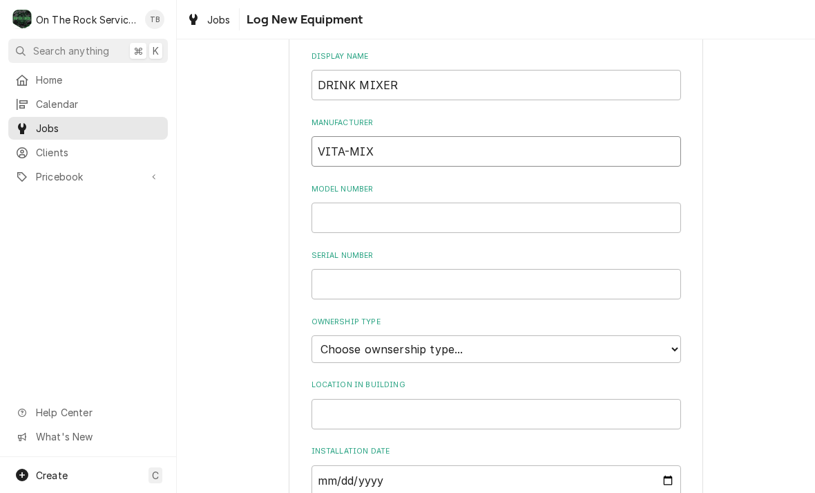
scroll to position [203, 0]
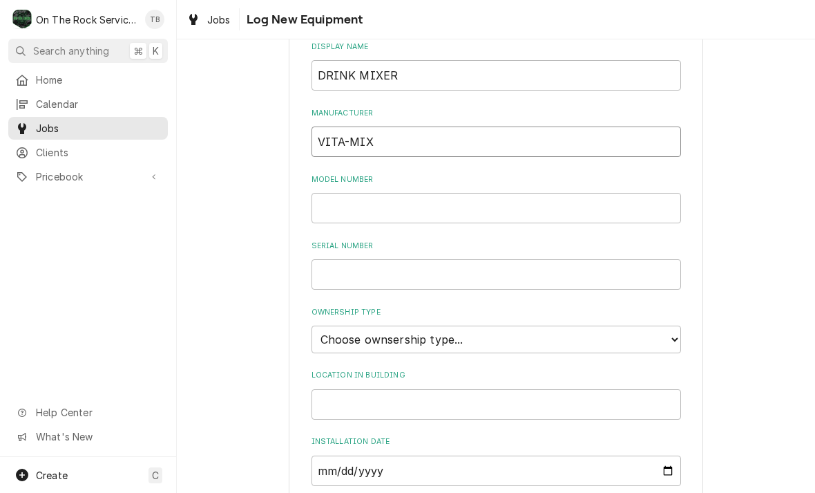
type input "VITA-MIX"
click at [359, 193] on input "Model Number" at bounding box center [497, 208] width 370 height 30
type input "VM0145"
click at [374, 259] on input "Serial Number" at bounding box center [497, 274] width 370 height 30
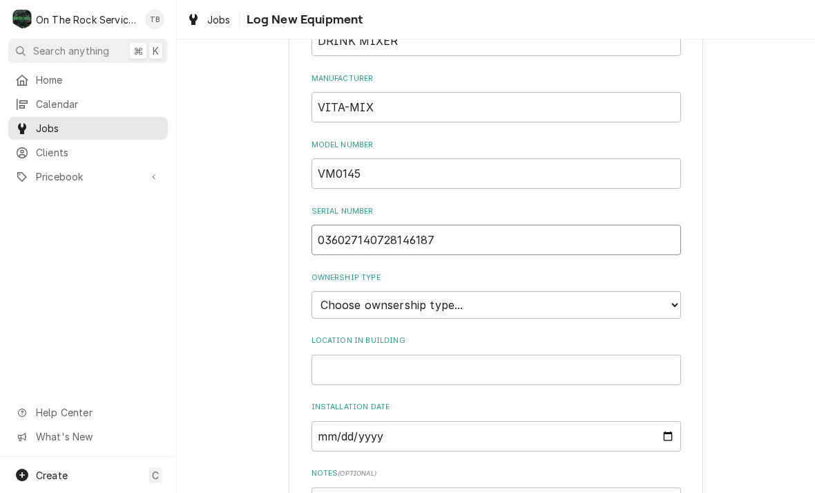
scroll to position [300, 0]
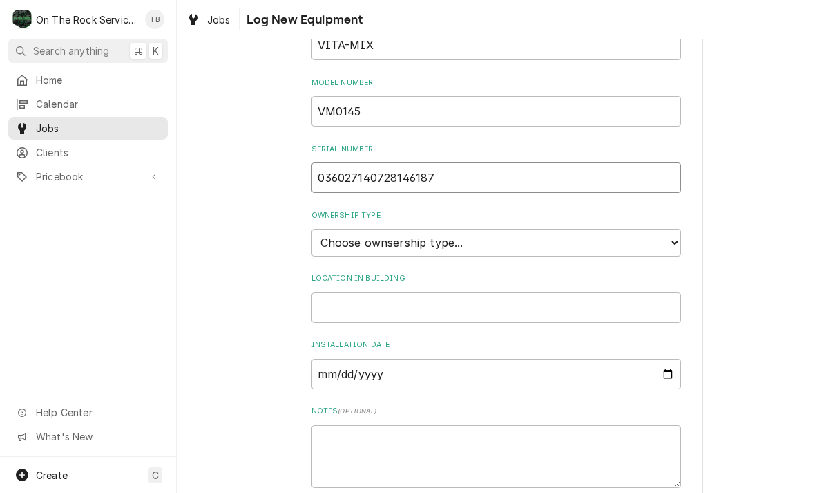
type input "036027140728146187"
click at [676, 229] on select "Choose ownsership type... Unknown Owned Leased Rented" at bounding box center [497, 243] width 370 height 28
select select "1"
click at [354, 292] on input "Location in Building" at bounding box center [497, 307] width 370 height 30
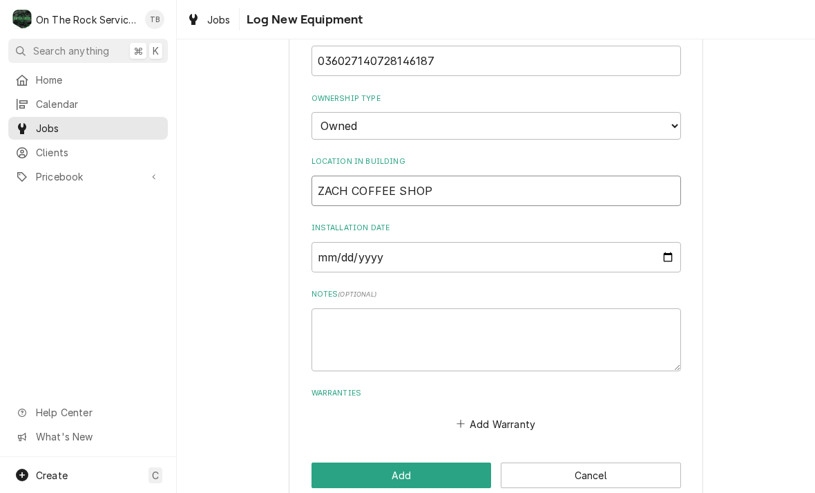
scroll to position [416, 0]
type input "ZACH COFFEE SHOP"
click at [344, 315] on textarea "Notes ( optional )" at bounding box center [497, 340] width 370 height 63
type textarea "x"
type textarea "1"
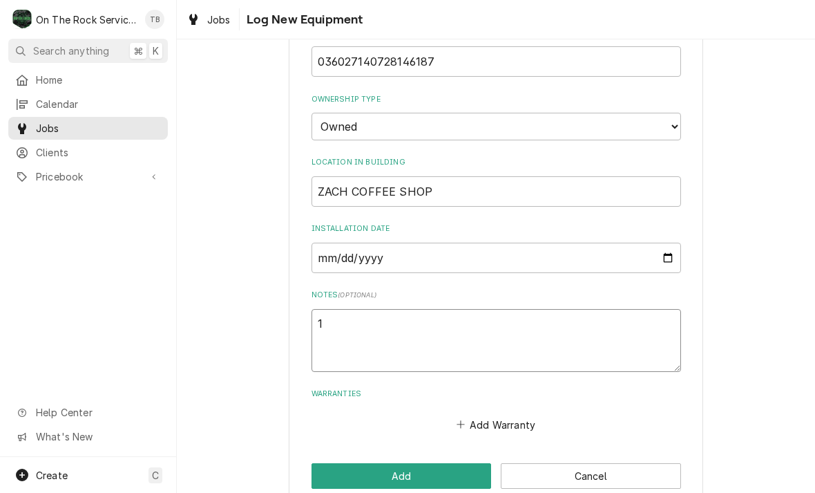
type textarea "x"
type textarea "11"
type textarea "x"
type textarea "115"
type textarea "x"
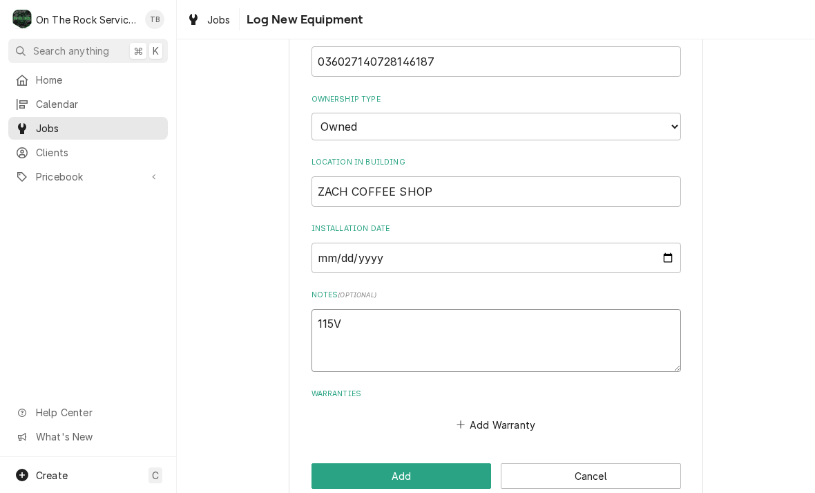
type textarea "115VA"
type textarea "x"
type textarea "115VAC"
type textarea "x"
type textarea "115VAC"
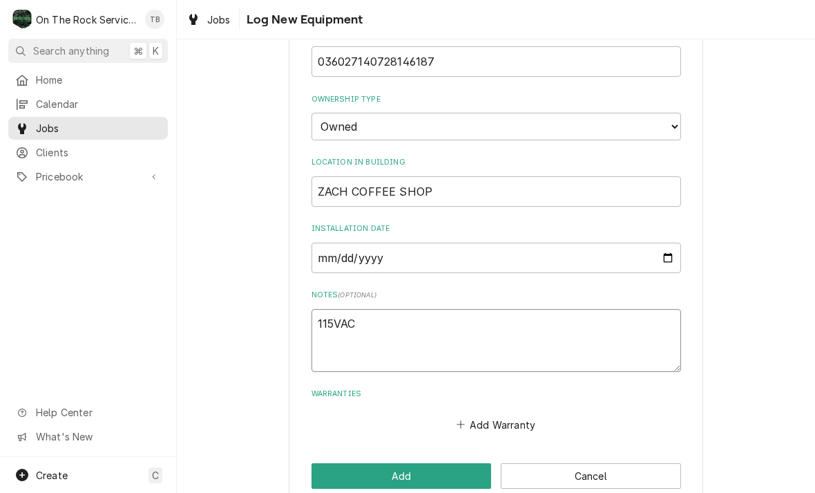
type textarea "x"
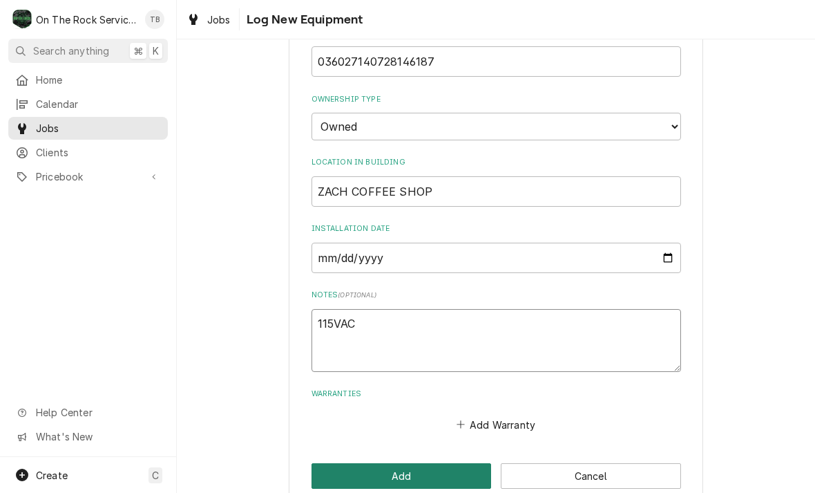
type textarea "115VAC"
click at [399, 463] on button "Add" at bounding box center [402, 476] width 180 height 26
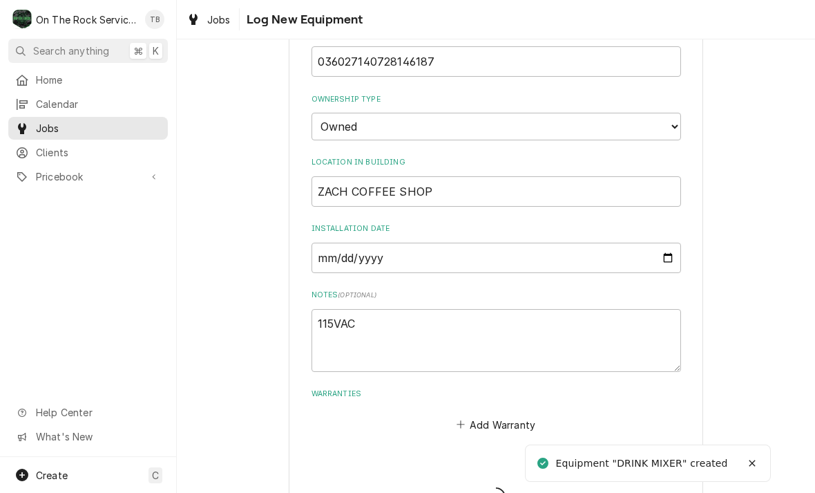
type textarea "x"
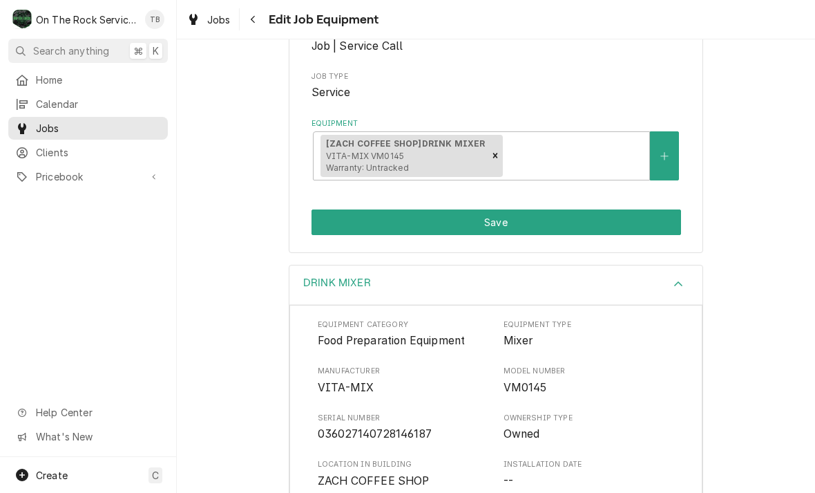
scroll to position [209, 0]
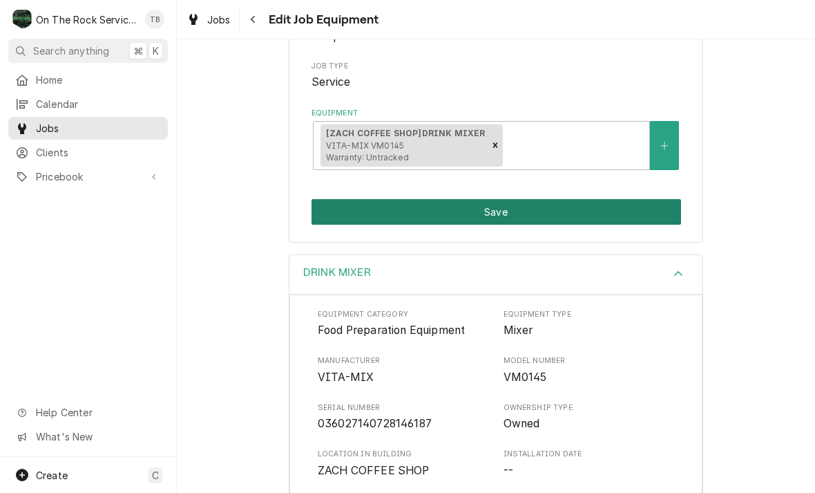
click at [499, 216] on button "Save" at bounding box center [497, 212] width 370 height 26
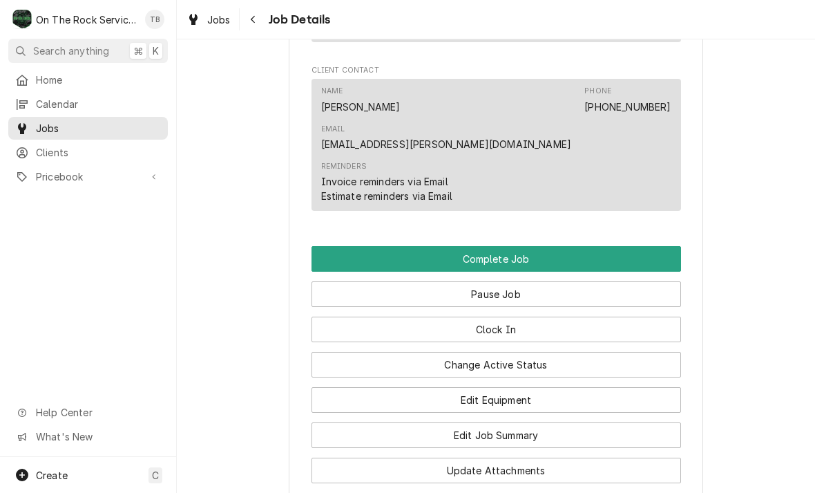
scroll to position [1064, 0]
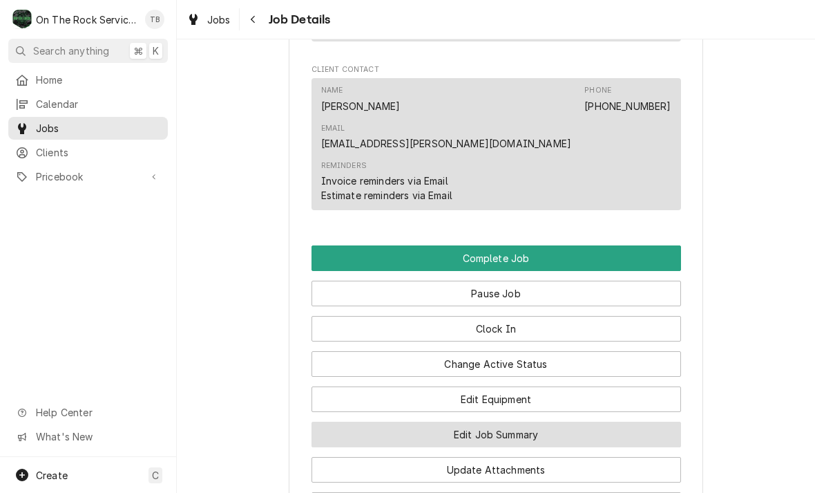
click at [397, 421] on button "Edit Job Summary" at bounding box center [497, 434] width 370 height 26
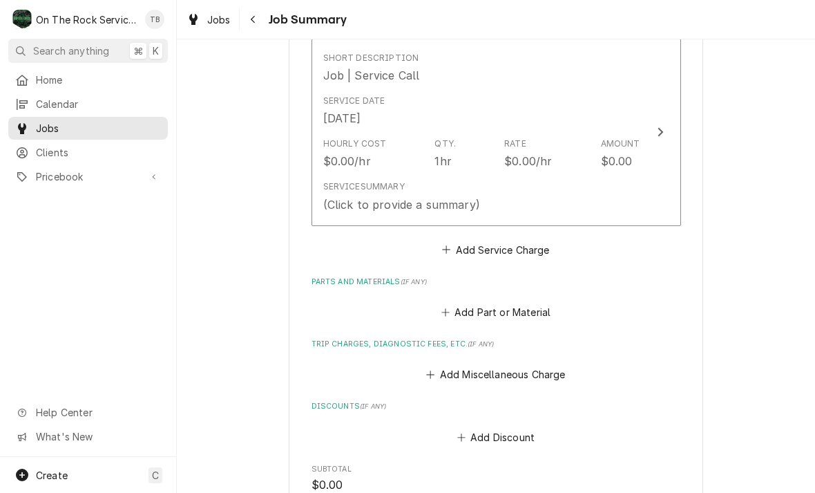
scroll to position [367, 0]
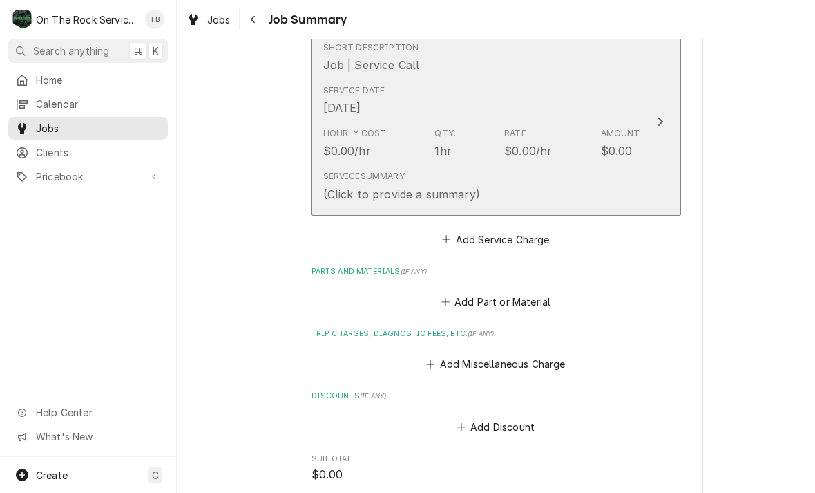
click at [339, 149] on div "$0.00/hr" at bounding box center [347, 150] width 48 height 17
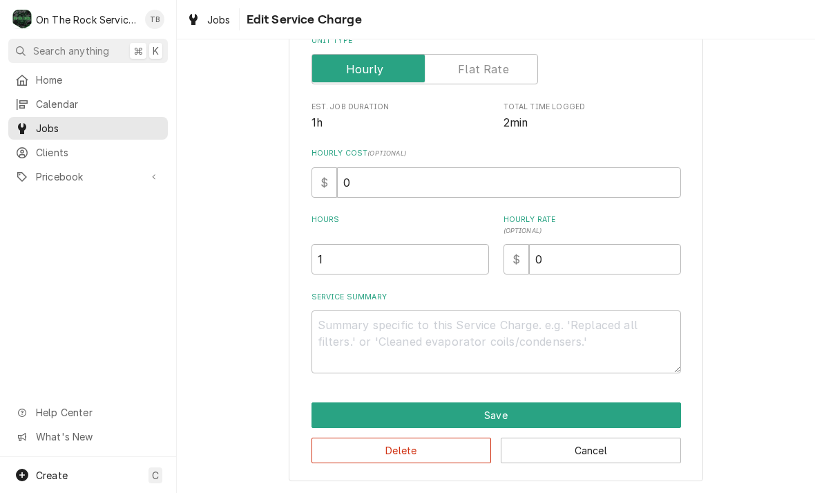
scroll to position [210, 0]
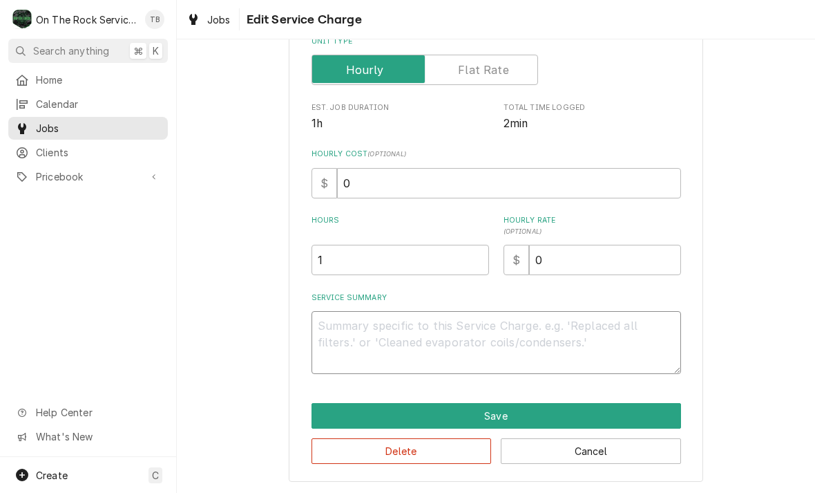
click at [342, 331] on textarea "Service Summary" at bounding box center [497, 342] width 370 height 63
type textarea "x"
type textarea "1"
type textarea "x"
type textarea "10"
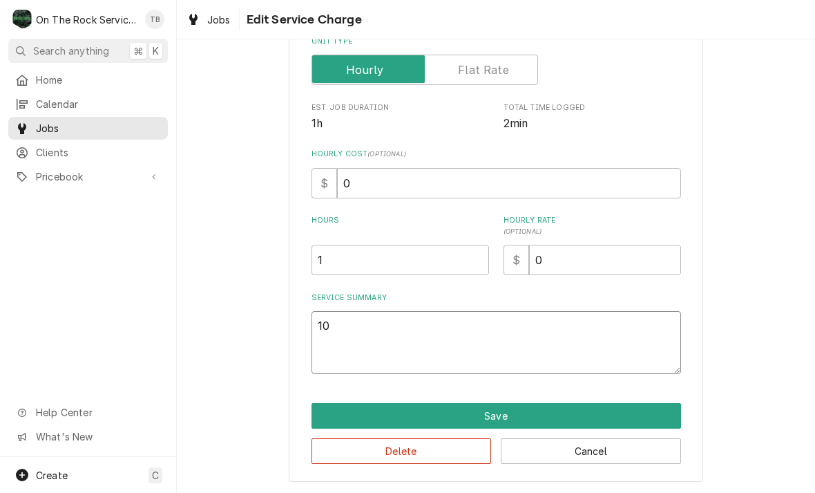
type textarea "x"
type textarea "10/"
type textarea "x"
type textarea "10/6"
type textarea "x"
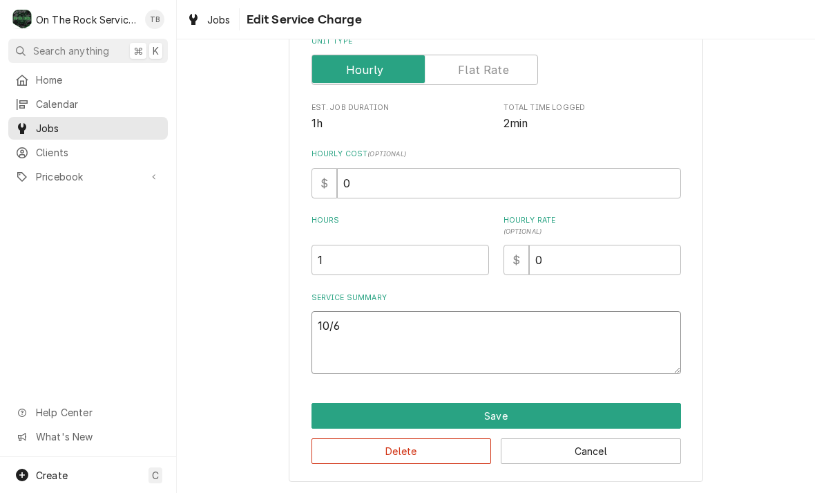
type textarea "10/6/"
type textarea "x"
type textarea "10/6/2"
type textarea "x"
type textarea "[DATE]"
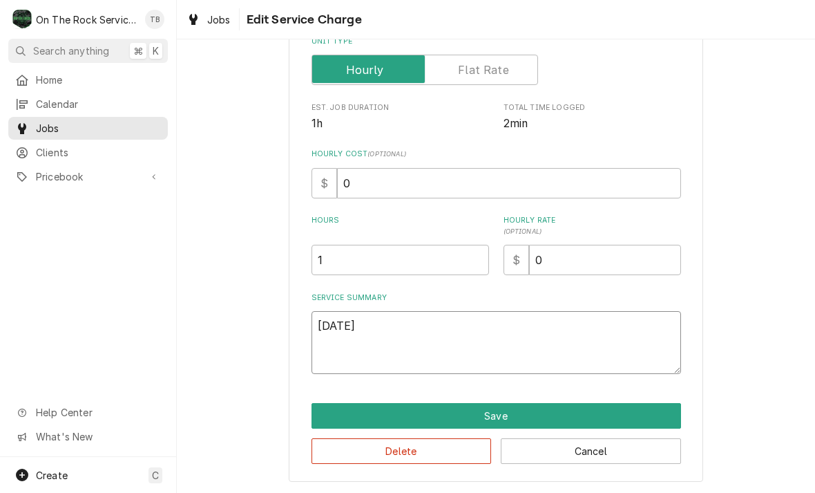
type textarea "x"
type textarea "[DATE]"
type textarea "x"
type textarea "[DATE] T"
type textarea "x"
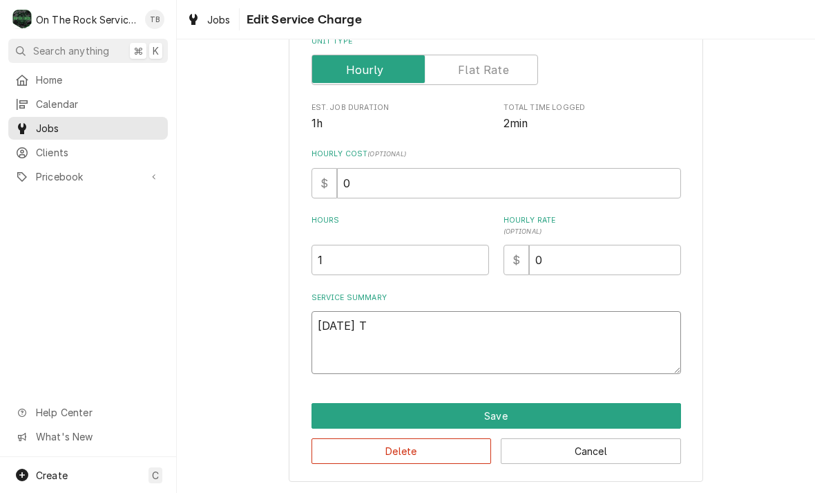
type textarea "[DATE] TM"
type textarea "x"
type textarea "[DATE] TMB"
type textarea "x"
type textarea "[DATE] TMB"
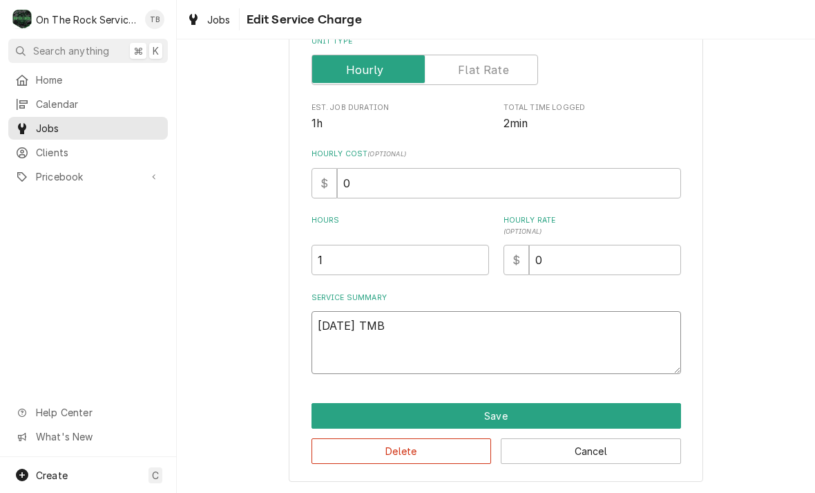
type textarea "x"
type textarea "[DATE] TMB P"
type textarea "x"
type textarea "[DATE] TMB PR"
type textarea "x"
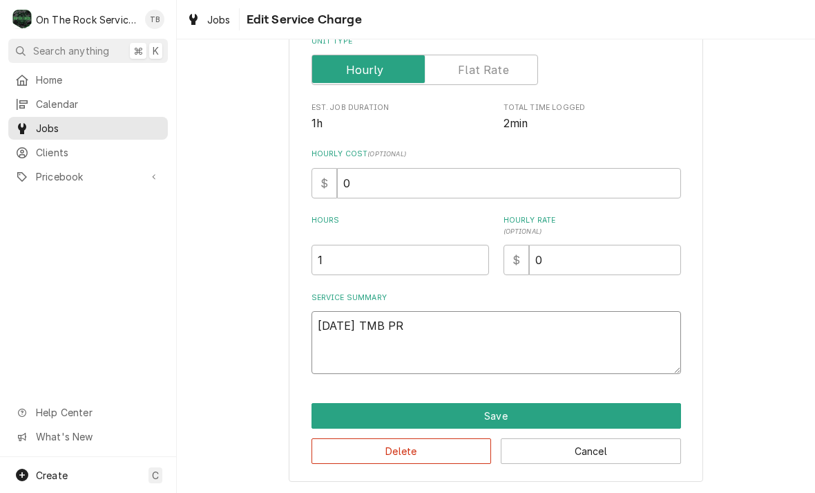
type textarea "[DATE] TMB PRO"
type textarea "x"
type textarea "[DATE] TMB PROV"
type textarea "x"
type textarea "[DATE] TMB PROVI"
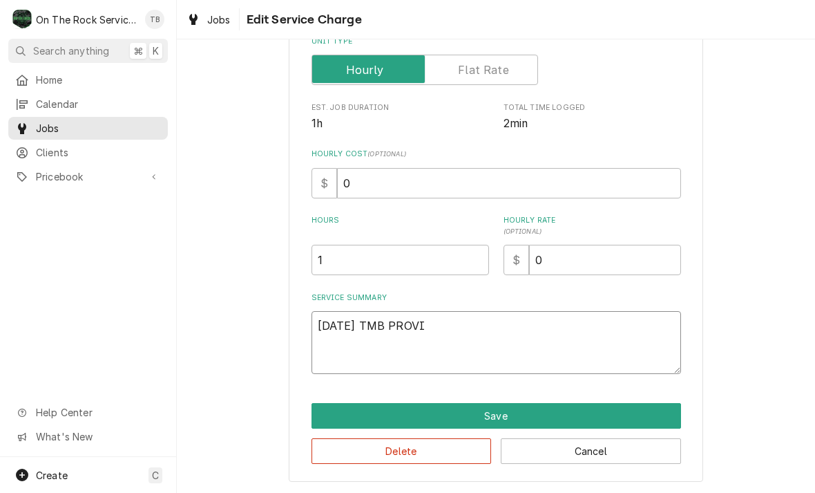
type textarea "x"
type textarea "[DATE] TMB PROVID"
type textarea "x"
type textarea "[DATE] TMB PROVIDE"
type textarea "x"
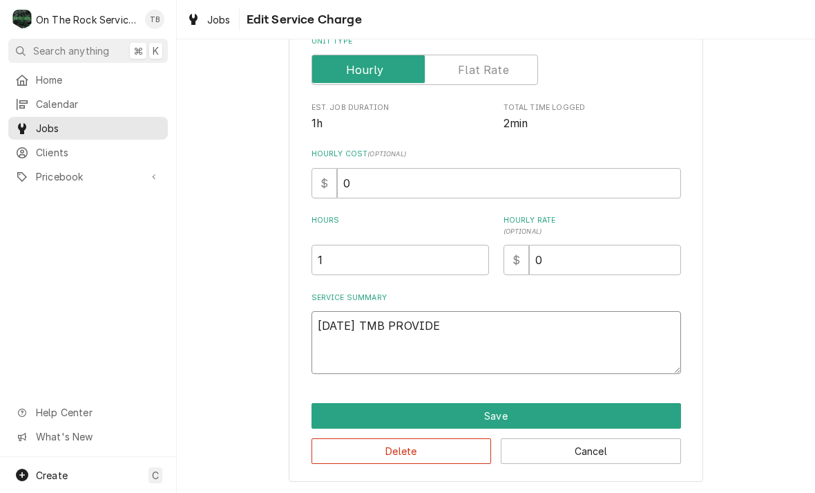
type textarea "[DATE] TMB PROVIDE"
type textarea "x"
type textarea "[DATE] TMB PROVIDE S"
type textarea "x"
type textarea "[DATE] TMB PROVIDE SE"
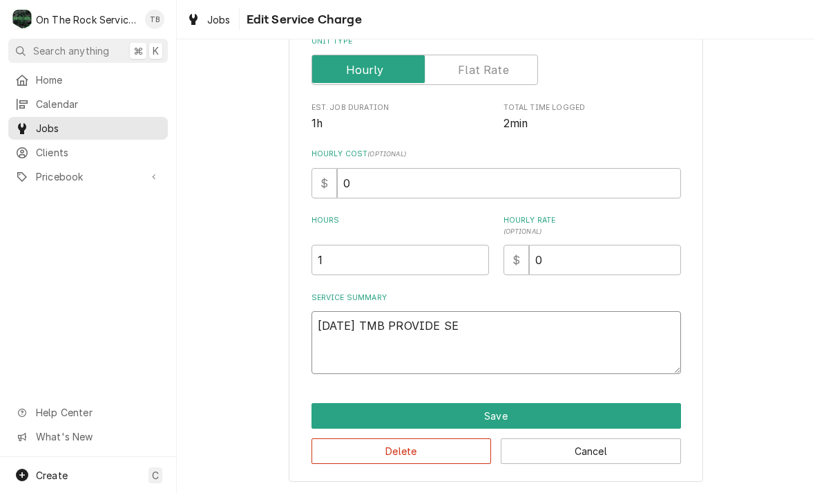
type textarea "x"
type textarea "[DATE] TMB PROVIDE SER"
type textarea "x"
type textarea "[DATE] TMB PROVIDE SERV"
type textarea "x"
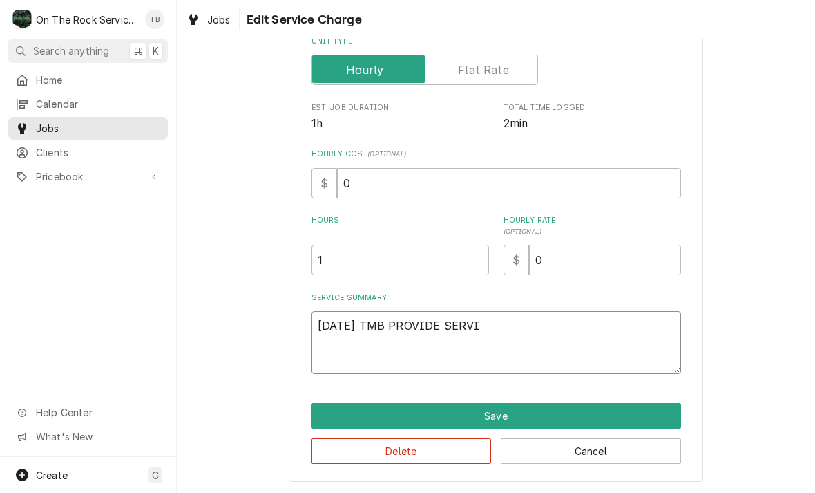
type textarea "[DATE] TMB PROVIDE SERVIC"
type textarea "x"
type textarea "[DATE] TMB PROVIDE SERVICE"
type textarea "x"
type textarea "[DATE] TMB PROVIDE SERVICE"
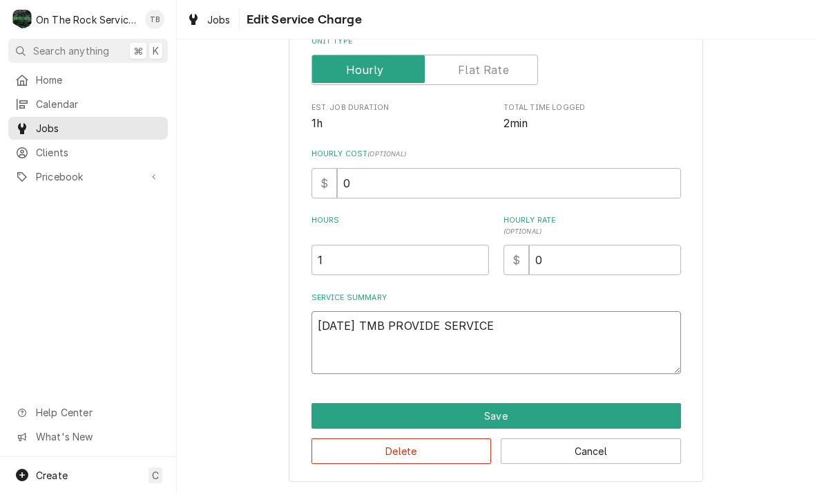
type textarea "x"
type textarea "[DATE] TMB PROVIDE SERVICE P"
type textarea "x"
type textarea "[DATE] TMB PROVIDE SERVICE PA"
type textarea "x"
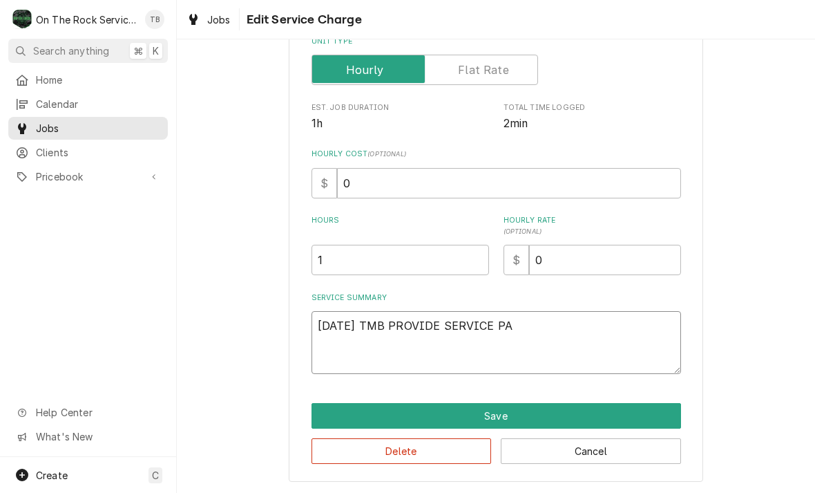
type textarea "[DATE] TMB PROVIDE SERVICE PAR"
type textarea "x"
type textarea "[DATE] TMB PROVIDE SERVICE PART"
type textarea "x"
type textarea "[DATE] TMB PROVIDE SERVICE PARTS"
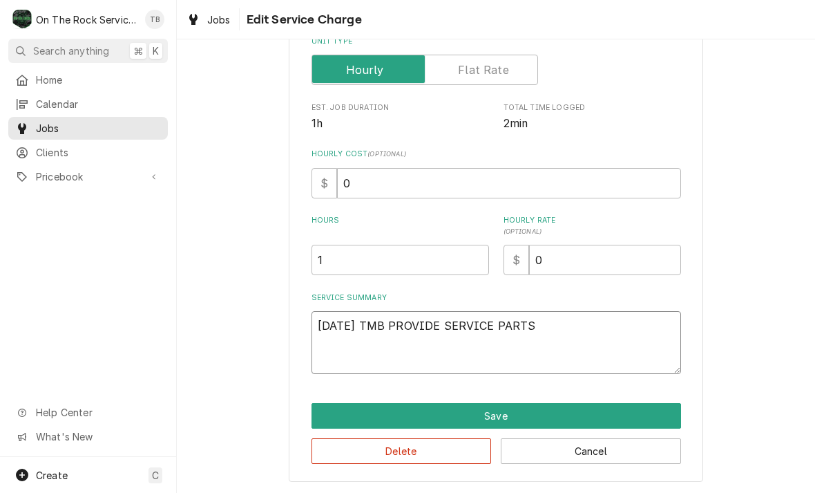
type textarea "x"
type textarea "[DATE] TMB PROVIDE SERVICE PARTS"
type textarea "x"
type textarea "[DATE] TMB PROVIDE SERVICE PARTS A"
type textarea "x"
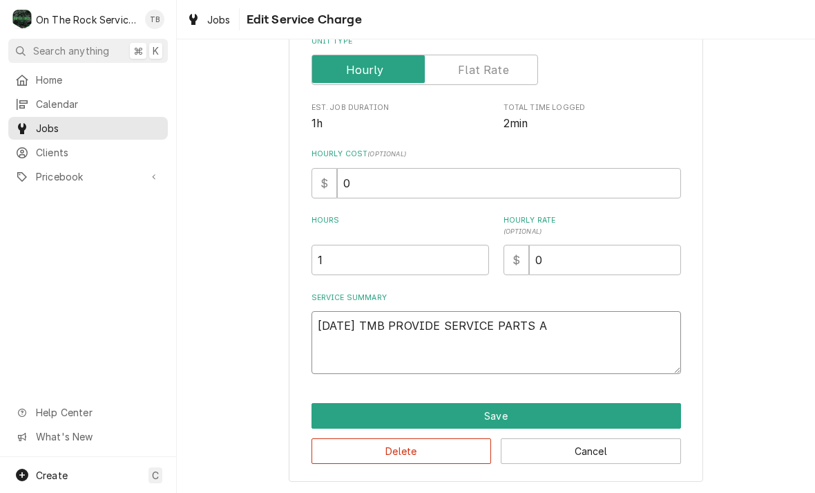
type textarea "[DATE] TMB PROVIDE SERVICE PARTS AN"
type textarea "x"
type textarea "[DATE] TMB PROVIDE SERVICE PARTS AND"
type textarea "x"
type textarea "[DATE] TMB PROVIDE SERVICE PARTS AND"
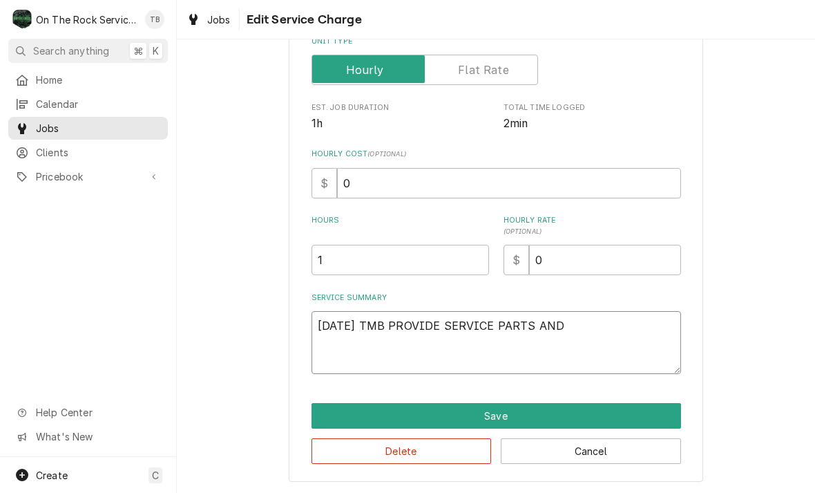
type textarea "x"
type textarea "[DATE] TMB PROVIDE SERVICE PARTS AND L"
type textarea "x"
type textarea "[DATE] TMB PROVIDE SERVICE PARTS AND [GEOGRAPHIC_DATA]"
type textarea "x"
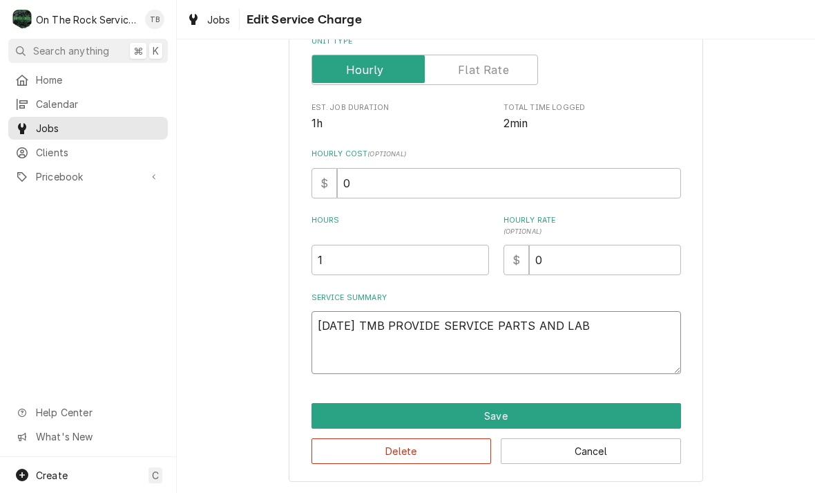
type textarea "[DATE] TMB PROVIDE SERVICE PARTS AND LABO"
type textarea "x"
type textarea "[DATE] TMB PROVIDE SERVICE PARTS AND LABOR"
type textarea "x"
type textarea "[DATE] TMB PROVIDE SERVICE PARTS AND LABOR"
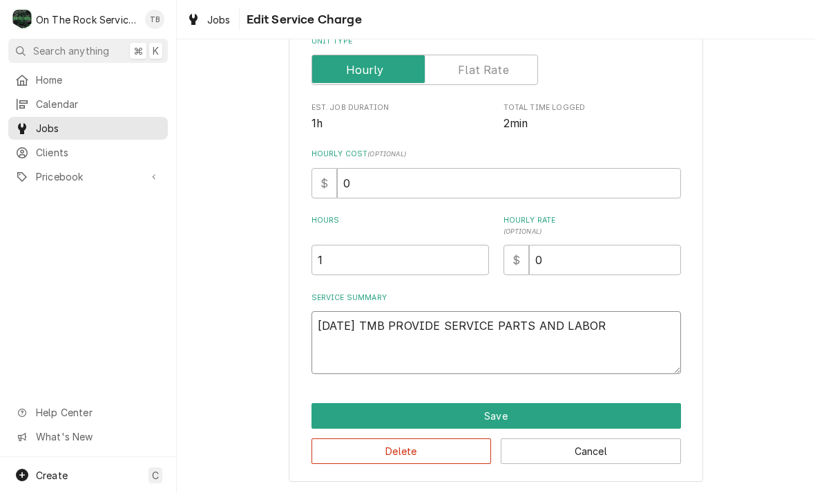
type textarea "x"
type textarea "[DATE] TMB PROVIDE SERVICE PARTS AND LABOR TO"
type textarea "x"
type textarea "[DATE] TMB PROVIDE SERVICE PARTS AND LABOR TO"
type textarea "x"
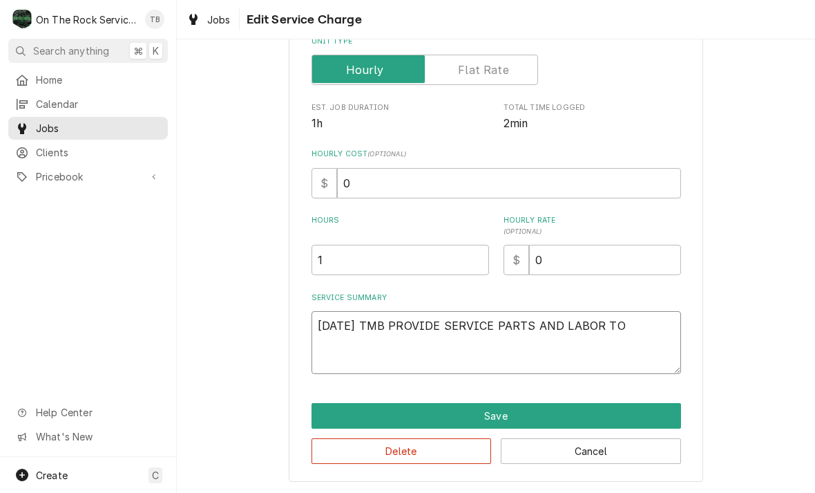
type textarea "[DATE] TMB PROVIDE SERVICE PARTS AND LABOR TO D"
type textarea "x"
type textarea "[DATE] TMB PROVIDE SERVICE PARTS AND LABOR TO DE"
type textarea "x"
type textarea "[DATE] TMB PROVIDE SERVICE PARTS AND LABOR TO DET"
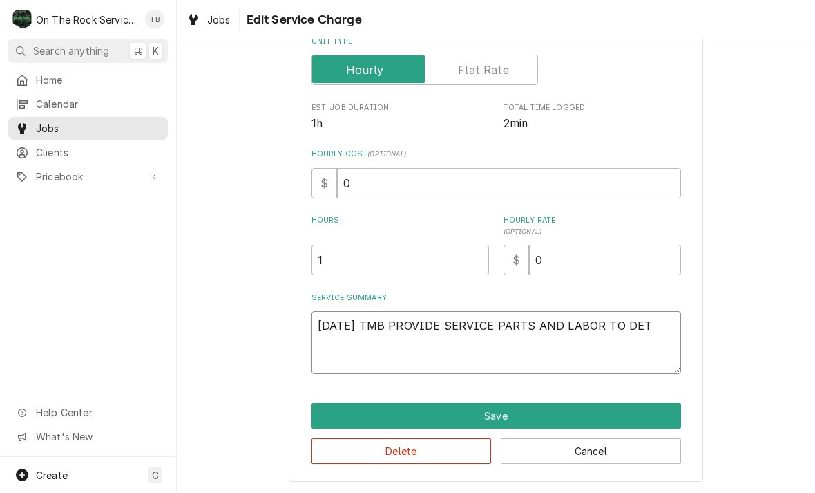
type textarea "x"
type textarea "[DATE] TMB PROVIDE SERVICE PARTS AND LABOR TO DETE"
type textarea "x"
type textarea "[DATE] TMB PROVIDE SERVICE PARTS AND LABOR TO [GEOGRAPHIC_DATA]"
type textarea "x"
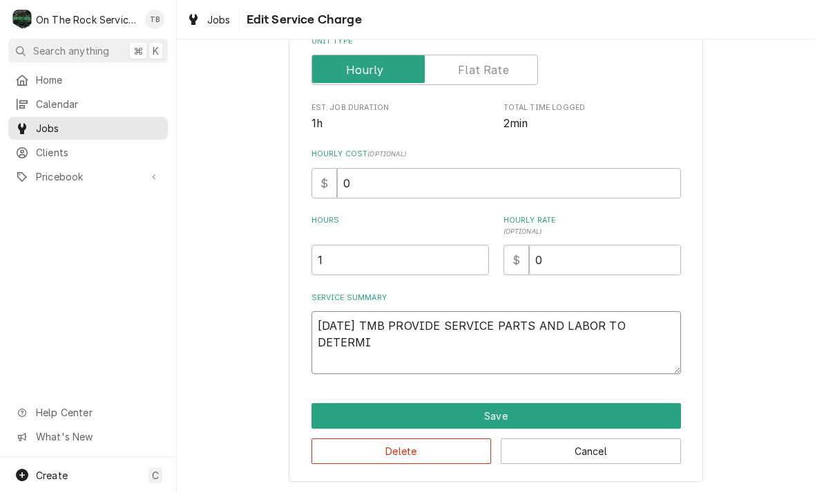
type textarea "[DATE] TMB PROVIDE SERVICE PARTS AND LABOR TO [GEOGRAPHIC_DATA]"
type textarea "x"
type textarea "[DATE] TMB PROVIDE SERVICE PARTS AND LABOR TO DETERMINE"
type textarea "x"
type textarea "[DATE] TMB PROVIDE SERVICE PARTS AND LABOR TO DETERMINE"
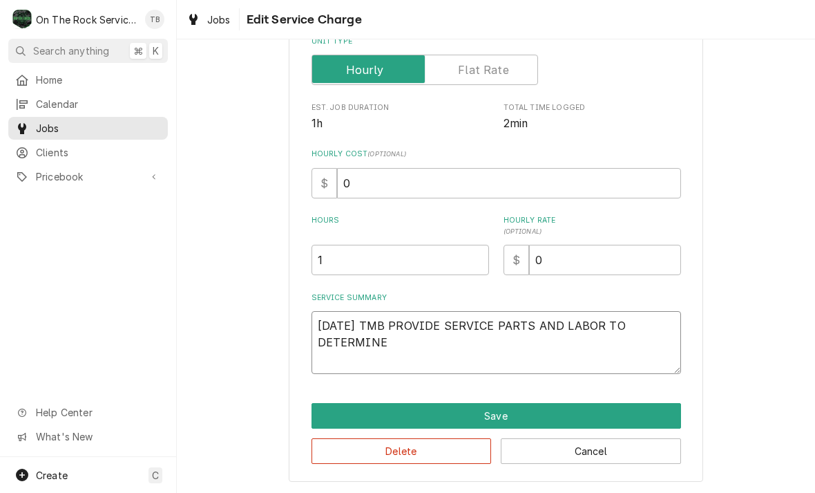
type textarea "x"
type textarea "[DATE] TMB PROVIDE SERVICE PARTS AND LABOR TO DETERMINE TH"
type textarea "x"
type textarea "[DATE] TMB PROVIDE SERVICE PARTS AND LABOR TO DETERMINE THA"
type textarea "x"
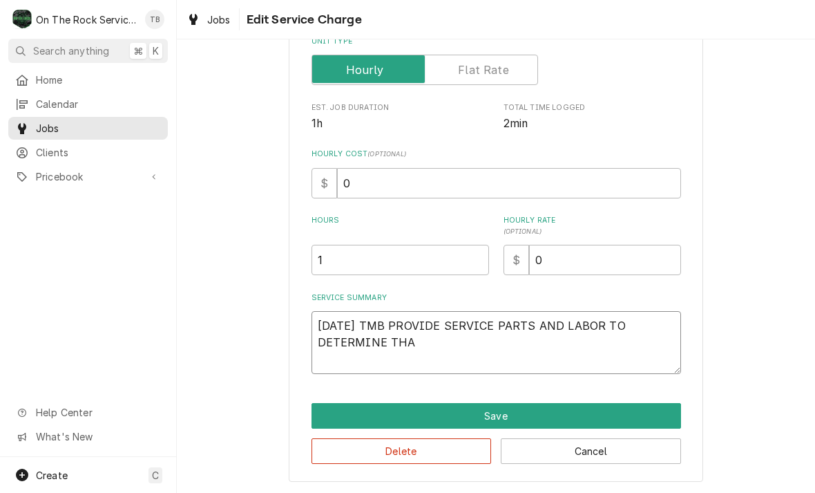
type textarea "10/6/25 TMB PROVIDE SERVICE PARTS AND LABOR TO DETERMINE THAT"
type textarea "x"
type textarea "10/6/25 TMB PROVIDE SERVICE PARTS AND LABOR TO DETERMINE THAT"
type textarea "x"
type textarea "10/6/25 TMB PROVIDE SERVICE PARTS AND LABOR TO DETERMINE THAT O"
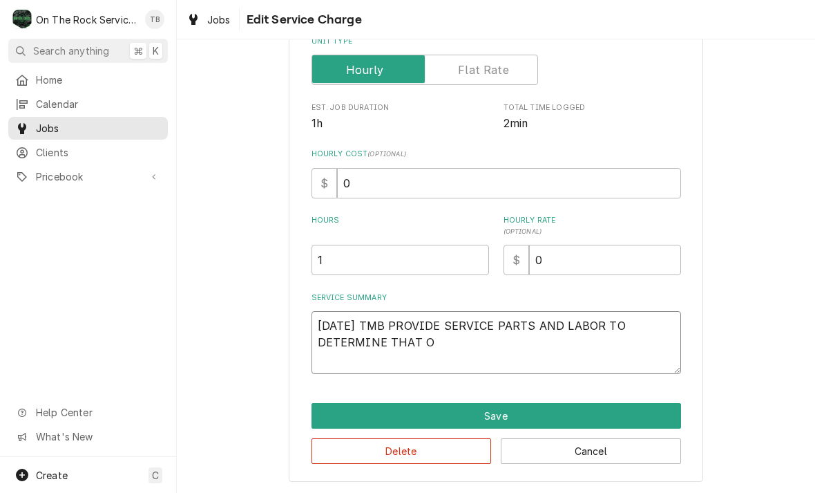
type textarea "x"
type textarea "10/6/25 TMB PROVIDE SERVICE PARTS AND LABOR TO DETERMINE THAT ON"
type textarea "x"
type textarea "10/6/25 TMB PROVIDE SERVICE PARTS AND LABOR TO DETERMINE THAT ON"
type textarea "x"
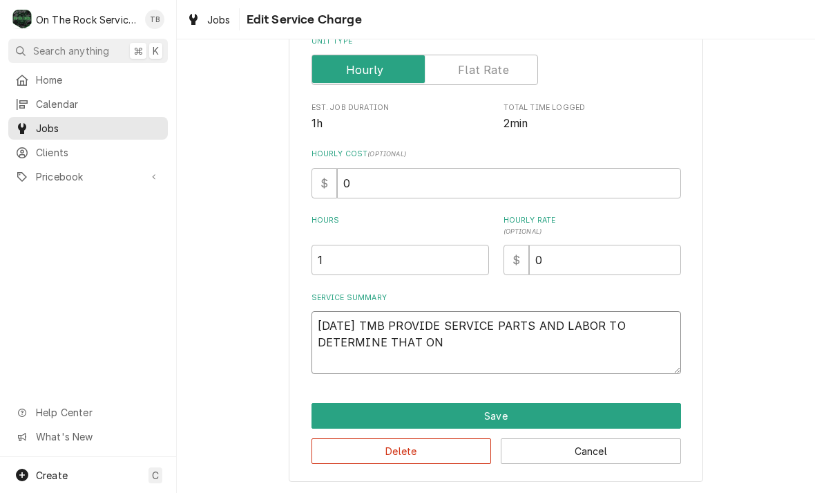
type textarea "10/6/25 TMB PROVIDE SERVICE PARTS AND LABOR TO DETERMINE THAT ON D"
type textarea "x"
type textarea "10/6/25 TMB PROVIDE SERVICE PARTS AND LABOR TO DETERMINE THAT ON DR"
type textarea "x"
type textarea "10/6/25 TMB PROVIDE SERVICE PARTS AND LABOR TO DETERMINE THAT ON DRI"
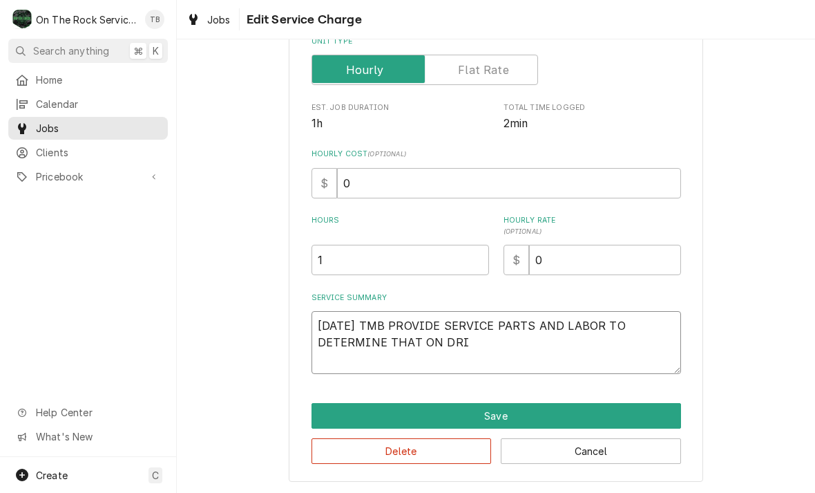
type textarea "x"
type textarea "10/6/25 TMB PROVIDE SERVICE PARTS AND LABOR TO DETERMINE THAT ON DRIN"
type textarea "x"
type textarea "10/6/25 TMB PROVIDE SERVICE PARTS AND LABOR TO DETERMINE THAT ON DRINK"
type textarea "x"
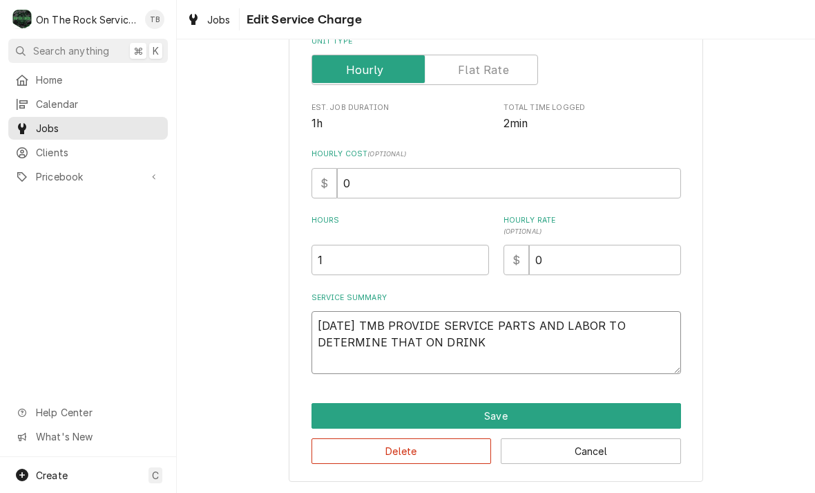
type textarea "10/6/25 TMB PROVIDE SERVICE PARTS AND LABOR TO DETERMINE THAT ON DRINK"
type textarea "x"
type textarea "10/6/25 TMB PROVIDE SERVICE PARTS AND LABOR TO DETERMINE THAT ON DRINK M"
type textarea "x"
type textarea "10/6/25 TMB PROVIDE SERVICE PARTS AND LABOR TO DETERMINE THAT ON DRINK MI"
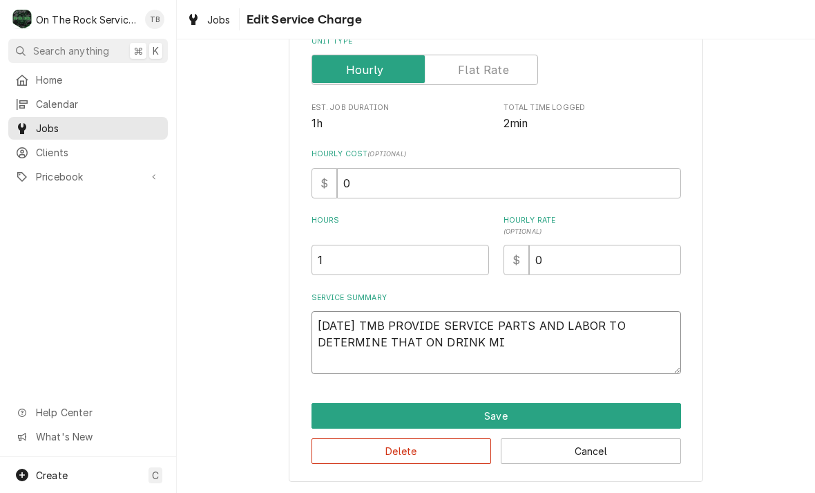
type textarea "x"
type textarea "10/6/25 TMB PROVIDE SERVICE PARTS AND LABOR TO DETERMINE THAT ON DRINK MIX"
type textarea "x"
type textarea "10/6/25 TMB PROVIDE SERVICE PARTS AND LABOR TO DETERMINE THAT ON DRINK MIXE"
type textarea "x"
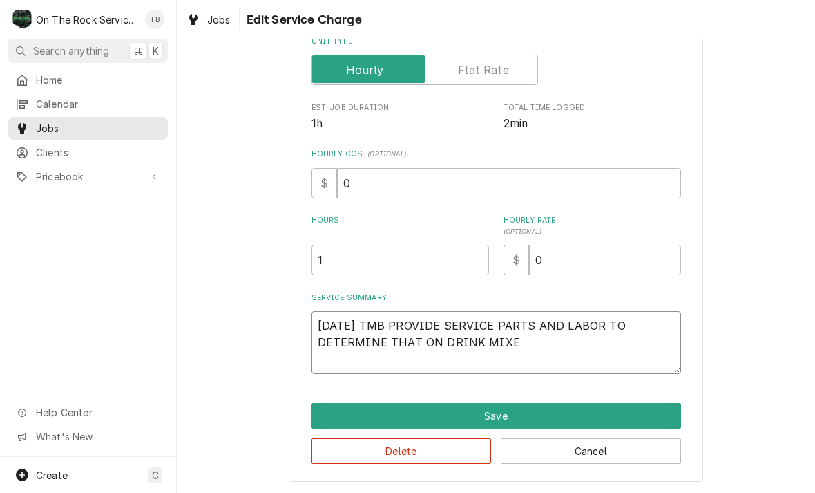
type textarea "10/6/25 TMB PROVIDE SERVICE PARTS AND LABOR TO DETERMINE THAT ON DRINK MIXER"
type textarea "x"
type textarea "10/6/25 TMB PROVIDE SERVICE PARTS AND LABOR TO DETERMINE THAT ON DRINK MIXER"
type textarea "x"
type textarea "10/6/25 TMB PROVIDE SERVICE PARTS AND LABOR TO DETERMINE THAT ON DRINK MIXER I"
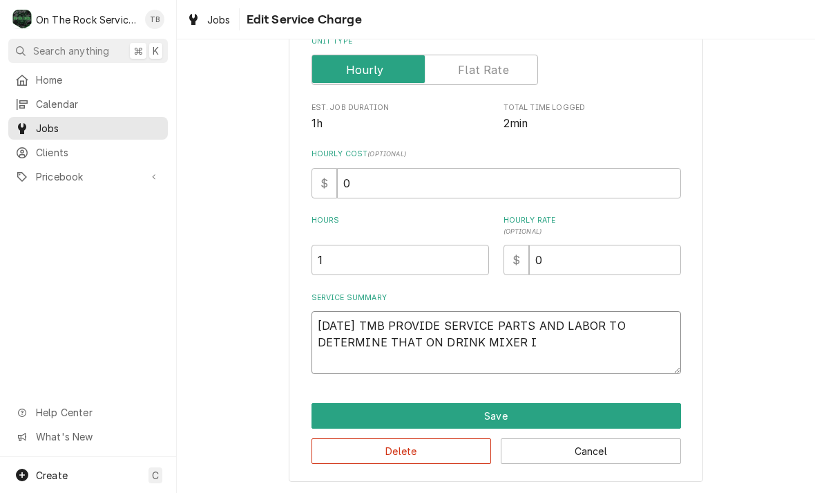
type textarea "x"
type textarea "10/6/25 TMB PROVIDE SERVICE PARTS AND LABOR TO DETERMINE THAT ON DRINK MIXER IN"
type textarea "x"
type textarea "10/6/25 TMB PROVIDE SERVICE PARTS AND LABOR TO DETERMINE THAT ON DRINK MIXER IN"
type textarea "x"
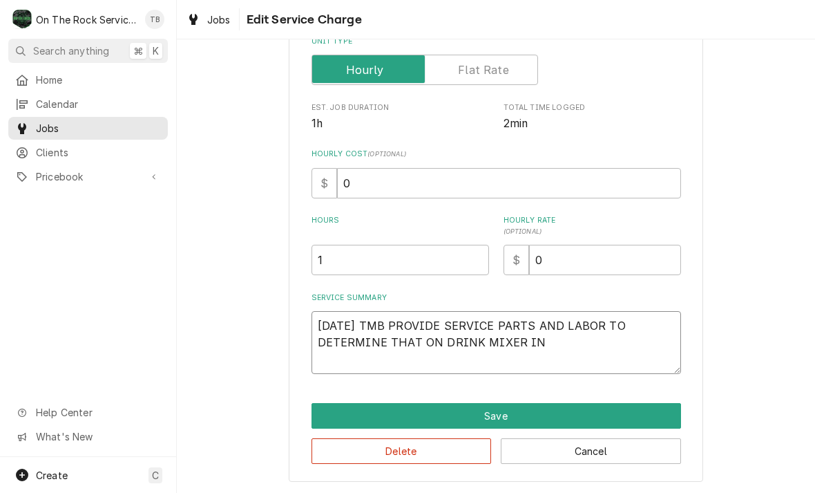
type textarea "10/6/25 TMB PROVIDE SERVICE PARTS AND LABOR TO DETERMINE THAT ON DRINK MIXER IN…"
type textarea "x"
type textarea "10/6/25 TMB PROVIDE SERVICE PARTS AND LABOR TO DETERMINE THAT ON DRINK MIXER IN…"
type textarea "x"
type textarea "10/6/25 TMB PROVIDE SERVICE PARTS AND LABOR TO DETERMINE THAT ON DRINK MIXER IN…"
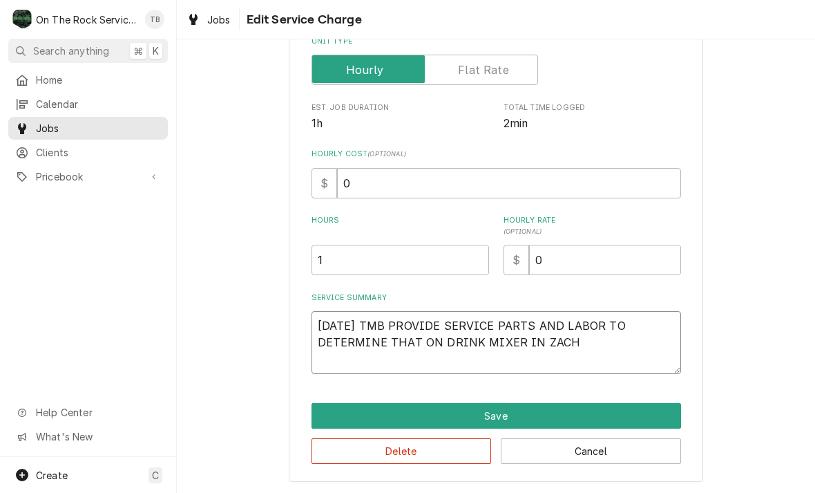
type textarea "x"
type textarea "10/6/25 TMB PROVIDE SERVICE PARTS AND LABOR TO DETERMINE THAT ON DRINK MIXER IN…"
type textarea "x"
type textarea "10/6/25 TMB PROVIDE SERVICE PARTS AND LABOR TO DETERMINE THAT ON DRINK MIXER IN…"
type textarea "x"
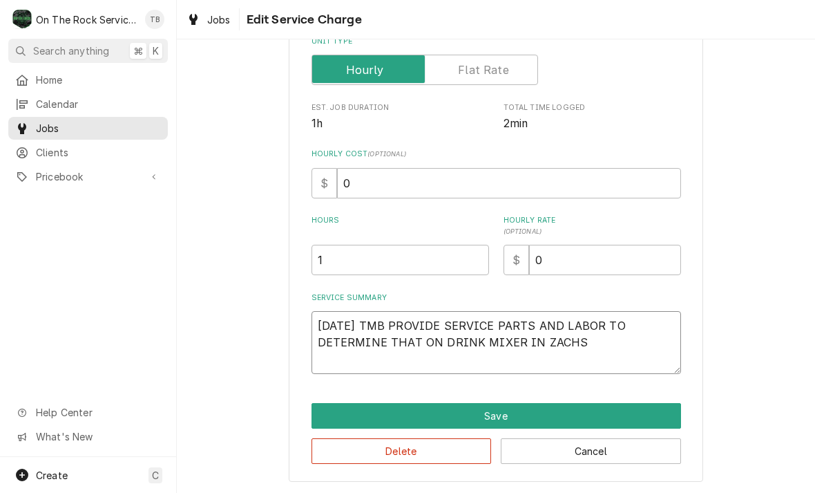
type textarea "10/6/25 TMB PROVIDE SERVICE PARTS AND LABOR TO DETERMINE THAT ON DRINK MIXER IN…"
type textarea "x"
type textarea "10/6/25 TMB PROVIDE SERVICE PARTS AND LABOR TO DETERMINE THAT ON DRINK MIXER IN…"
type textarea "x"
type textarea "10/6/25 TMB PROVIDE SERVICE PARTS AND LABOR TO DETERMINE THAT ON DRINK MIXER IN…"
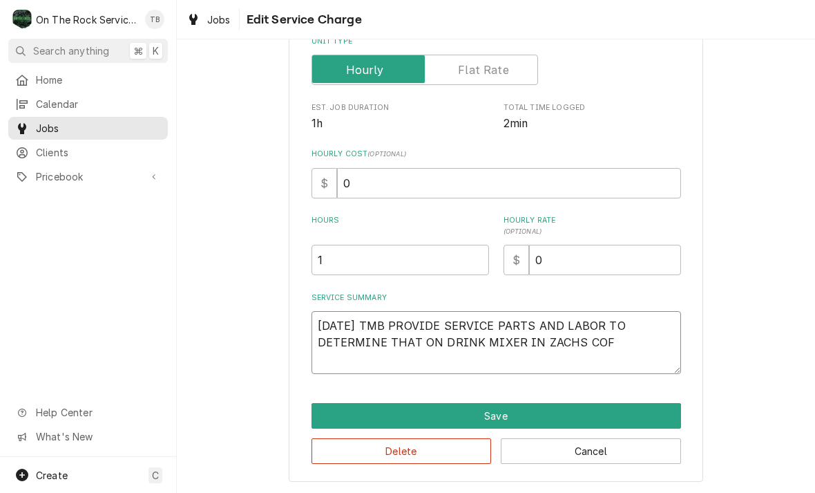
type textarea "x"
type textarea "10/6/25 TMB PROVIDE SERVICE PARTS AND LABOR TO DETERMINE THAT ON DRINK MIXER IN…"
type textarea "x"
type textarea "10/6/25 TMB PROVIDE SERVICE PARTS AND LABOR TO DETERMINE THAT ON DRINK MIXER IN…"
type textarea "x"
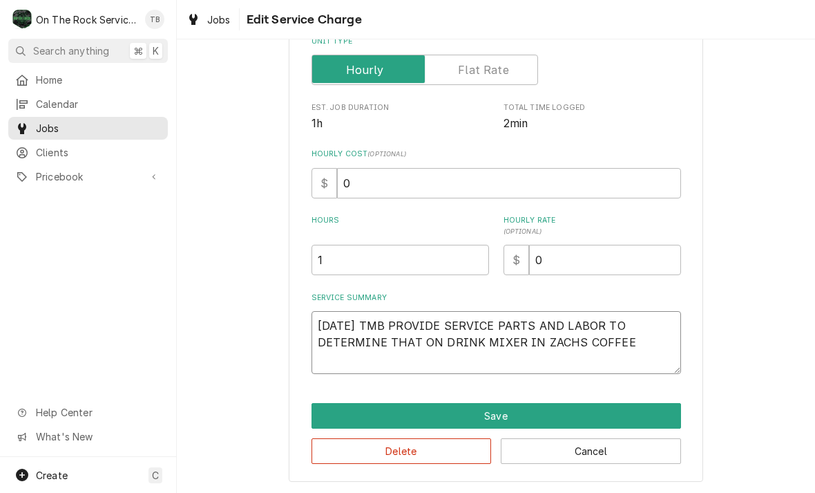
type textarea "10/6/25 TMB PROVIDE SERVICE PARTS AND LABOR TO DETERMINE THAT ON DRINK MIXER IN…"
type textarea "x"
type textarea "10/6/25 TMB PROVIDE SERVICE PARTS AND LABOR TO DETERMINE THAT ON DRINK MIXER IN…"
type textarea "x"
type textarea "10/6/25 TMB PROVIDE SERVICE PARTS AND LABOR TO DETERMINE THAT ON DRINK MIXER IN…"
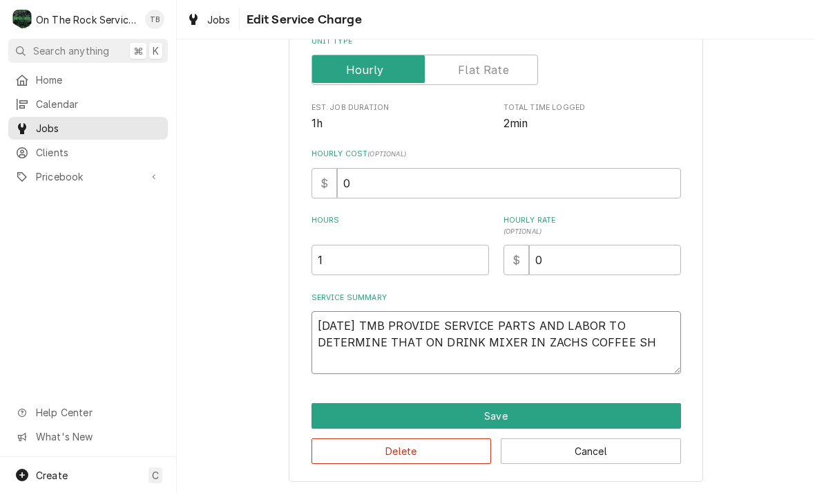
type textarea "x"
type textarea "10/6/25 TMB PROVIDE SERVICE PARTS AND LABOR TO DETERMINE THAT ON DRINK MIXER IN…"
type textarea "x"
type textarea "10/6/25 TMB PROVIDE SERVICE PARTS AND LABOR TO DETERMINE THAT ON DRINK MIXER IN…"
type textarea "x"
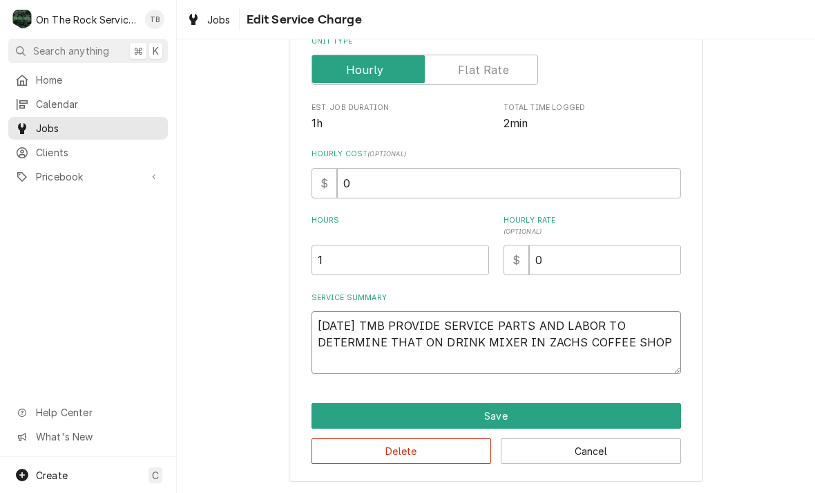
type textarea "10/6/25 TMB PROVIDE SERVICE PARTS AND LABOR TO DETERMINE THAT ON DRINK MIXER IN…"
type textarea "x"
type textarea "10/6/25 TMB PROVIDE SERVICE PARTS AND LABOR TO DETERMINE THAT ON DRINK MIXER IN…"
type textarea "x"
type textarea "10/6/25 TMB PROVIDE SERVICE PARTS AND LABOR TO DETERMINE THAT ON DRINK MIXER IN…"
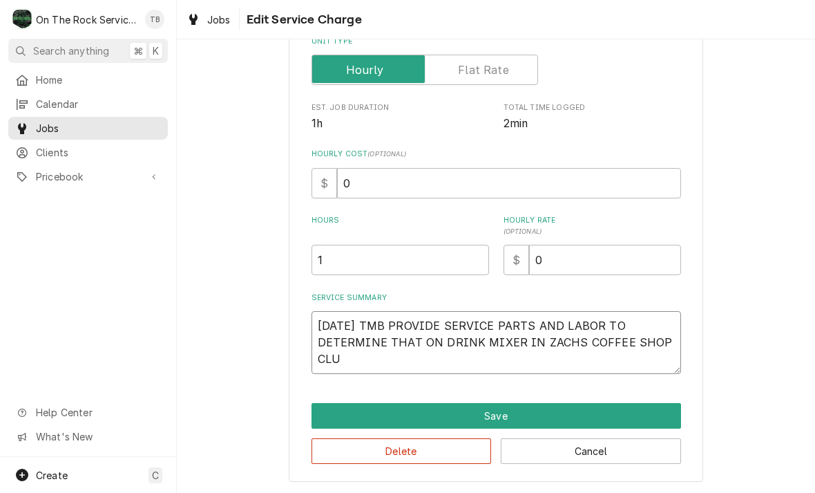
type textarea "x"
type textarea "10/6/25 TMB PROVIDE SERVICE PARTS AND LABOR TO DETERMINE THAT ON DRINK MIXER IN…"
type textarea "x"
type textarea "10/6/25 TMB PROVIDE SERVICE PARTS AND LABOR TO DETERMINE THAT ON DRINK MIXER IN…"
type textarea "x"
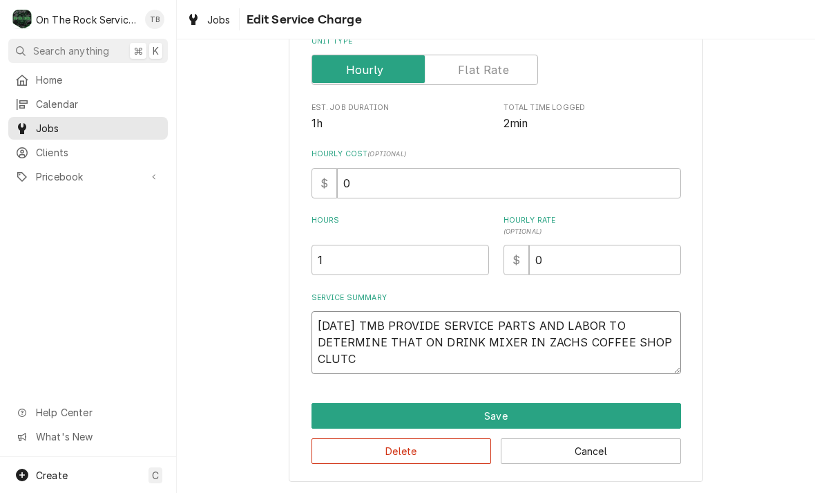
type textarea "10/6/25 TMB PROVIDE SERVICE PARTS AND LABOR TO DETERMINE THAT ON DRINK MIXER IN…"
type textarea "x"
type textarea "10/6/25 TMB PROVIDE SERVICE PARTS AND LABOR TO DETERMINE THAT ON DRINK MIXER IN…"
type textarea "x"
type textarea "10/6/25 TMB PROVIDE SERVICE PARTS AND LABOR TO DETERMINE THAT ON DRINK MIXER IN…"
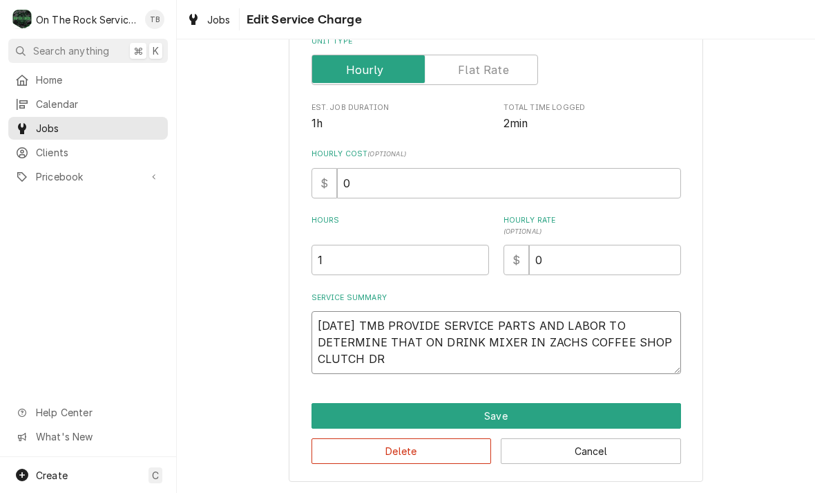
type textarea "x"
type textarea "10/6/25 TMB PROVIDE SERVICE PARTS AND LABOR TO DETERMINE THAT ON DRINK MIXER IN…"
type textarea "x"
type textarea "10/6/25 TMB PROVIDE SERVICE PARTS AND LABOR TO DETERMINE THAT ON DRINK MIXER IN…"
type textarea "x"
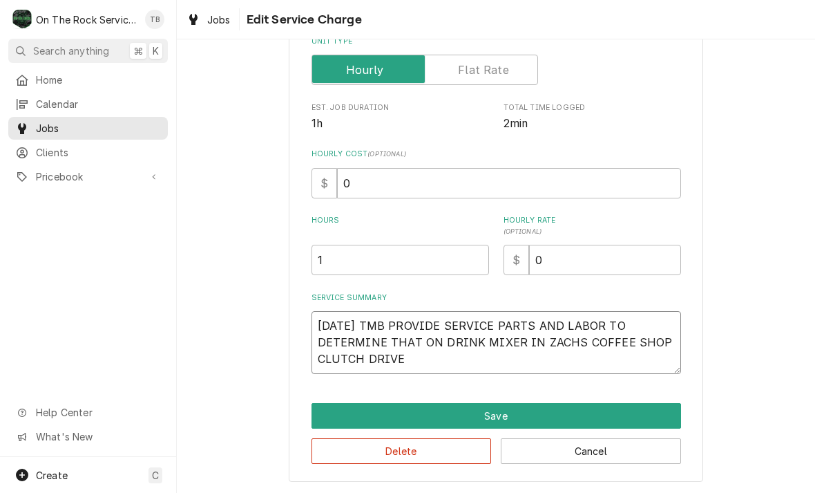
type textarea "10/6/25 TMB PROVIDE SERVICE PARTS AND LABOR TO DETERMINE THAT ON DRINK MIXER IN…"
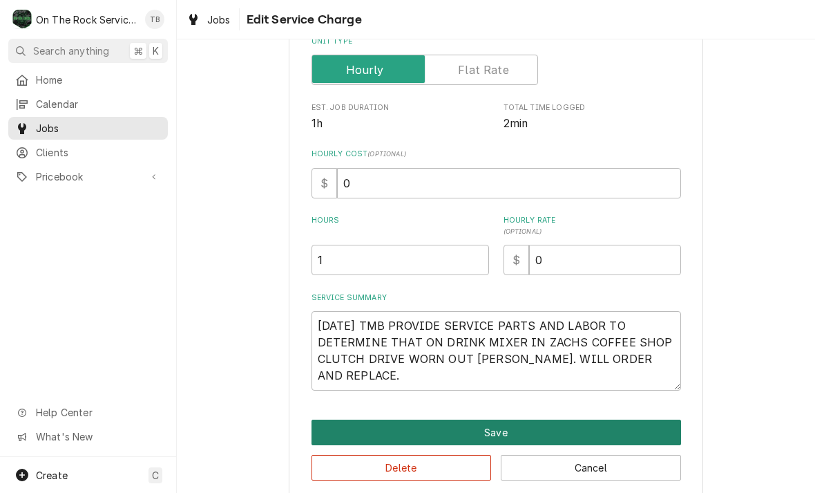
click at [543, 430] on button "Save" at bounding box center [497, 432] width 370 height 26
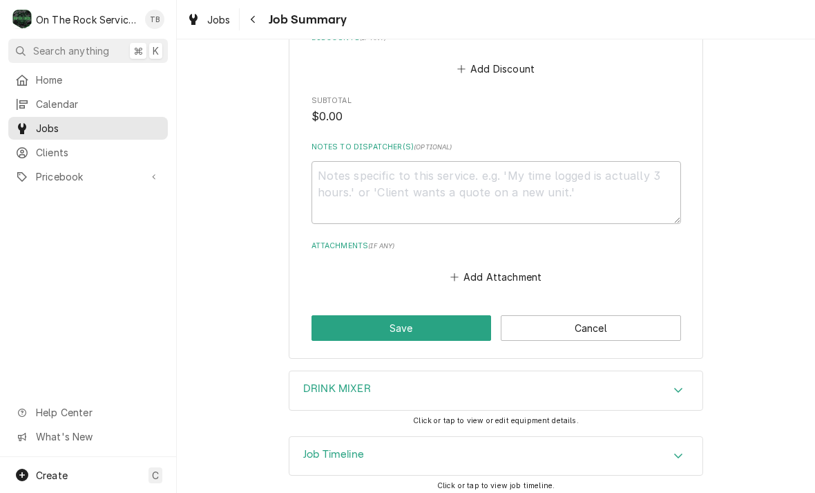
scroll to position [774, 0]
click at [491, 270] on button "Add Attachment" at bounding box center [496, 276] width 97 height 19
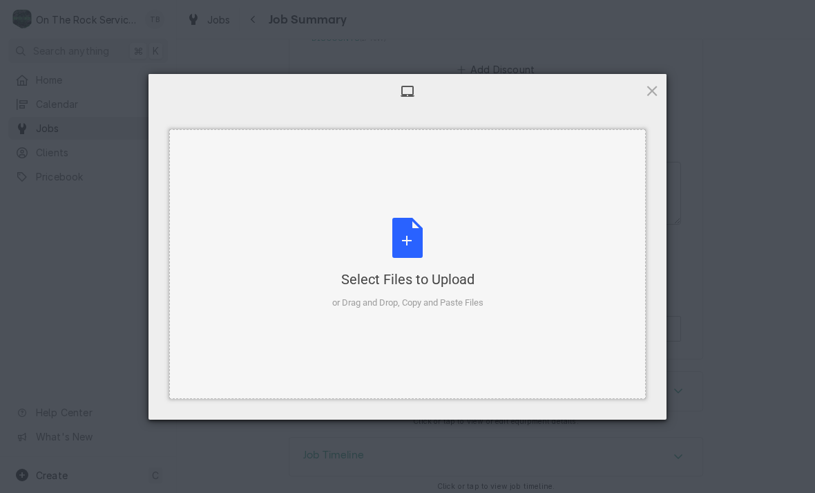
click at [419, 238] on div "Select Files to Upload or Drag and Drop, Copy and Paste Files" at bounding box center [407, 264] width 151 height 92
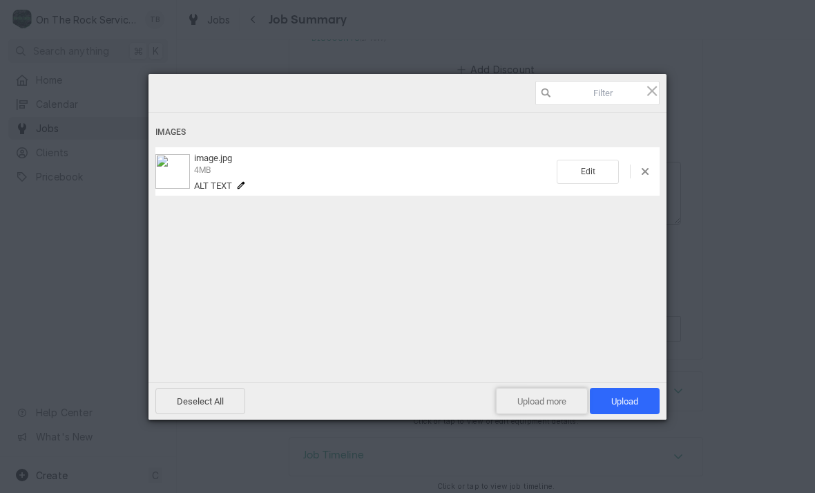
click at [528, 405] on span "Upload more" at bounding box center [542, 401] width 92 height 26
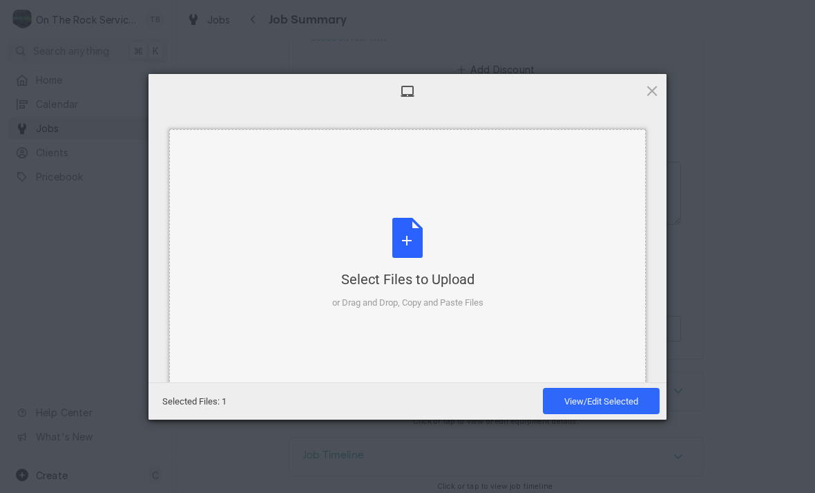
click at [411, 250] on div "Select Files to Upload or Drag and Drop, Copy and Paste Files" at bounding box center [407, 264] width 151 height 92
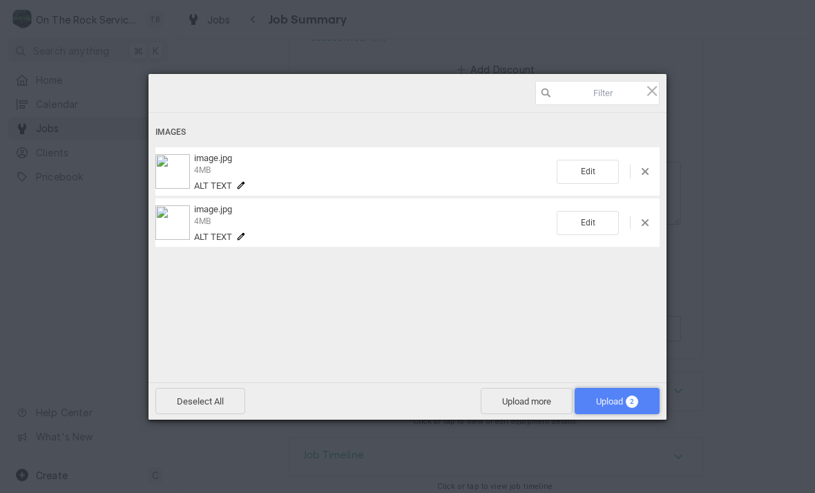
click at [607, 407] on span "Upload 2" at bounding box center [617, 401] width 85 height 26
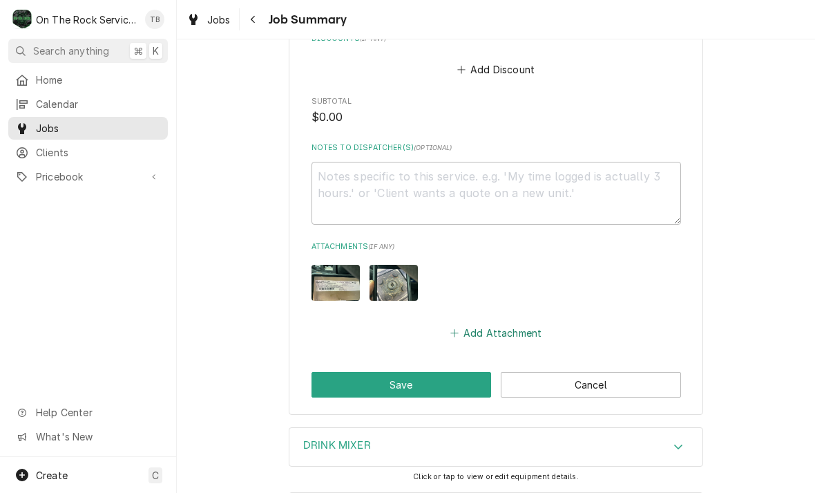
click at [476, 325] on button "Add Attachment" at bounding box center [496, 332] width 97 height 19
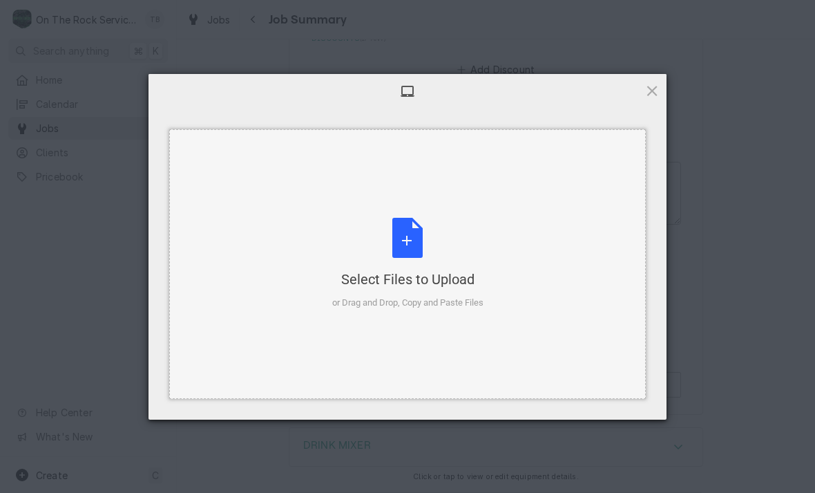
click at [413, 241] on div "Select Files to Upload or Drag and Drop, Copy and Paste Files" at bounding box center [407, 264] width 151 height 92
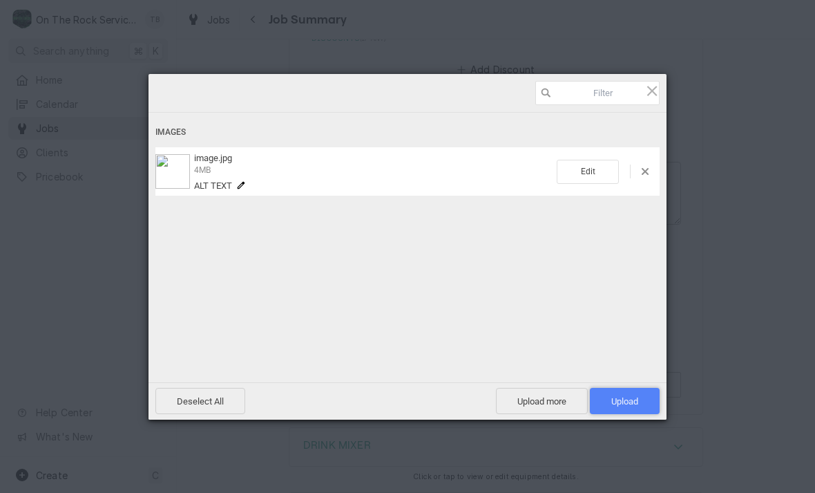
click at [624, 397] on span "Upload 1" at bounding box center [624, 401] width 27 height 10
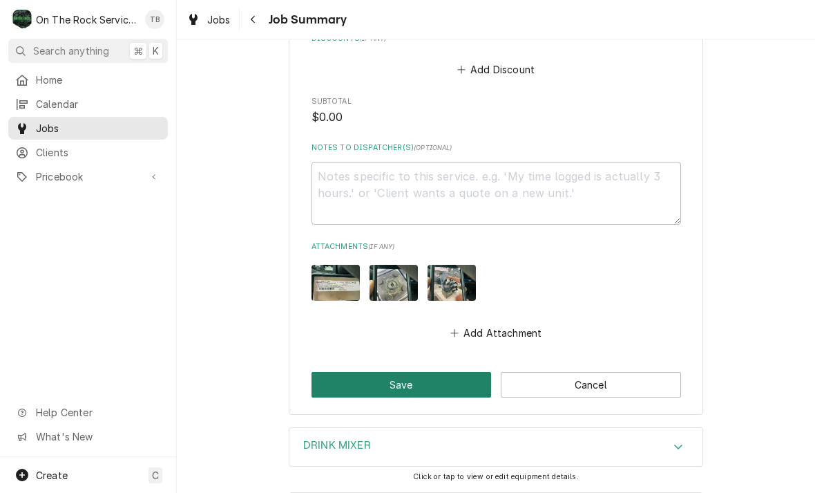
click at [392, 377] on button "Save" at bounding box center [402, 385] width 180 height 26
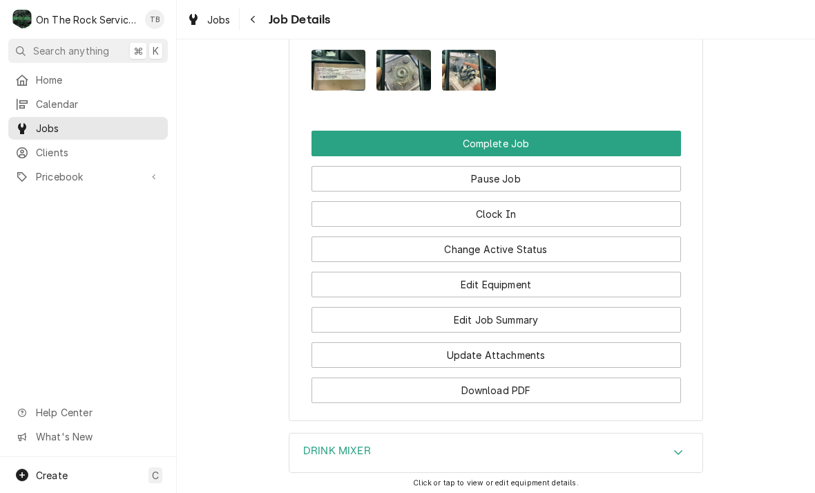
scroll to position [1430, 0]
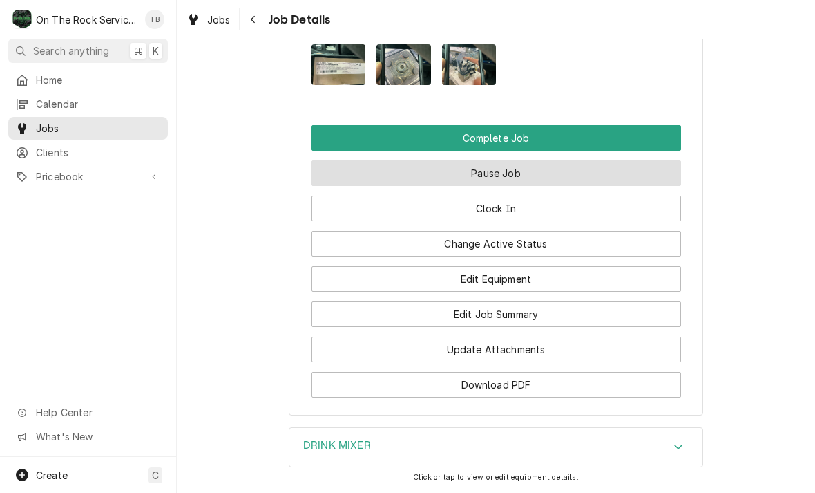
click at [526, 160] on button "Pause Job" at bounding box center [497, 173] width 370 height 26
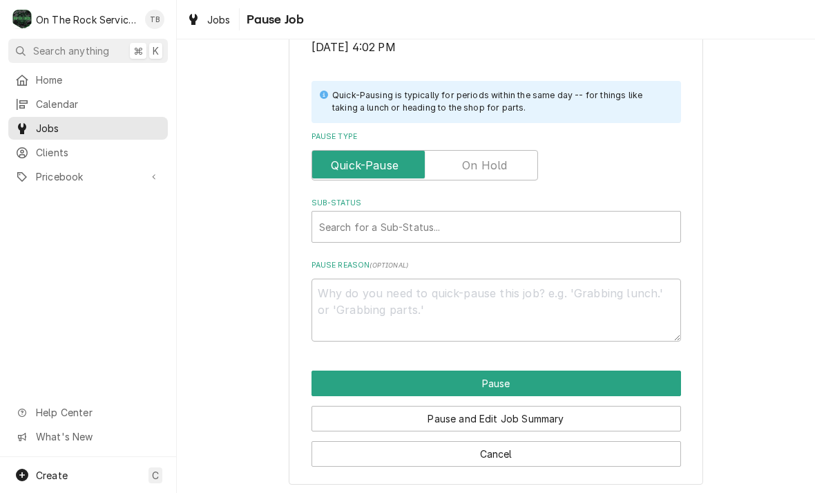
scroll to position [278, 0]
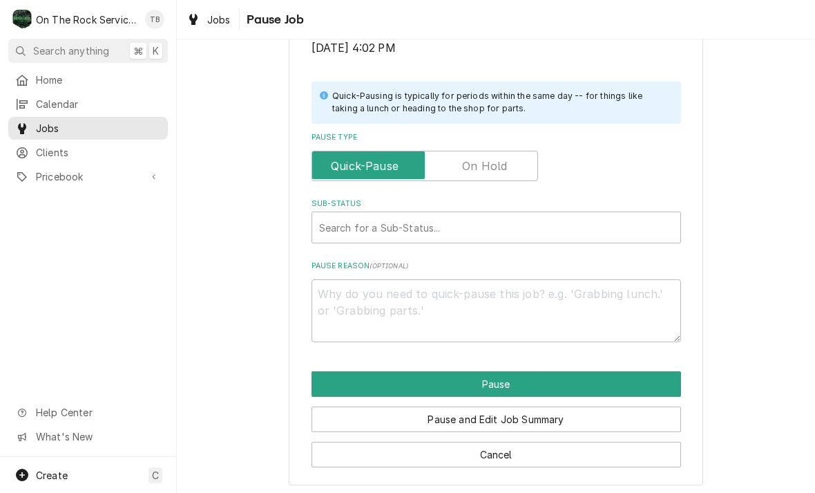
click at [504, 161] on label "Pause Type" at bounding box center [425, 166] width 227 height 30
click at [504, 161] on input "Pause Type" at bounding box center [425, 166] width 214 height 30
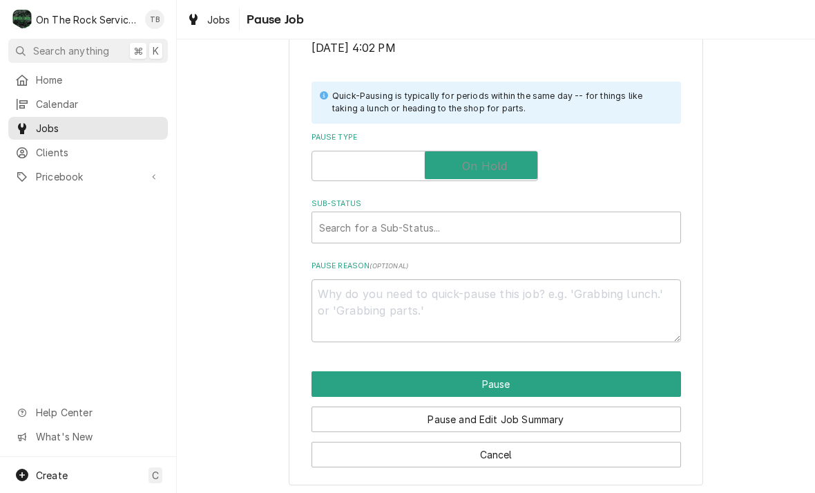
checkbox input "true"
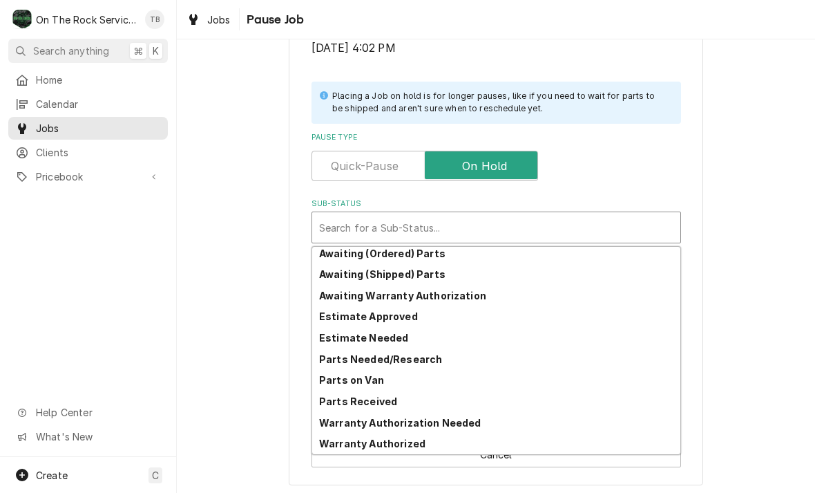
scroll to position [68, 0]
click at [429, 247] on strong "Awaiting (Ordered) Parts" at bounding box center [382, 253] width 126 height 12
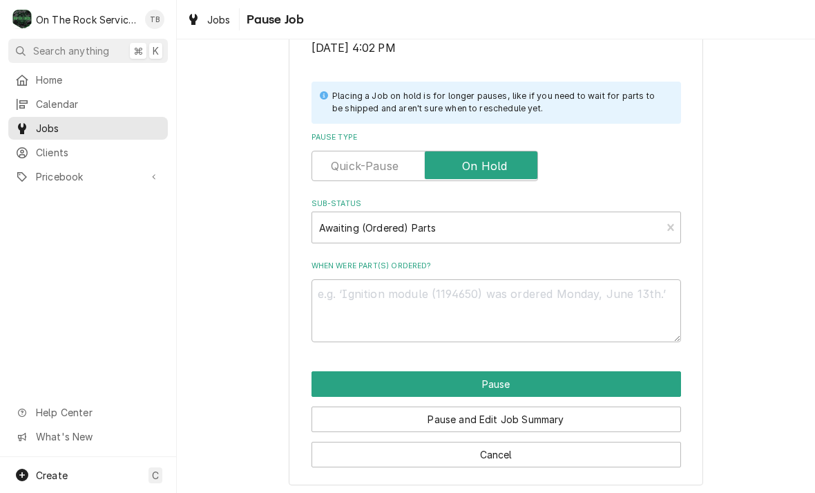
scroll to position [261, 0]
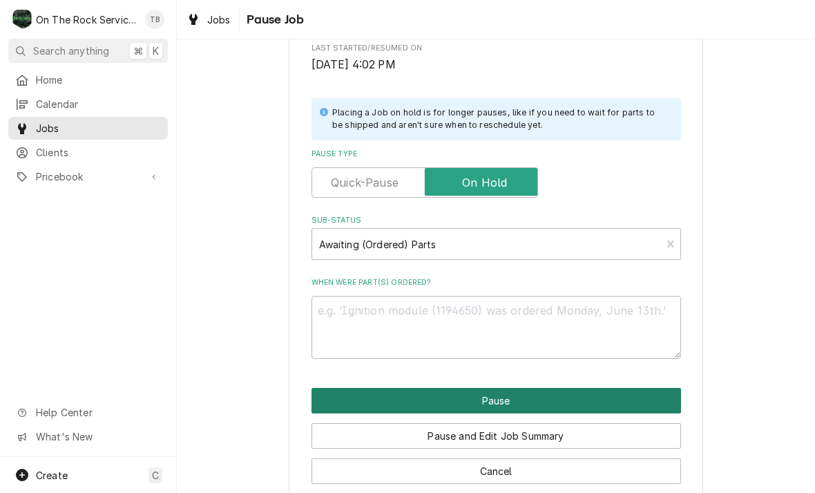
click at [474, 397] on button "Pause" at bounding box center [497, 401] width 370 height 26
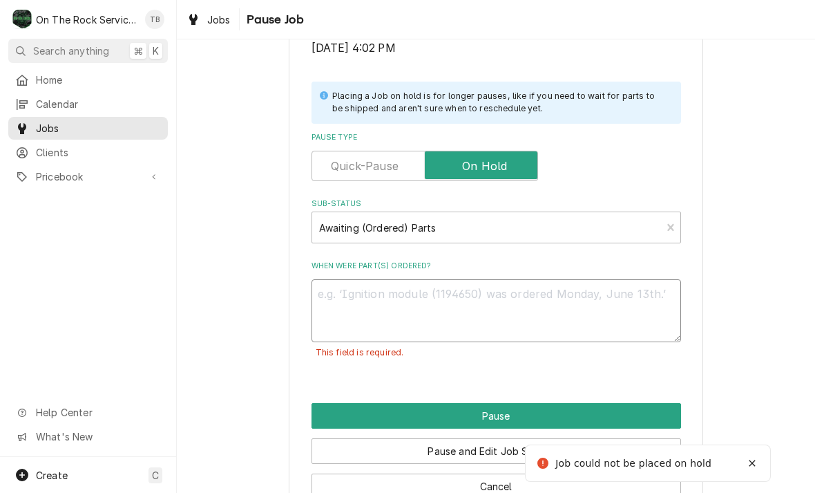
click at [344, 301] on textarea "When were part(s) ordered?" at bounding box center [497, 310] width 370 height 63
type textarea "x"
type textarea "D"
type textarea "x"
type textarea "DR"
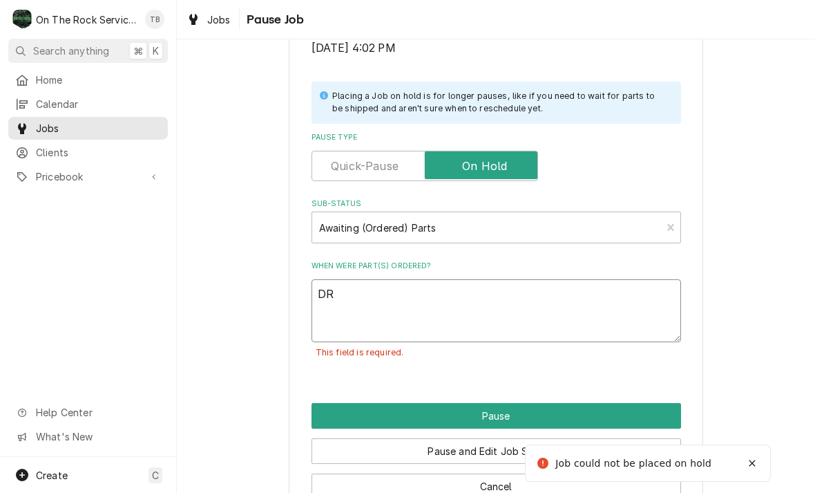
type textarea "x"
type textarea "DRI"
type textarea "x"
type textarea "DRIV"
type textarea "x"
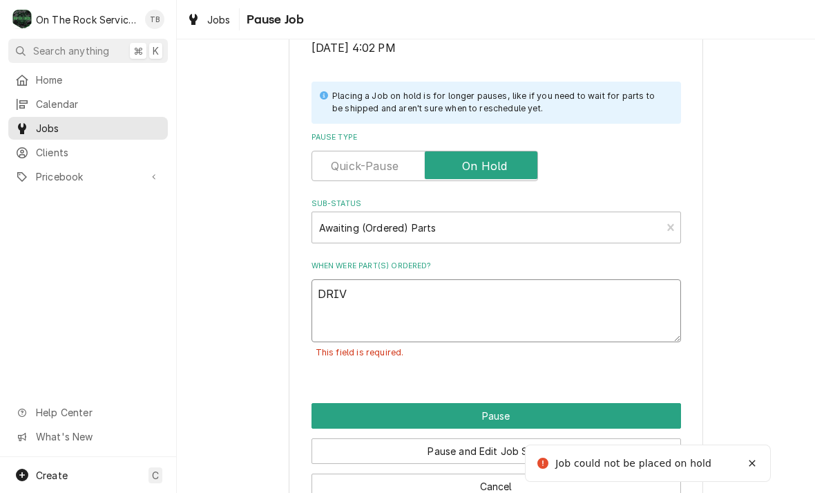
type textarea "DRIVE"
type textarea "x"
type textarea "DRIVE"
type textarea "x"
type textarea "DRIVE H"
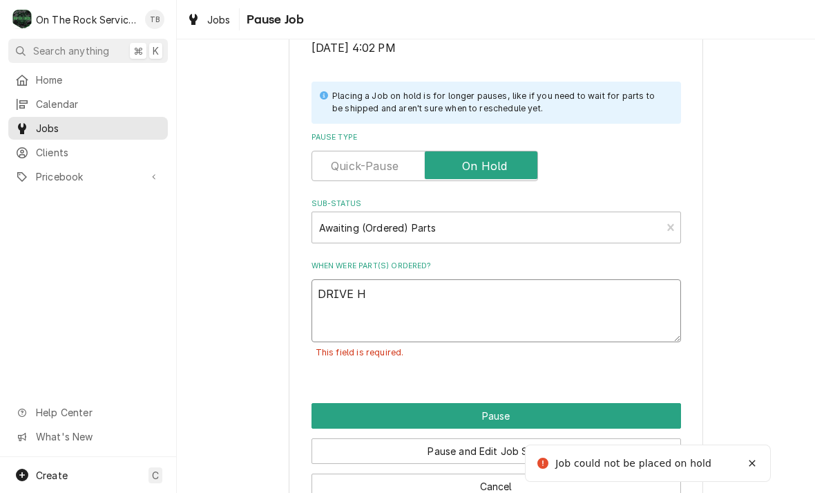
type textarea "x"
type textarea "DRIVE HU"
type textarea "x"
type textarea "DRIVE HUB"
type textarea "x"
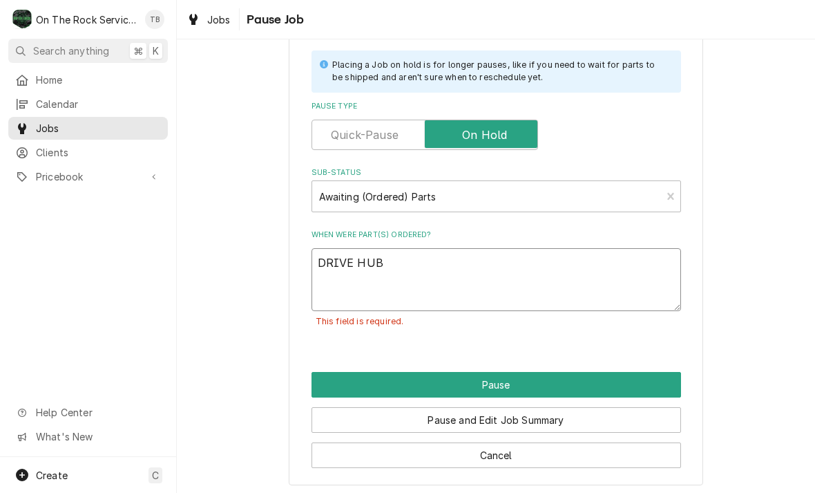
scroll to position [309, 0]
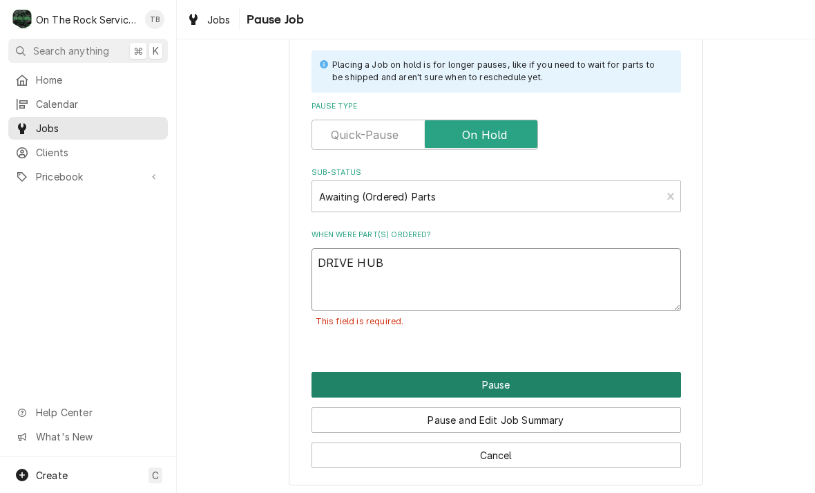
type textarea "DRIVE HUB"
click at [476, 379] on button "Pause" at bounding box center [497, 385] width 370 height 26
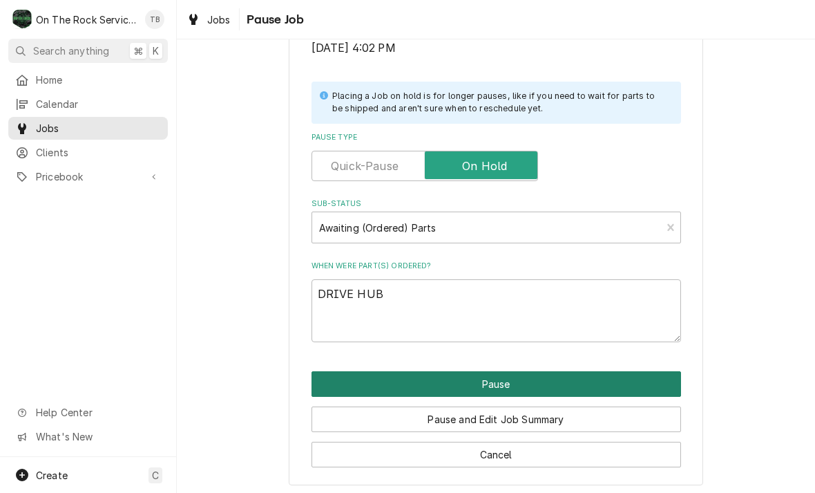
type textarea "x"
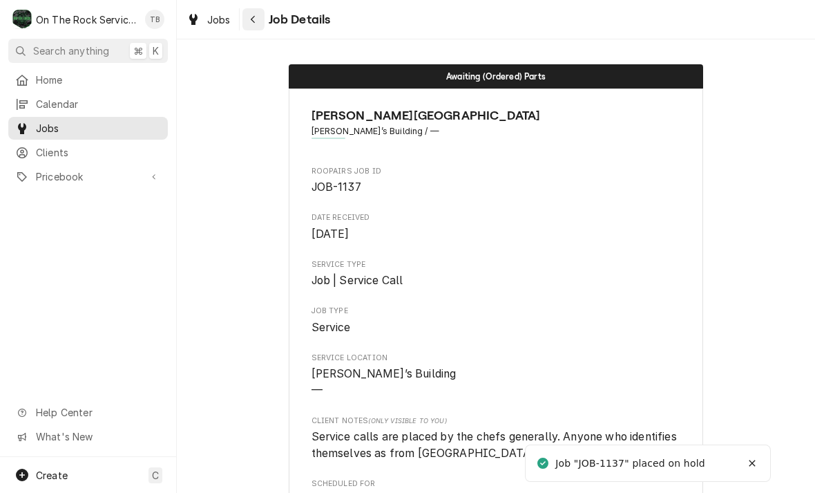
click at [263, 26] on button "Navigate back" at bounding box center [254, 19] width 22 height 22
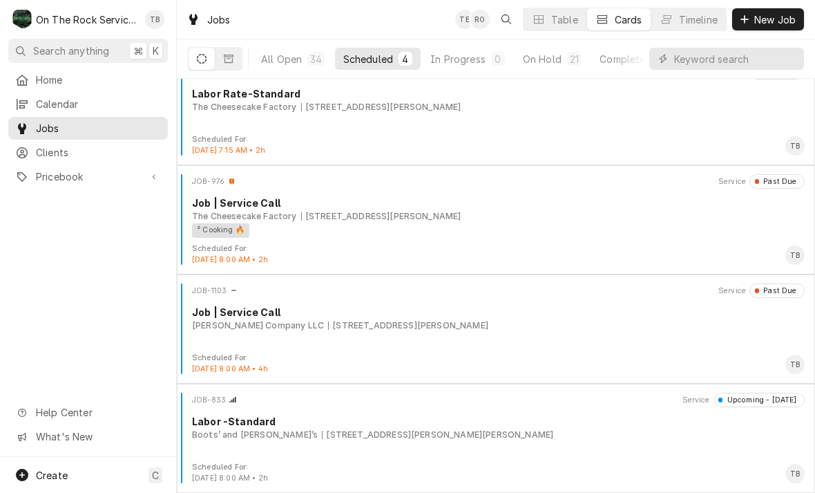
scroll to position [23, 0]
click at [541, 442] on div "JOB-833 Service Upcoming - [DATE] Labor -Standard Boots’ and [PERSON_NAME]’s [S…" at bounding box center [495, 426] width 627 height 69
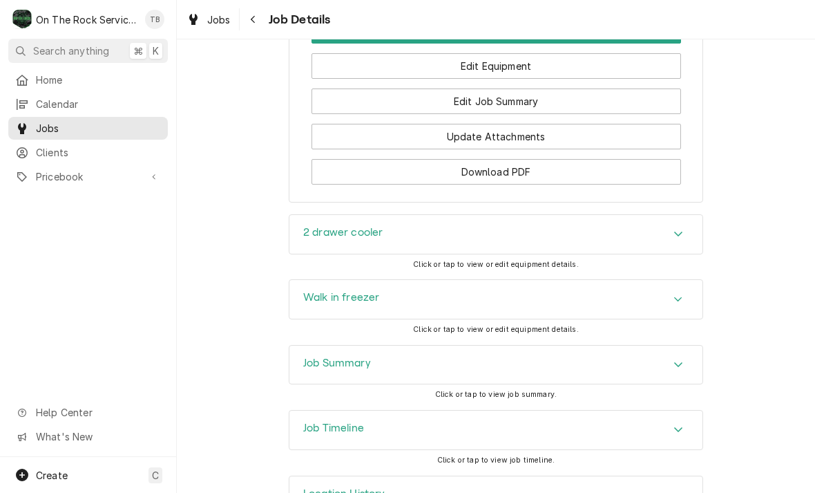
scroll to position [1459, 0]
click at [258, 19] on div "Navigate back" at bounding box center [254, 19] width 14 height 14
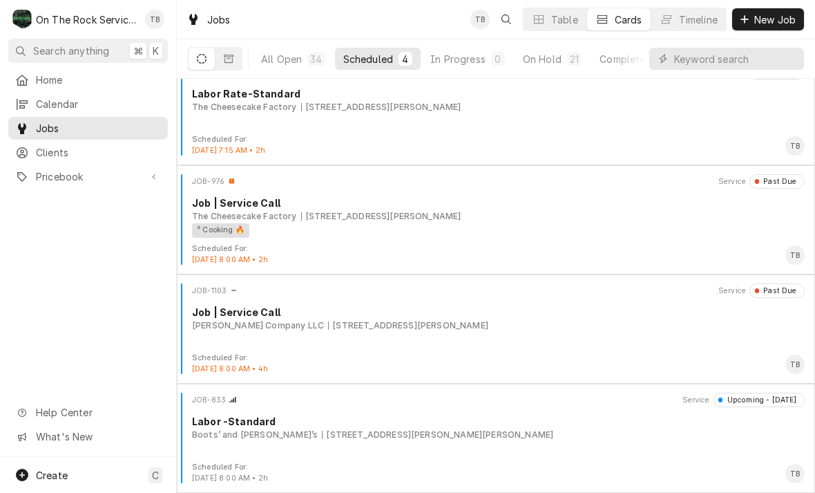
scroll to position [23, 0]
